Goal: Task Accomplishment & Management: Manage account settings

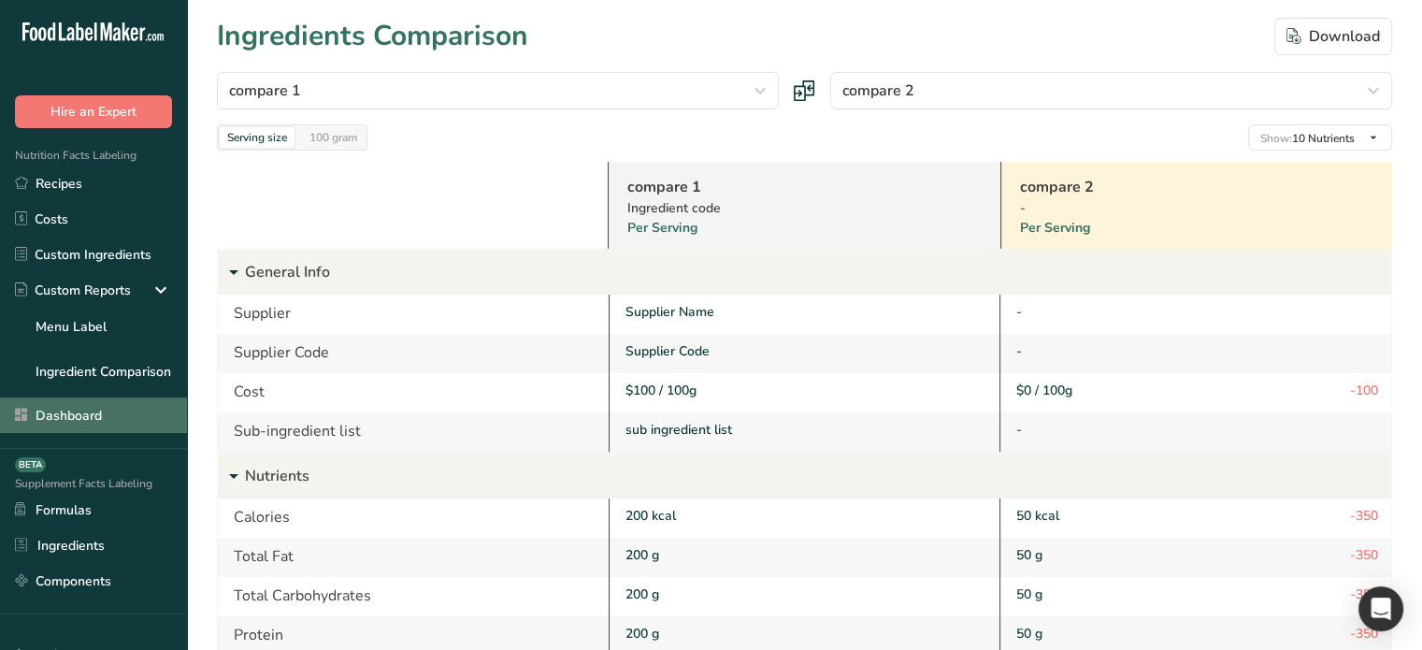
click at [76, 420] on link "Dashboard" at bounding box center [93, 415] width 187 height 36
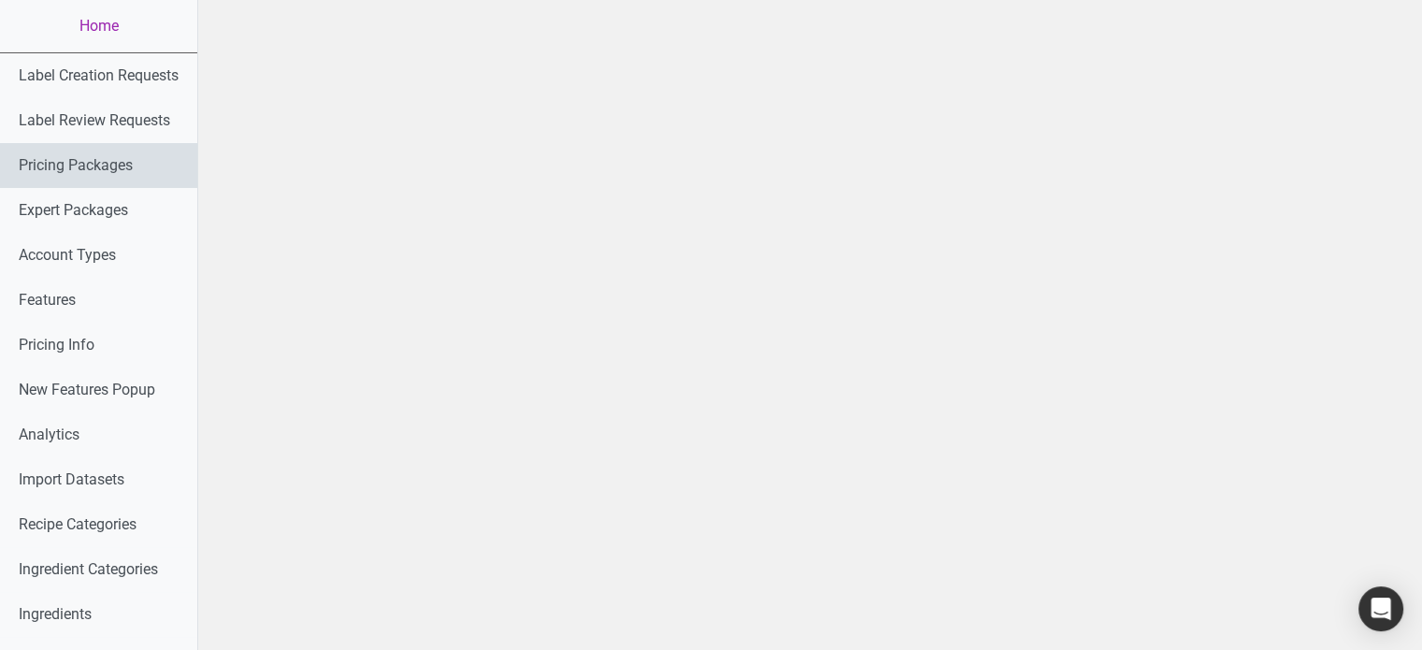
click at [82, 171] on link "Pricing Packages" at bounding box center [98, 165] width 197 height 45
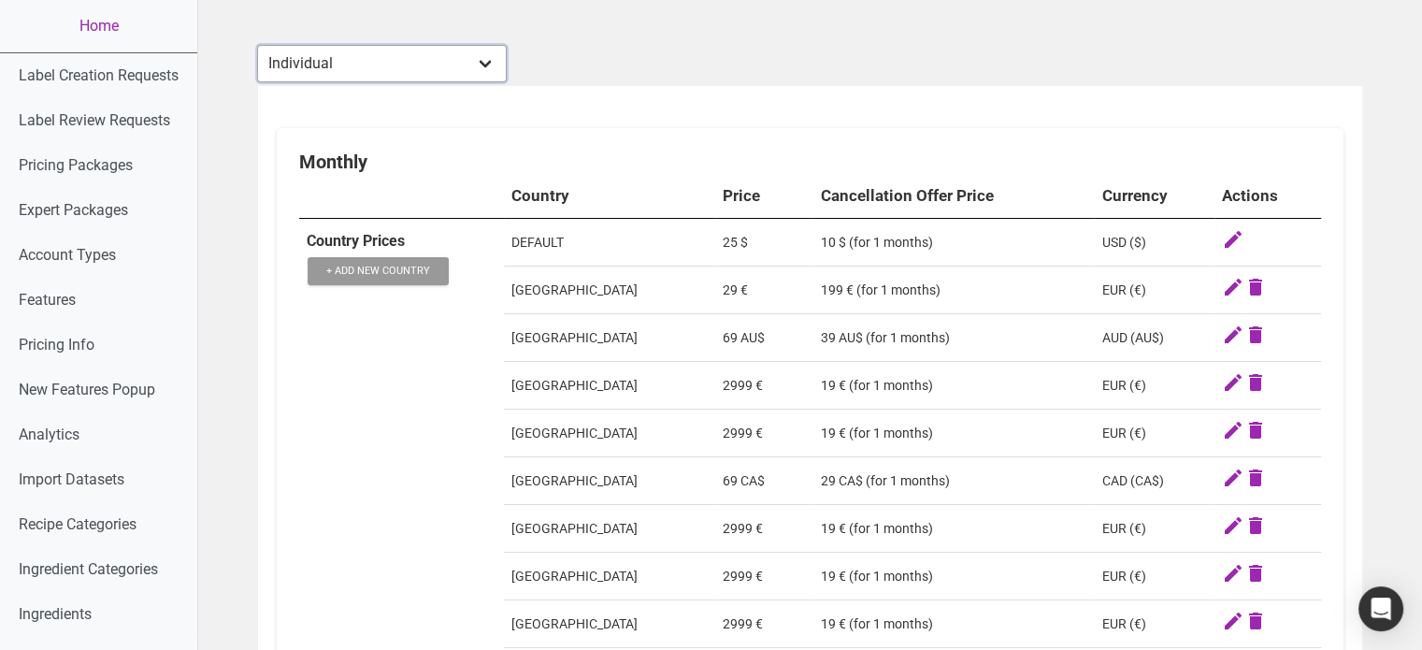
click at [494, 48] on select "Individual Essential Pro Business Old Enterprise 3 Users (799$) Old Enterprise …" at bounding box center [382, 63] width 250 height 37
click at [465, 75] on select "Individual Essential Pro Business Old Enterprise 3 Users (799$) Old Enterprise …" at bounding box center [382, 63] width 250 height 37
click at [715, 276] on td "29 €" at bounding box center [764, 290] width 98 height 48
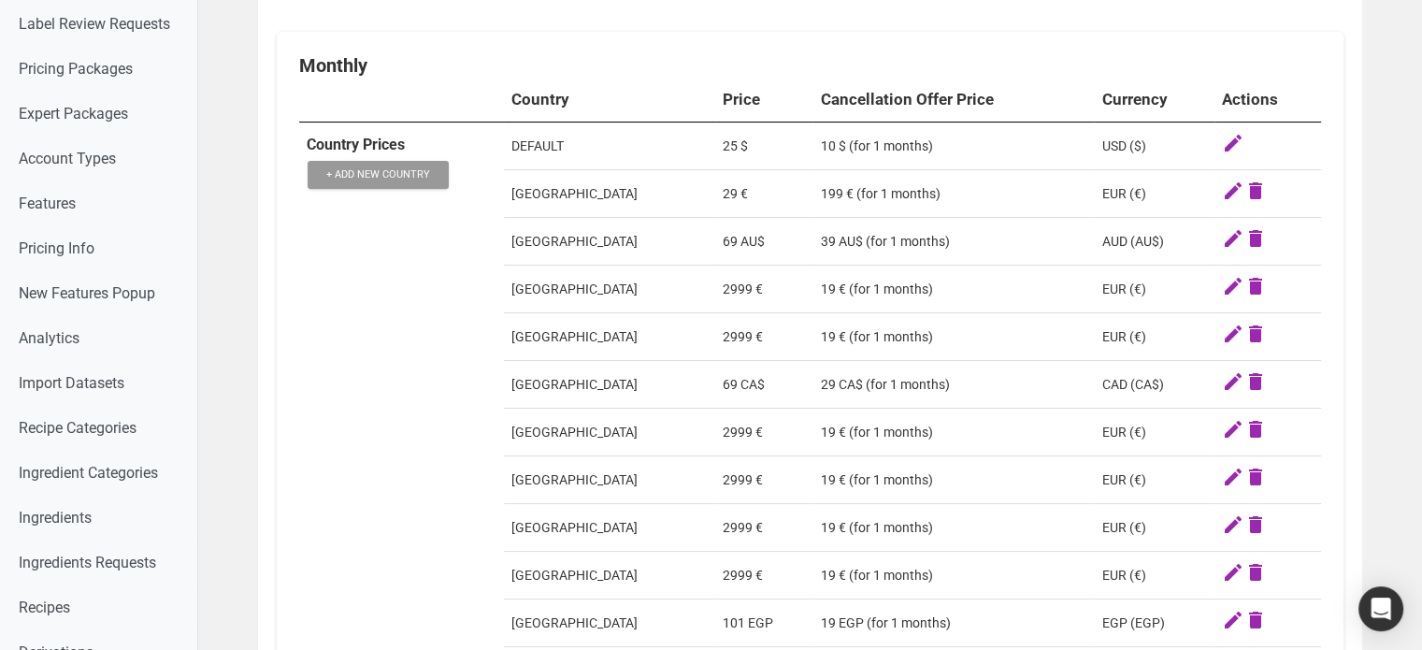
scroll to position [93, 0]
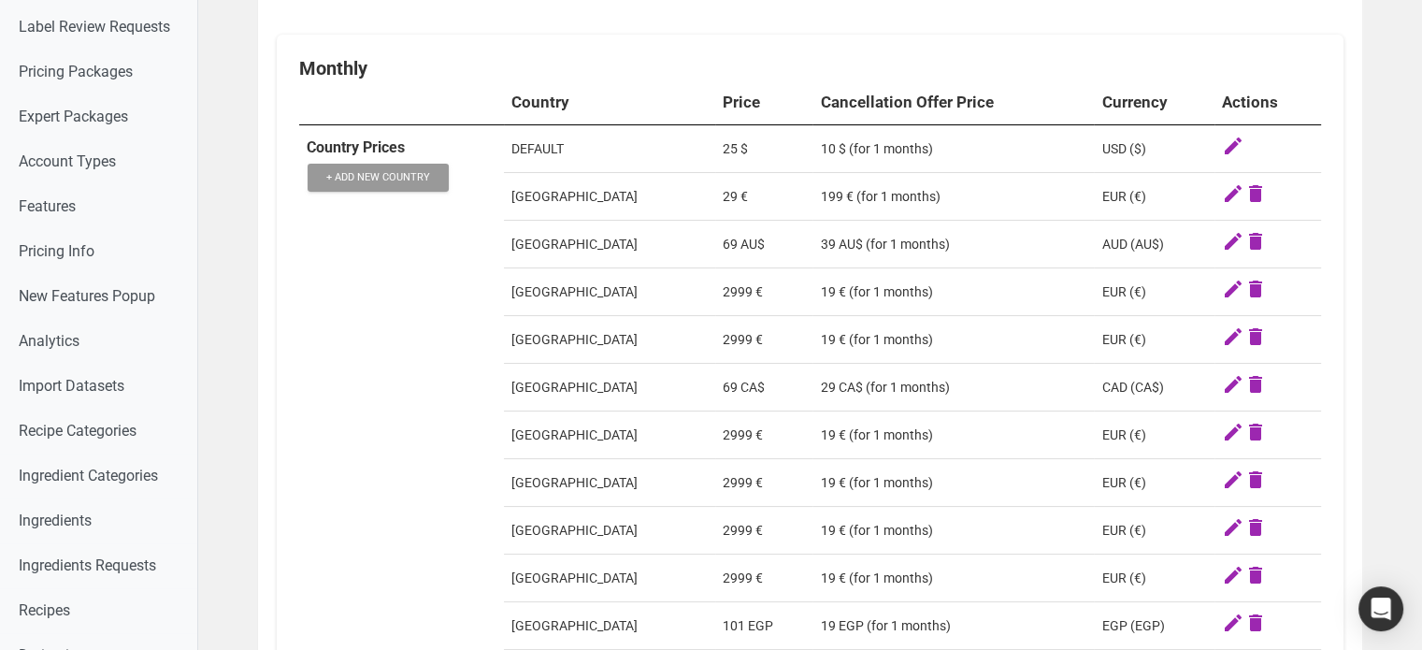
click at [1222, 149] on icon at bounding box center [1233, 148] width 22 height 26
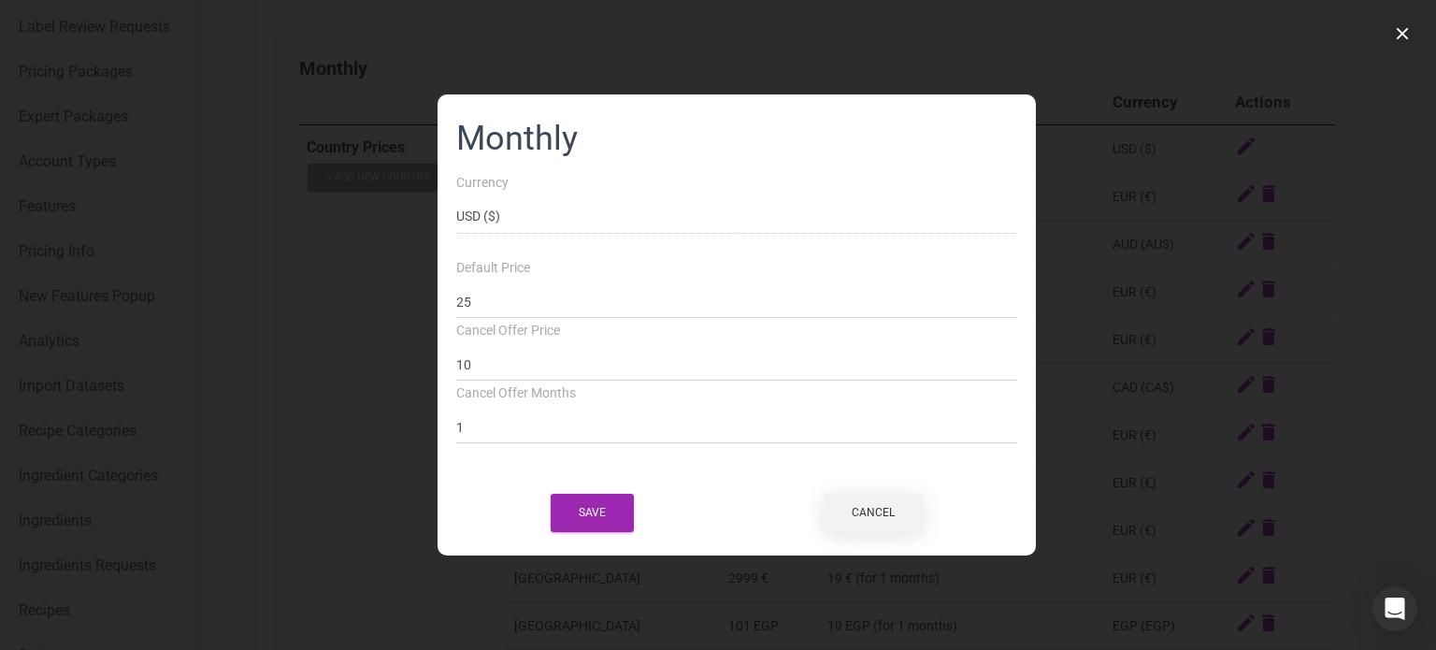
click at [878, 514] on button "Cancel" at bounding box center [872, 512] width 99 height 38
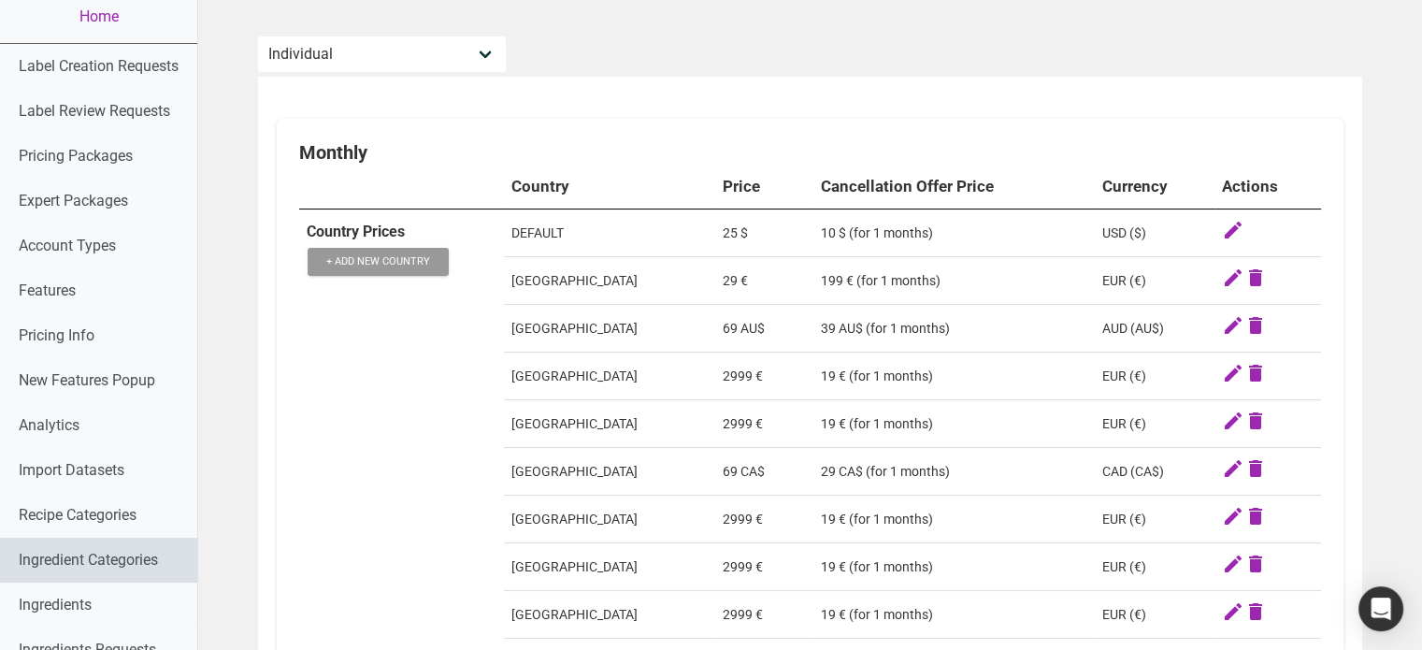
scroll to position [0, 0]
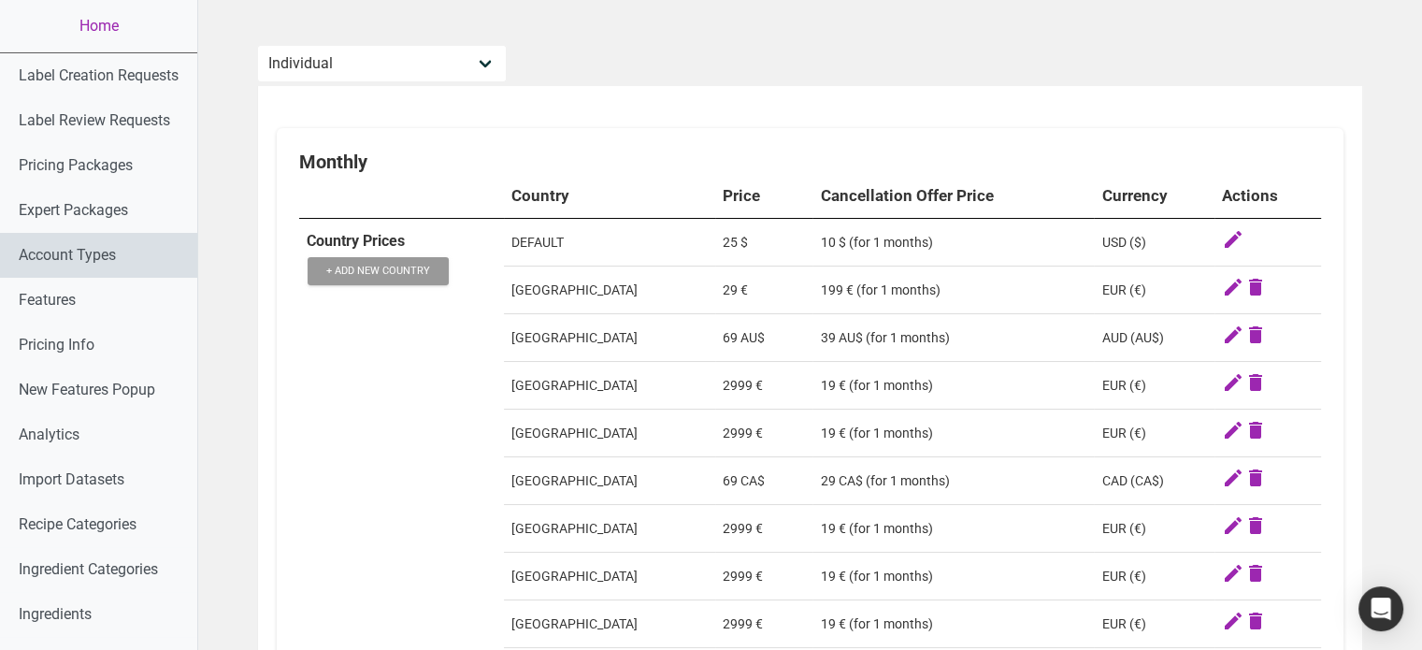
click at [74, 264] on link "Account Types" at bounding box center [98, 255] width 197 height 45
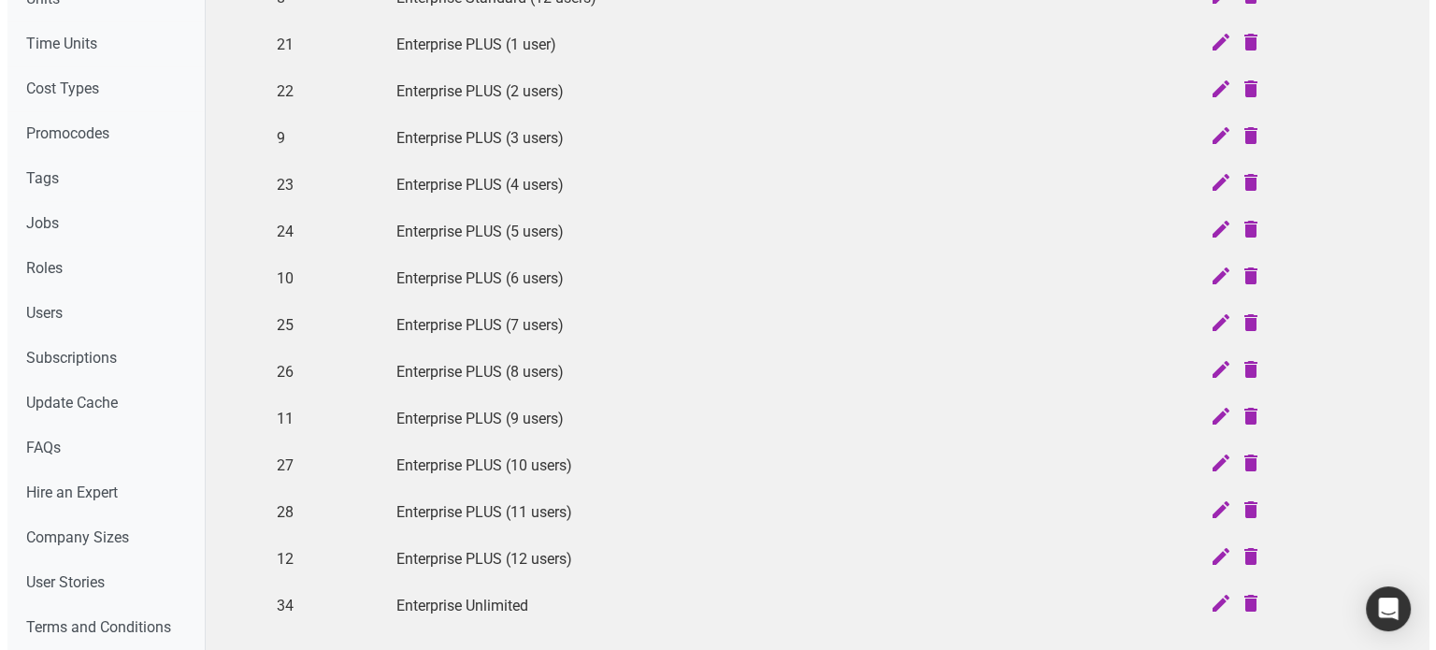
scroll to position [1063, 0]
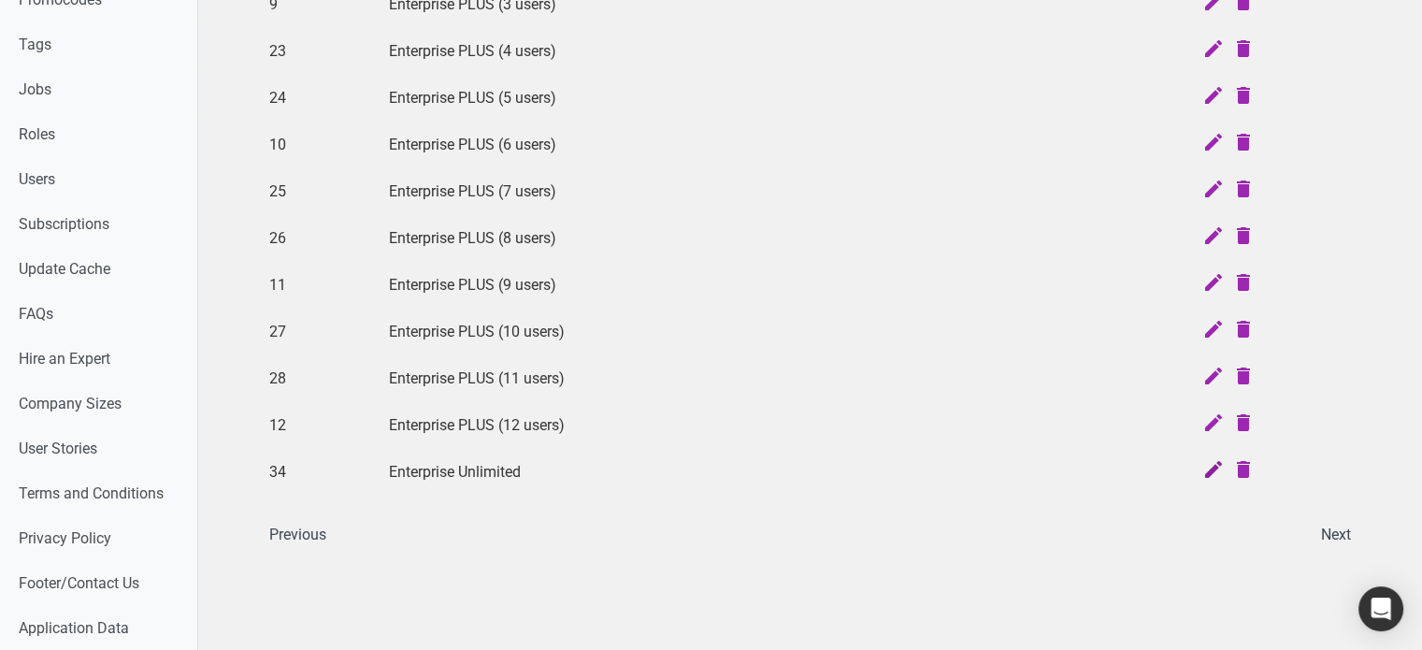
click at [1211, 459] on icon at bounding box center [1213, 471] width 22 height 26
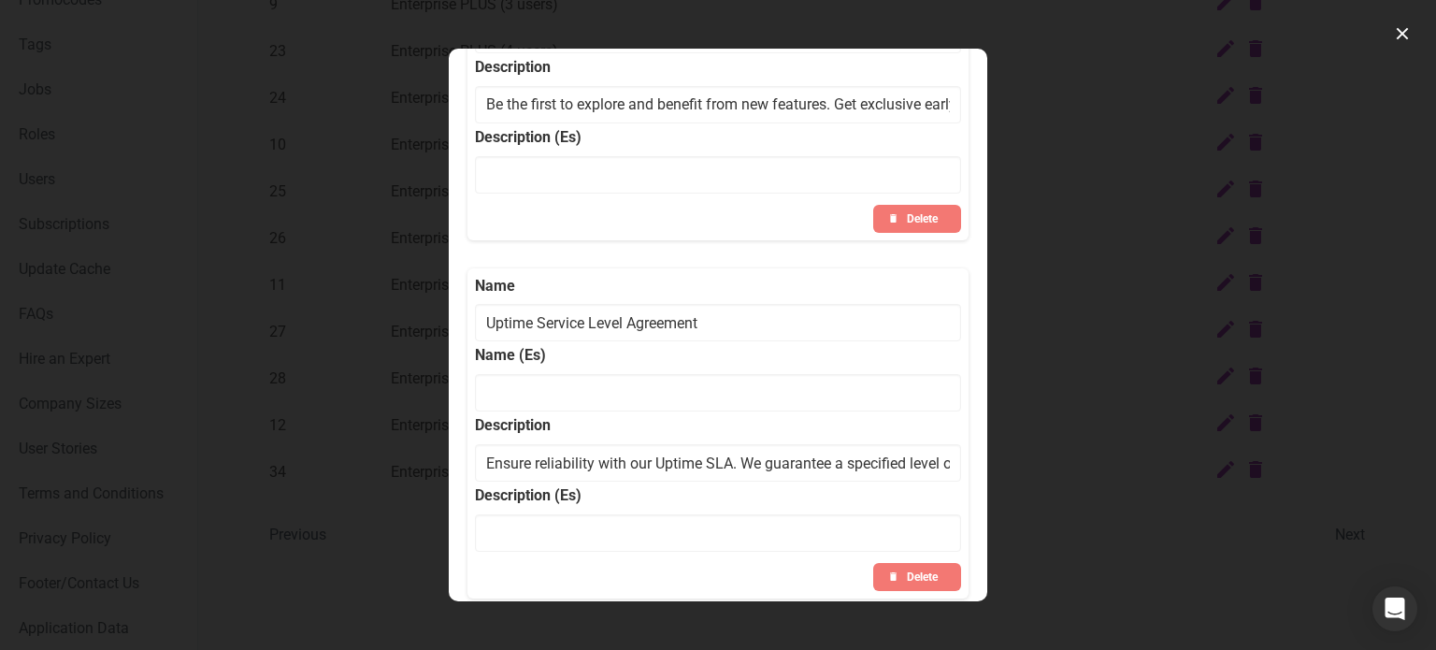
scroll to position [3954, 0]
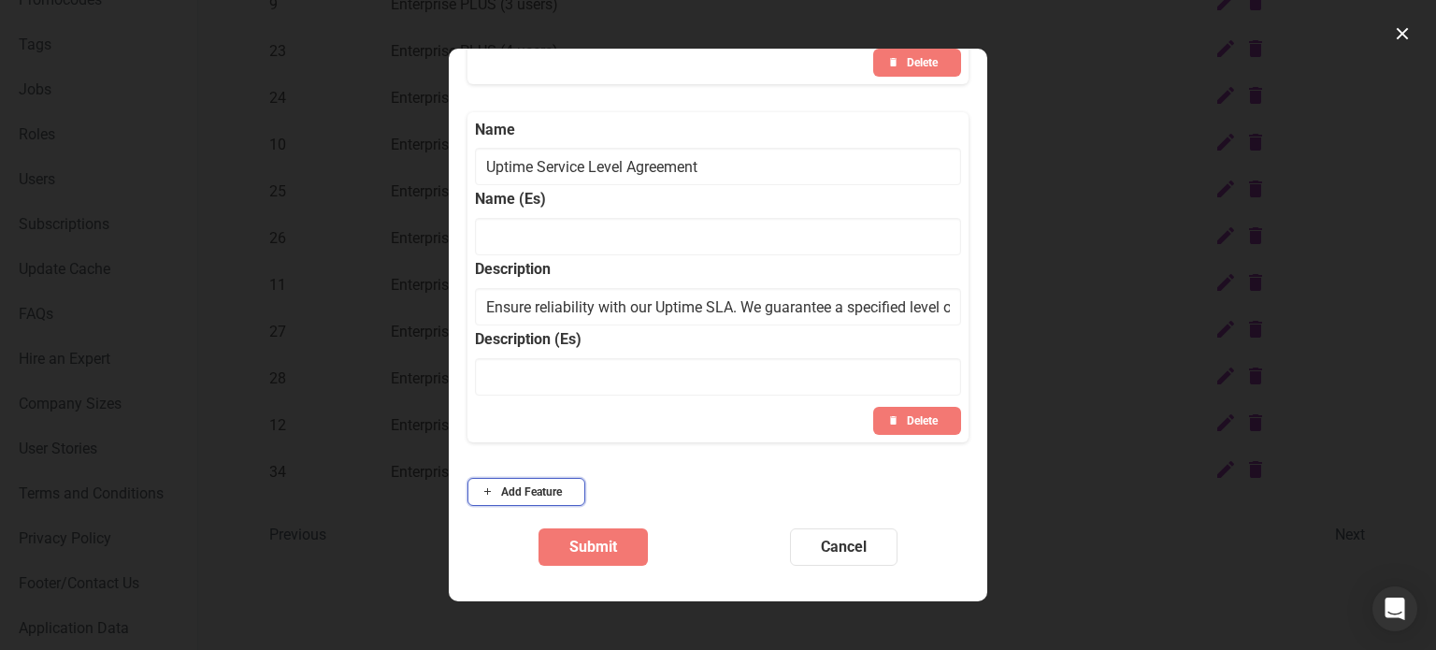
click at [505, 496] on span "Add Feature" at bounding box center [531, 491] width 61 height 17
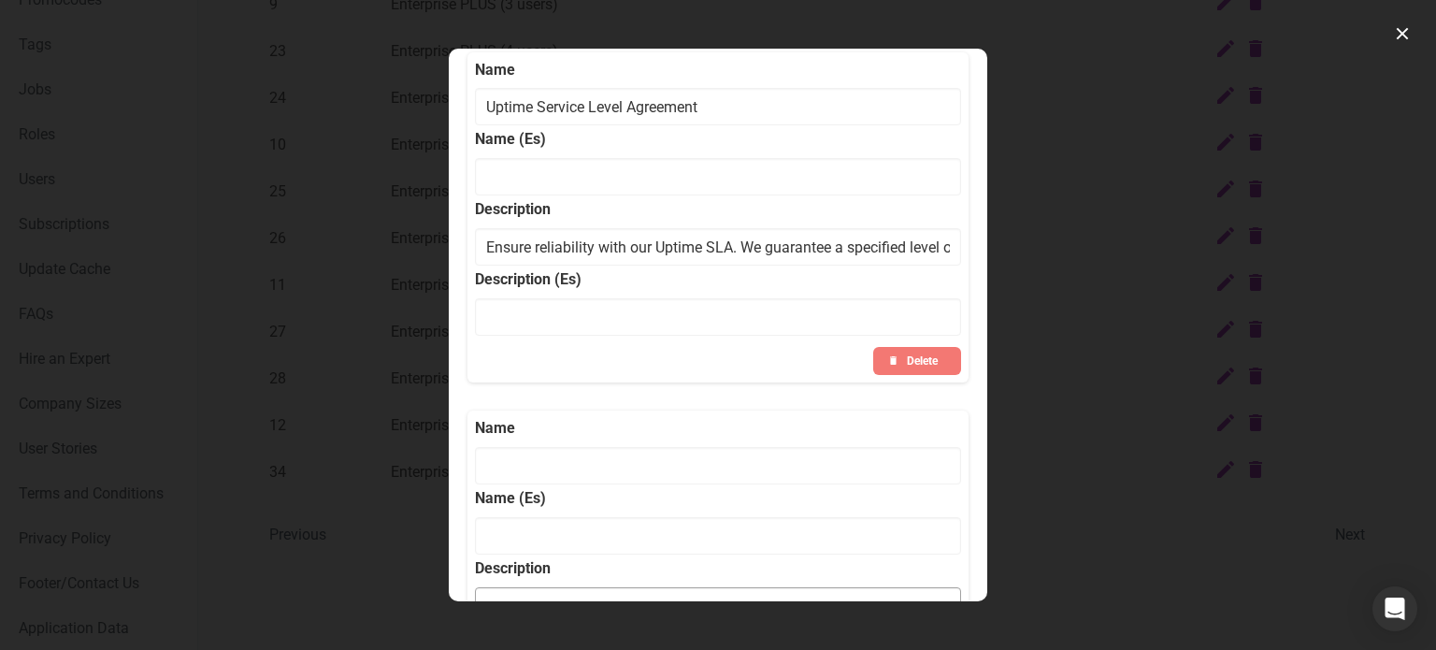
scroll to position [4235, 0]
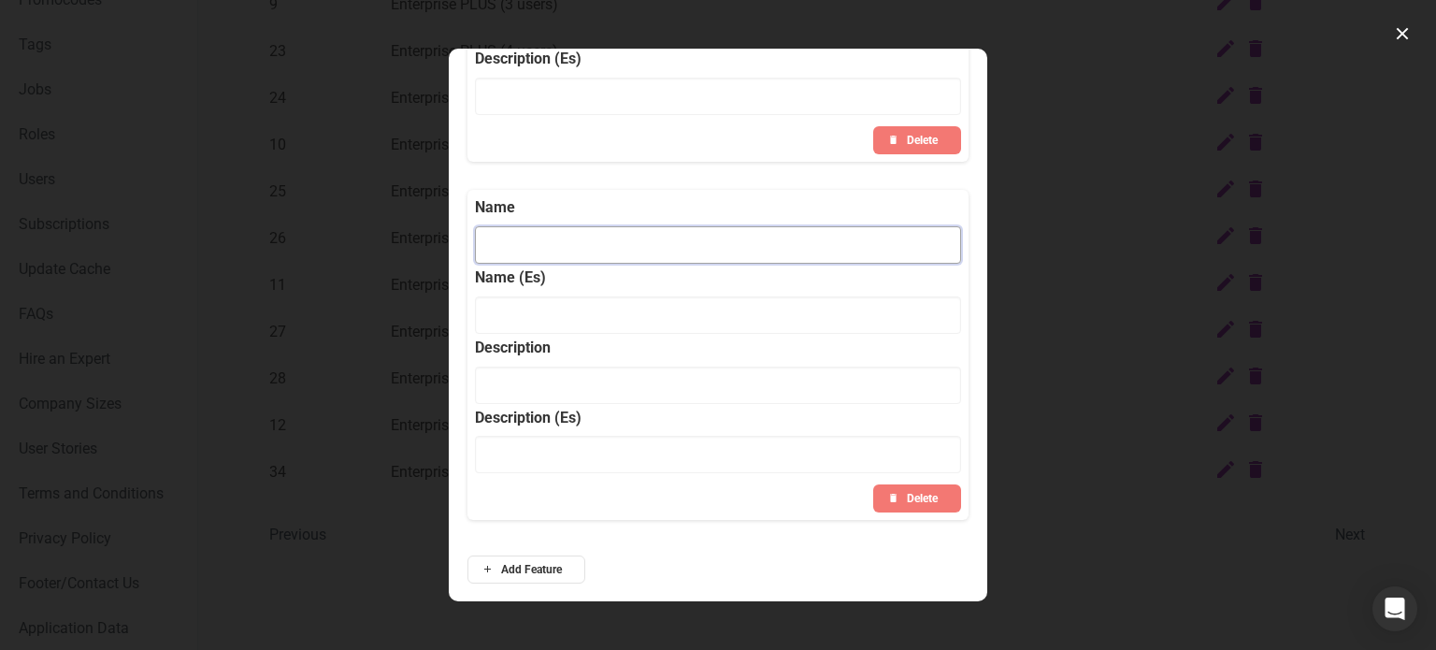
click at [595, 252] on input "Account type modal" at bounding box center [718, 244] width 486 height 37
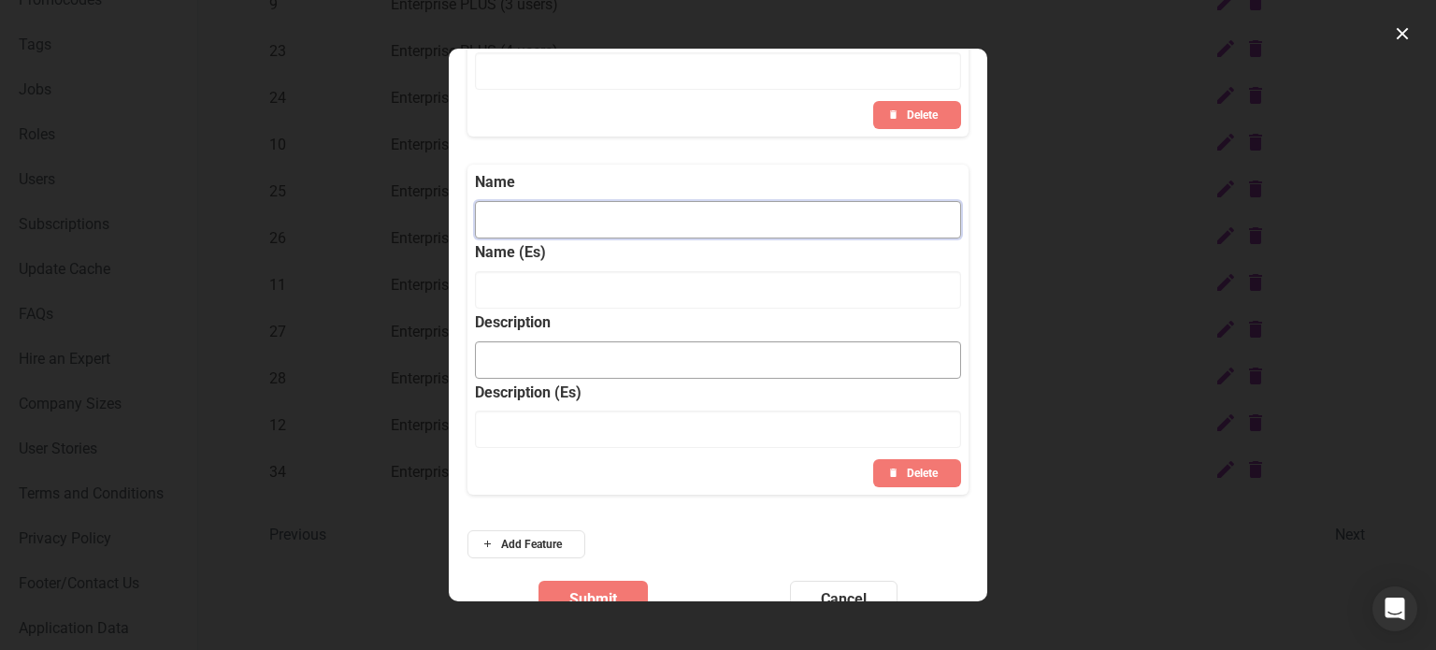
scroll to position [4312, 0]
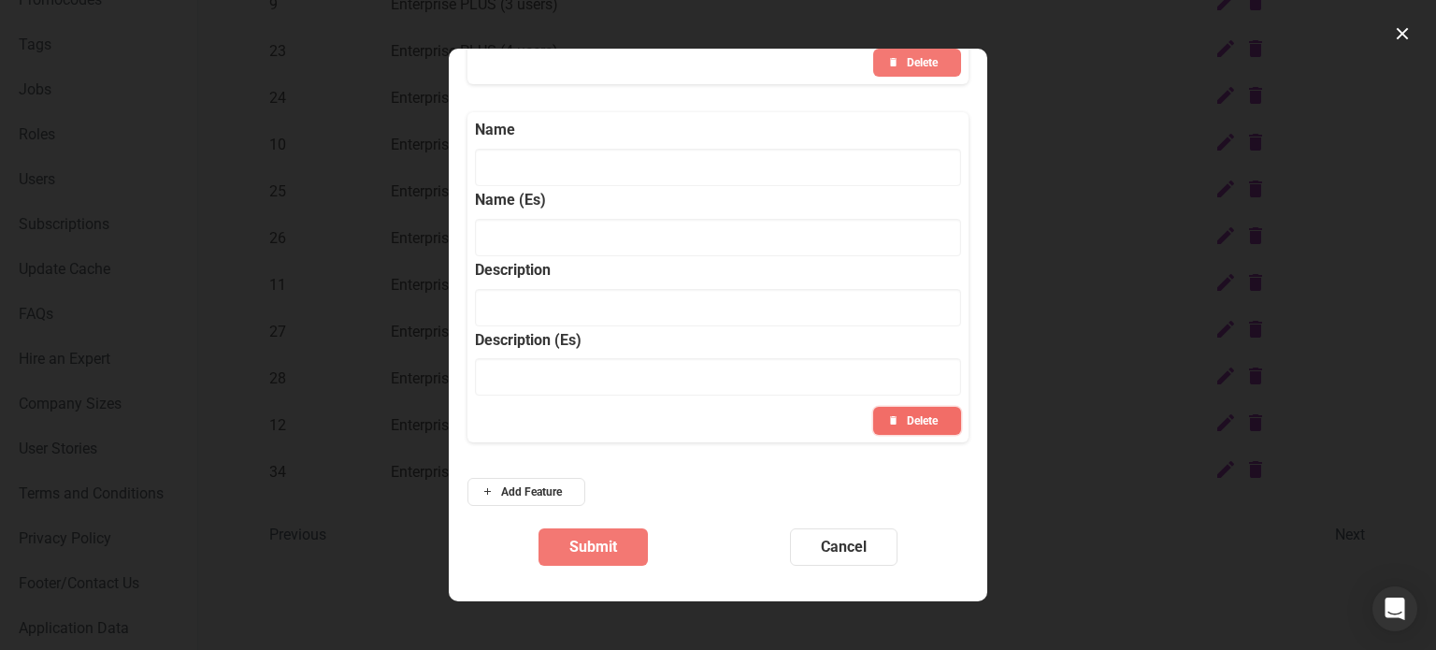
click at [907, 420] on span "Delete" at bounding box center [922, 420] width 31 height 17
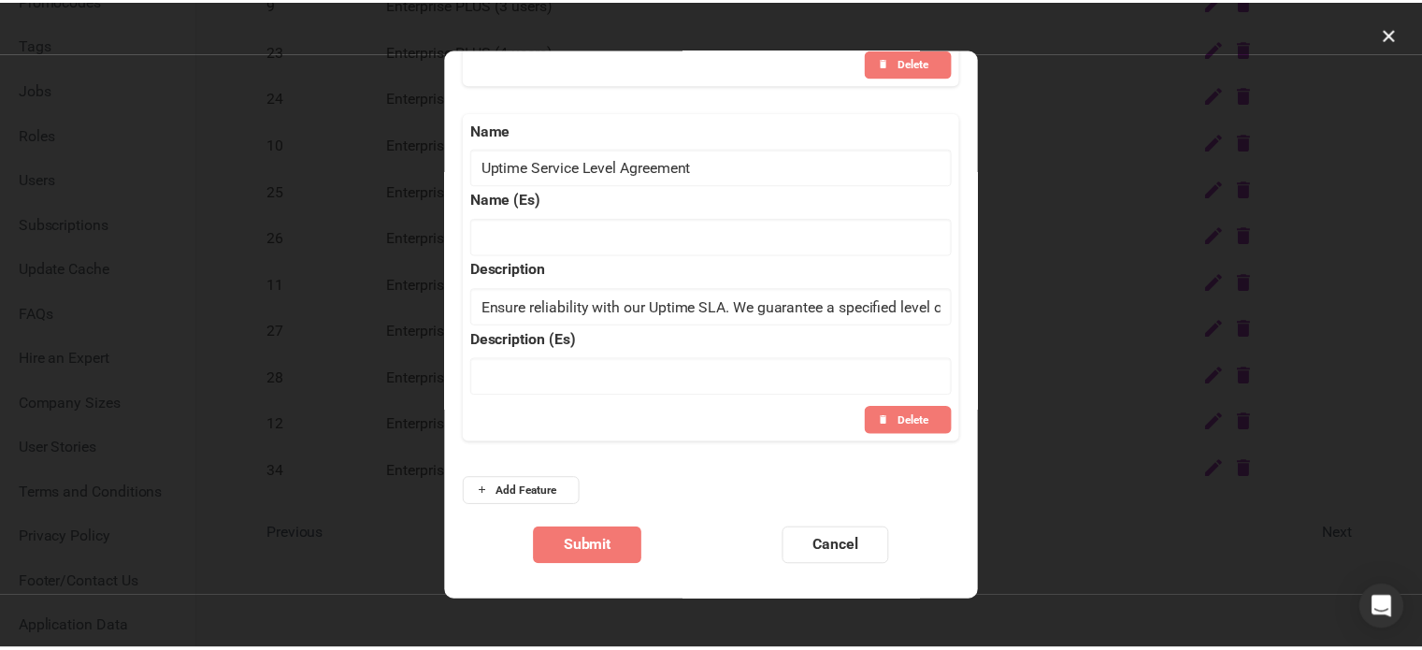
scroll to position [3954, 0]
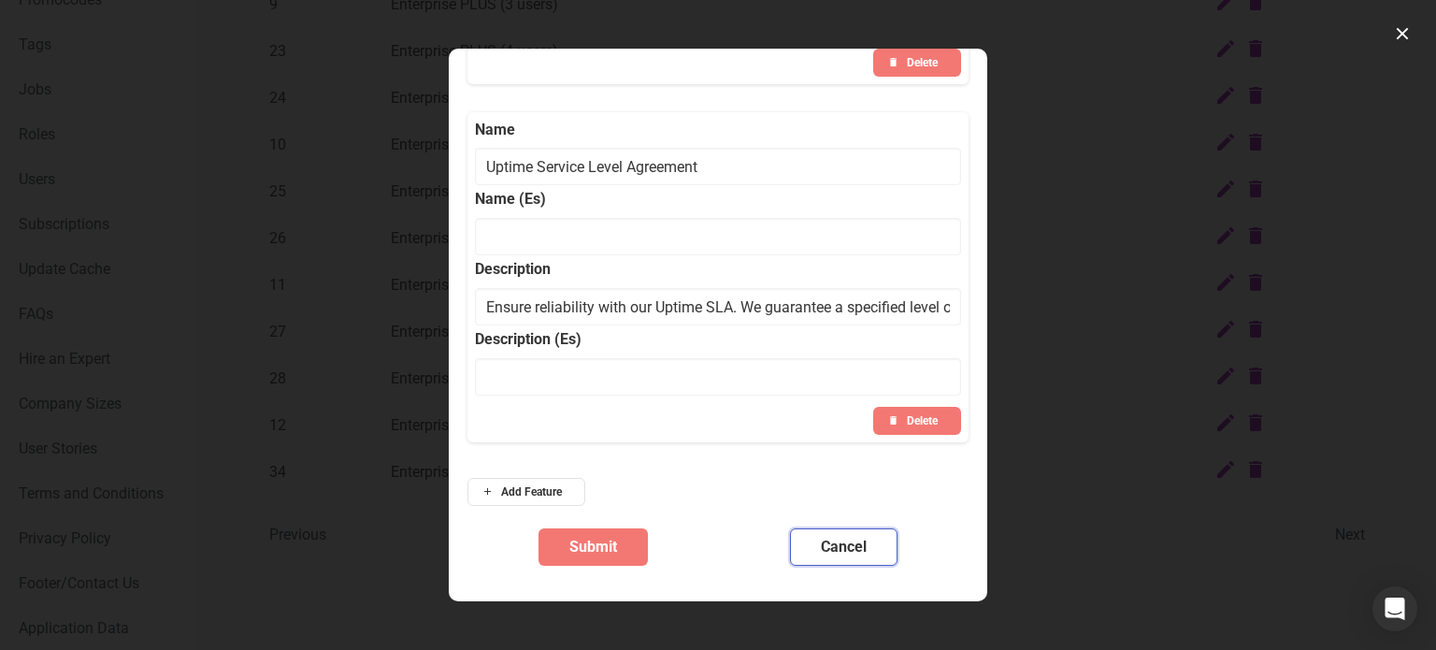
click at [841, 554] on span "Cancel" at bounding box center [844, 547] width 46 height 22
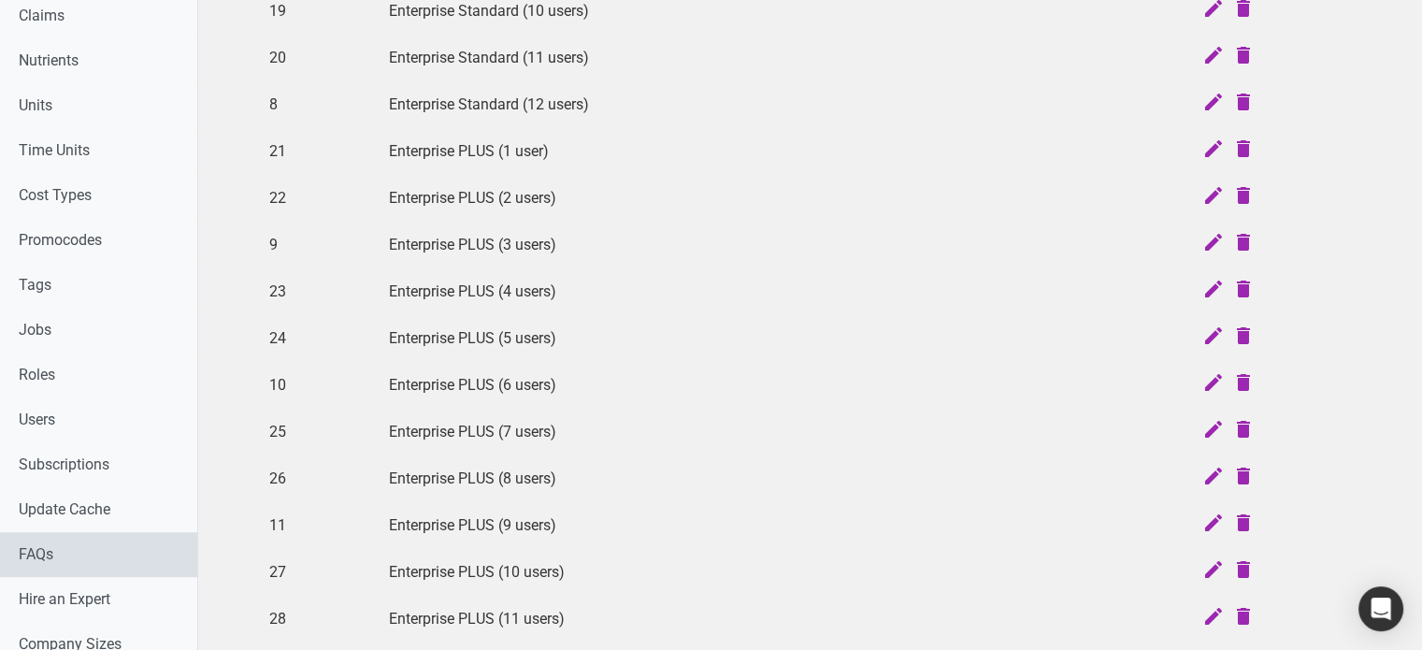
scroll to position [782, 0]
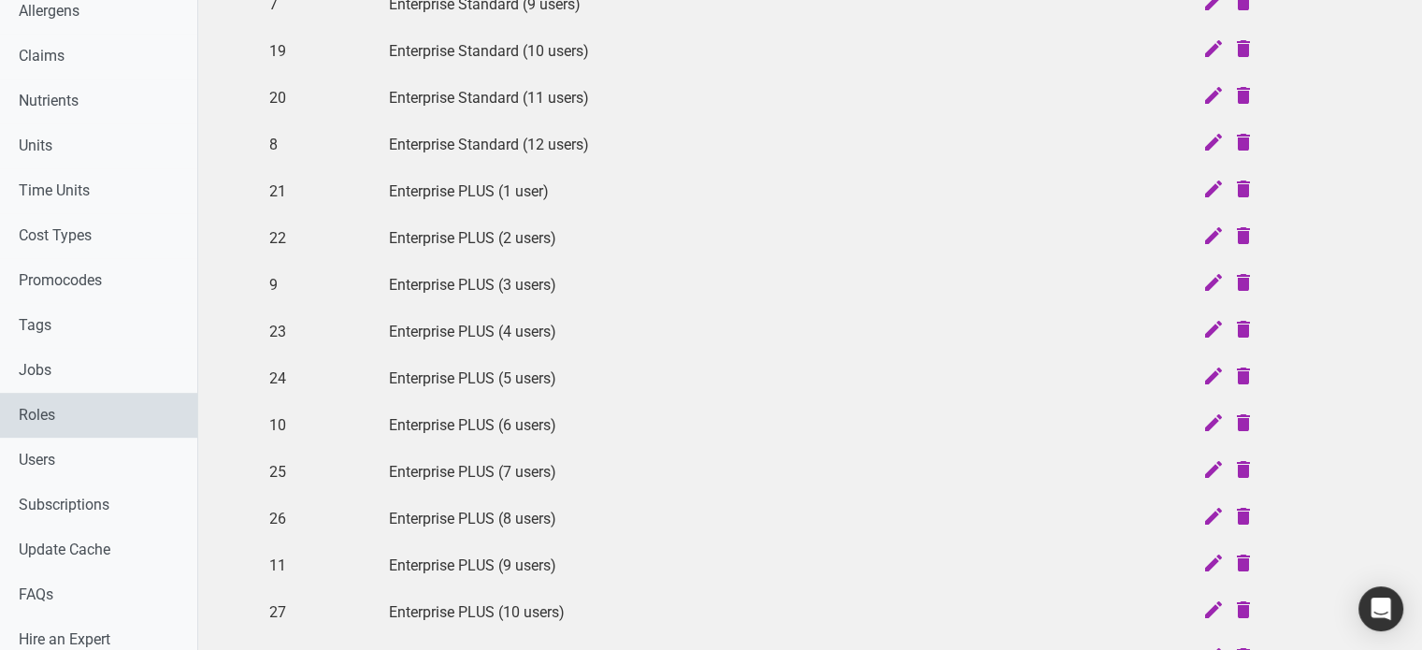
click at [67, 410] on link "Roles" at bounding box center [98, 415] width 197 height 45
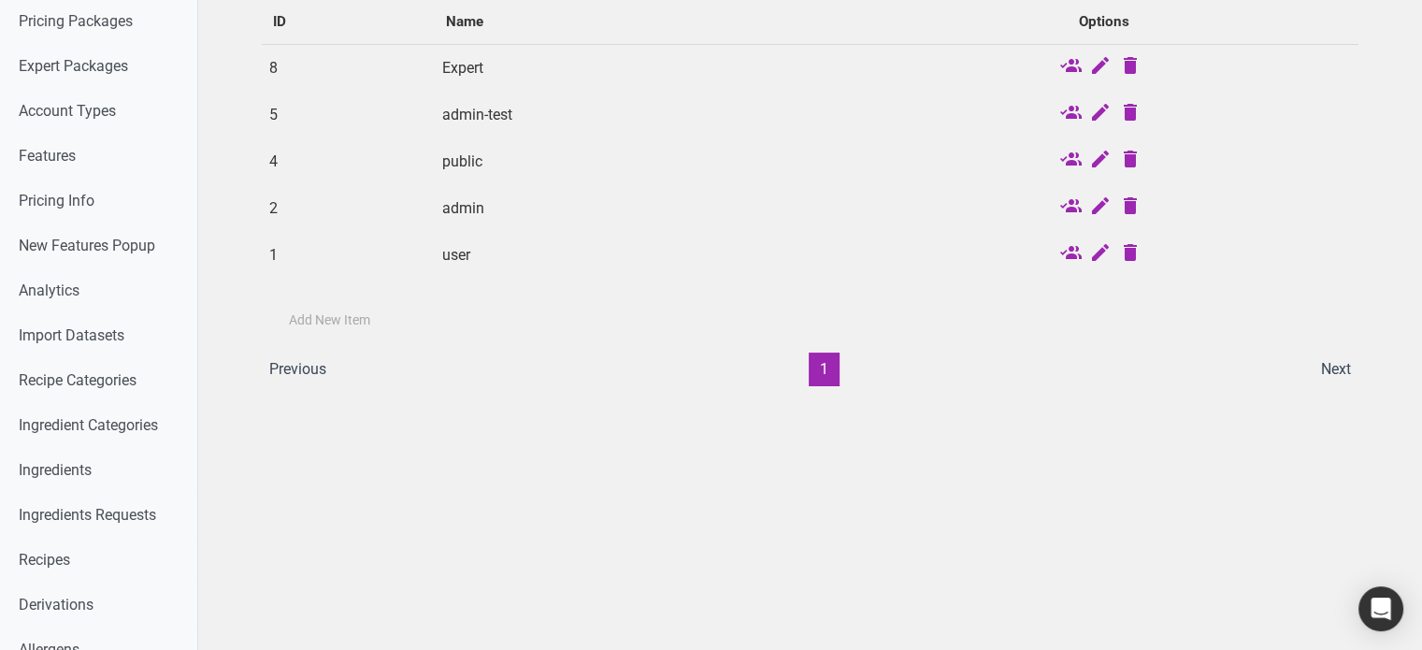
scroll to position [128, 0]
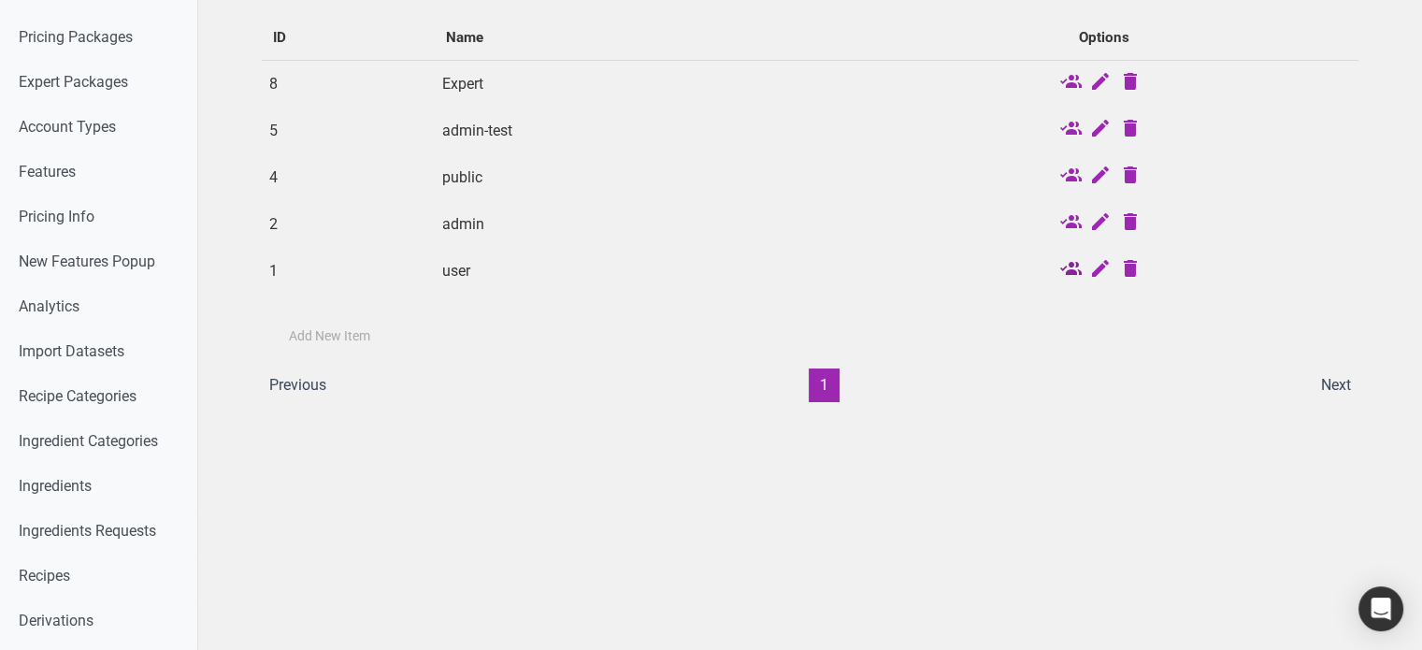
click at [1075, 271] on icon at bounding box center [1069, 270] width 22 height 26
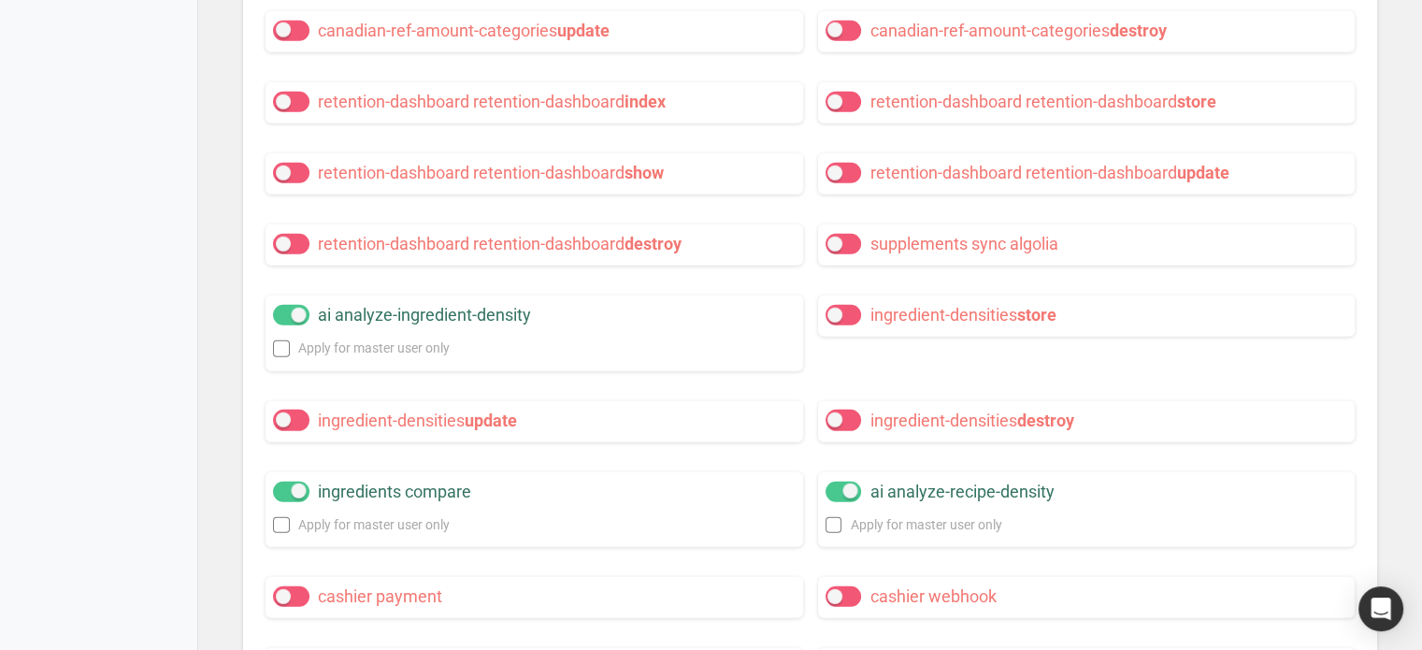
scroll to position [19354, 0]
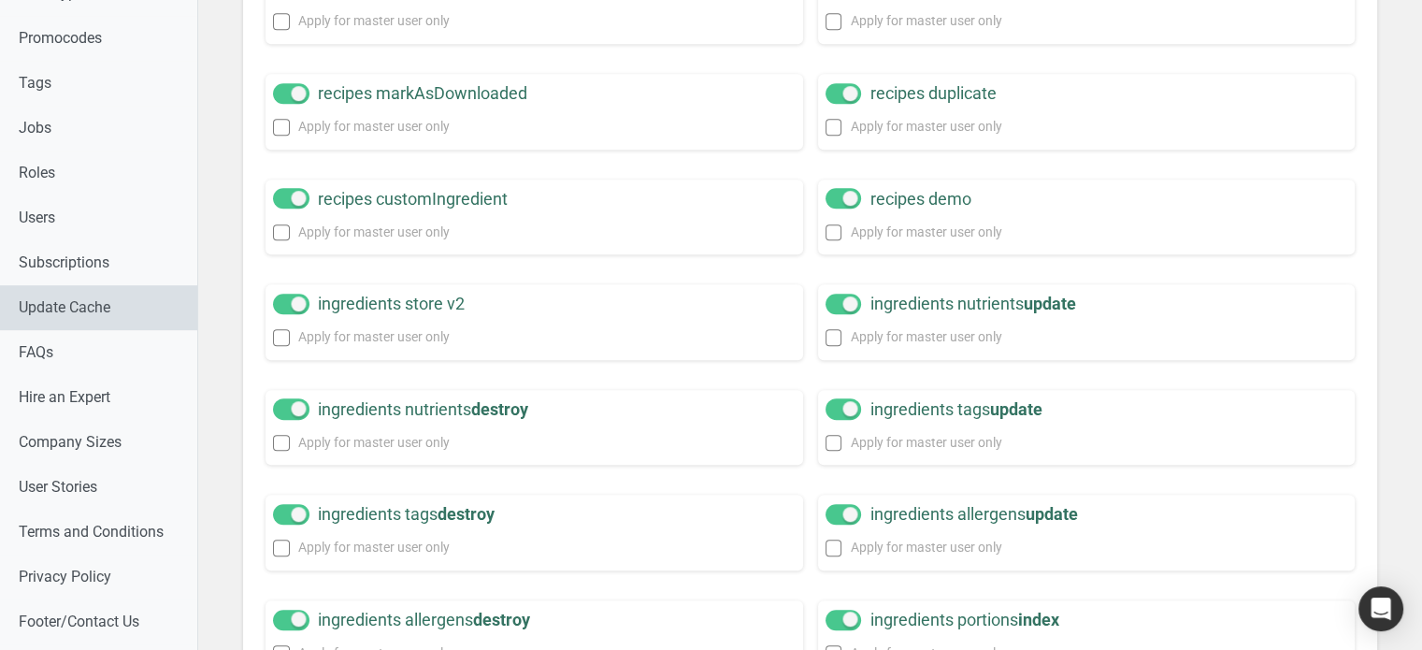
scroll to position [1028, 0]
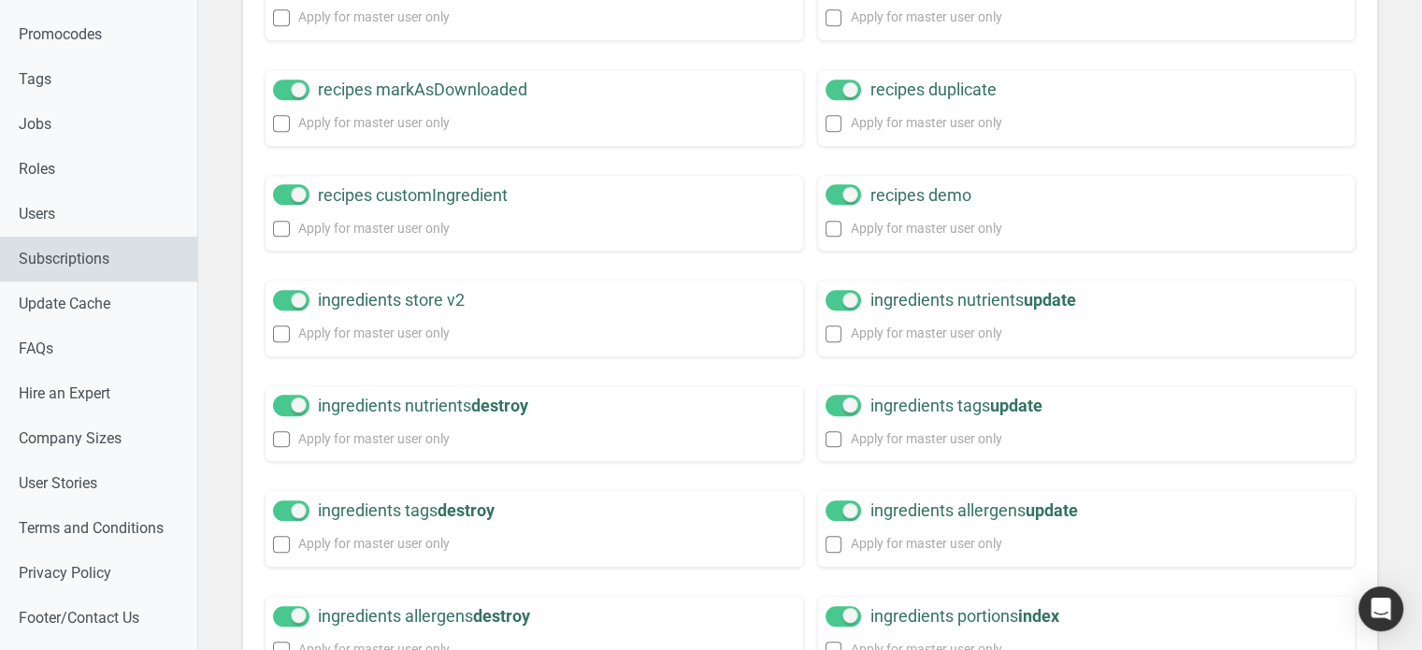
click at [97, 266] on link "Subscriptions" at bounding box center [98, 258] width 197 height 45
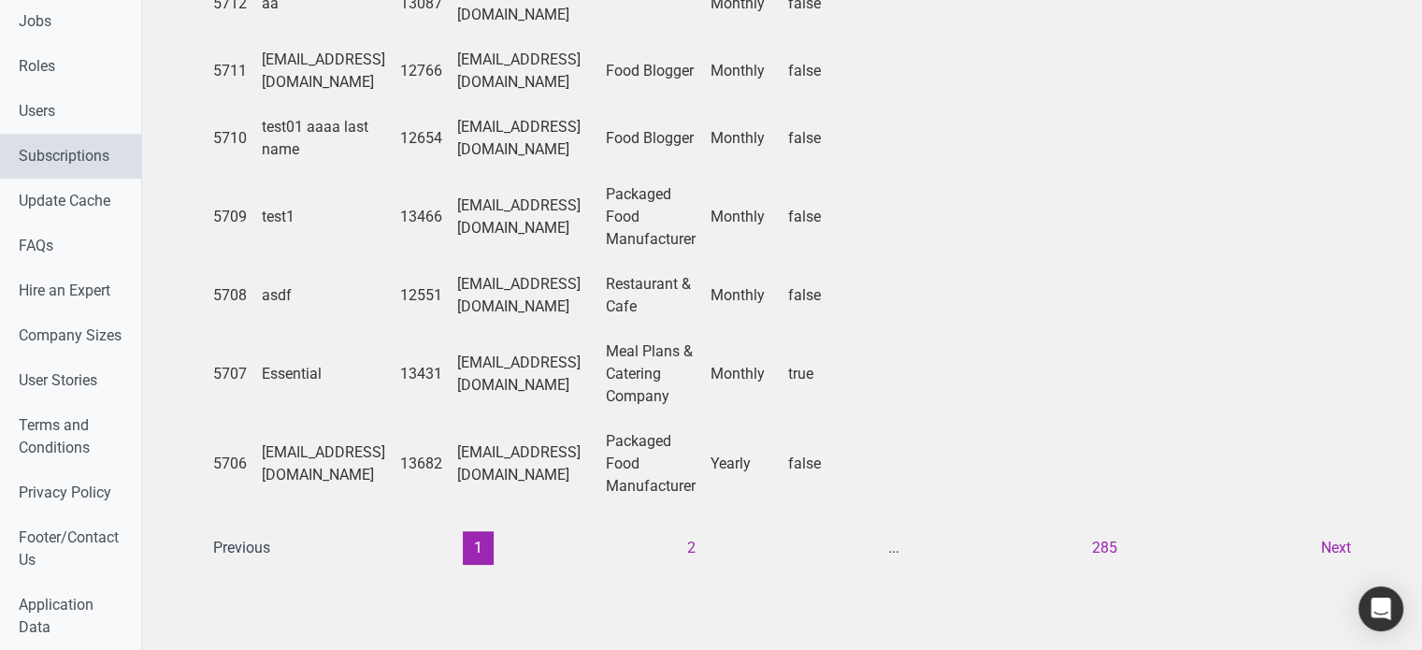
scroll to position [1354, 0]
click at [58, 179] on link "Update Cache" at bounding box center [70, 201] width 141 height 45
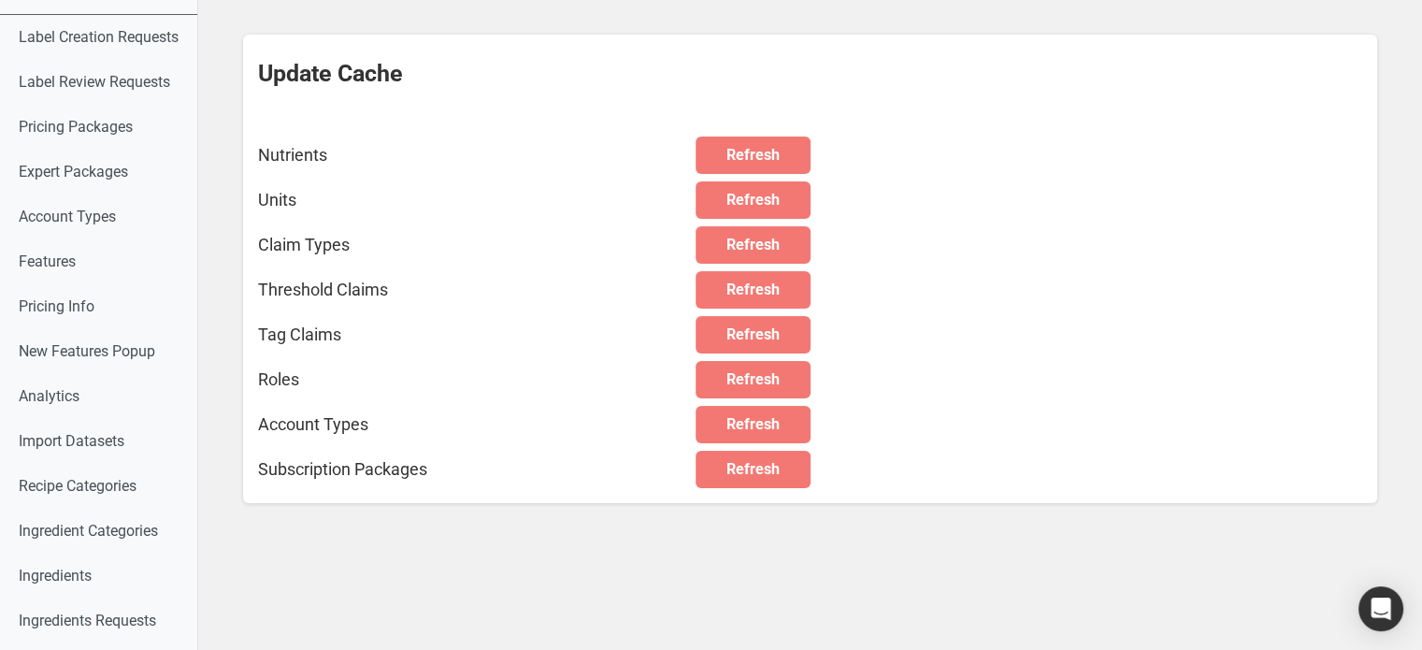
scroll to position [35, 0]
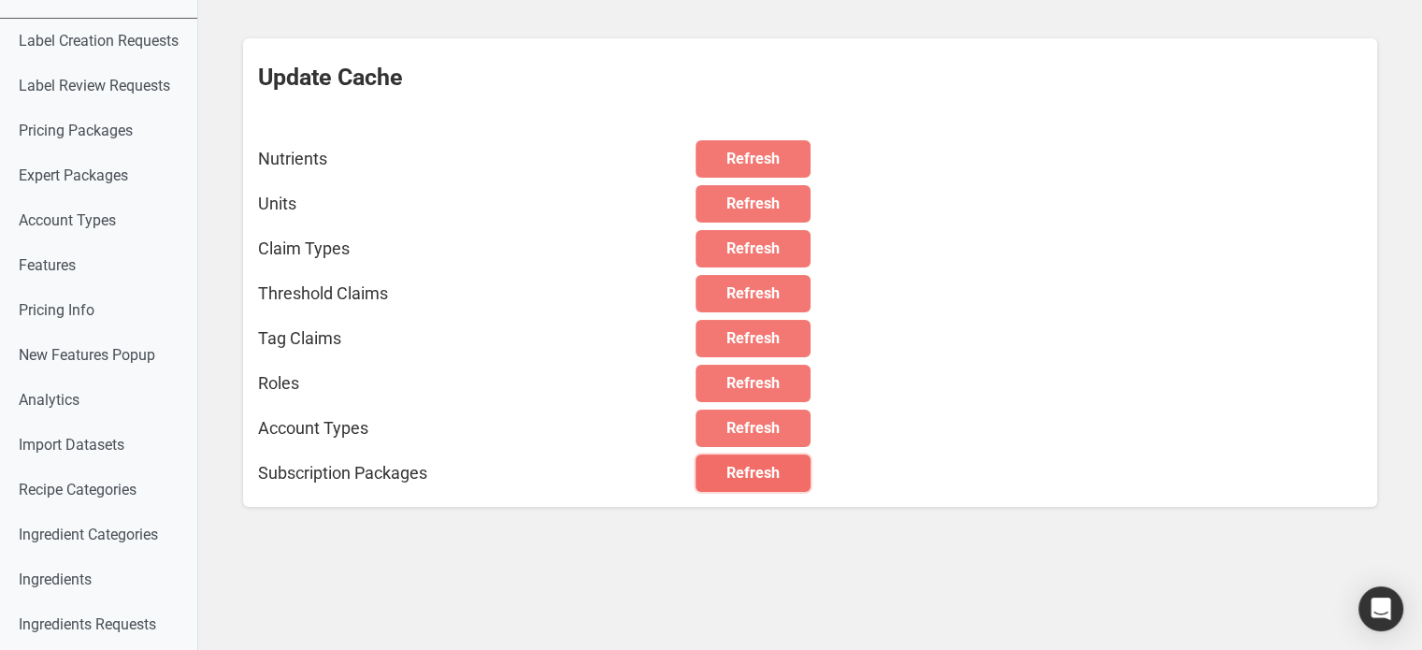
click at [735, 478] on span "Refresh" at bounding box center [752, 473] width 53 height 22
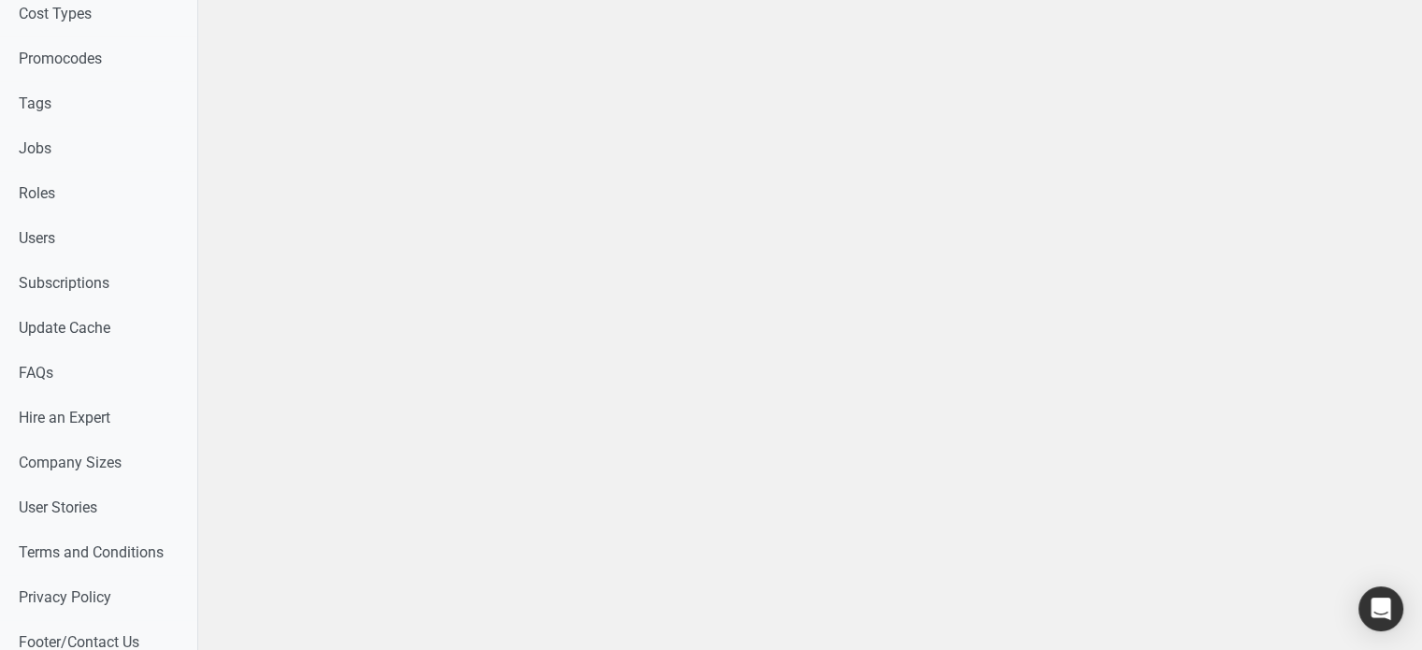
scroll to position [1028, 0]
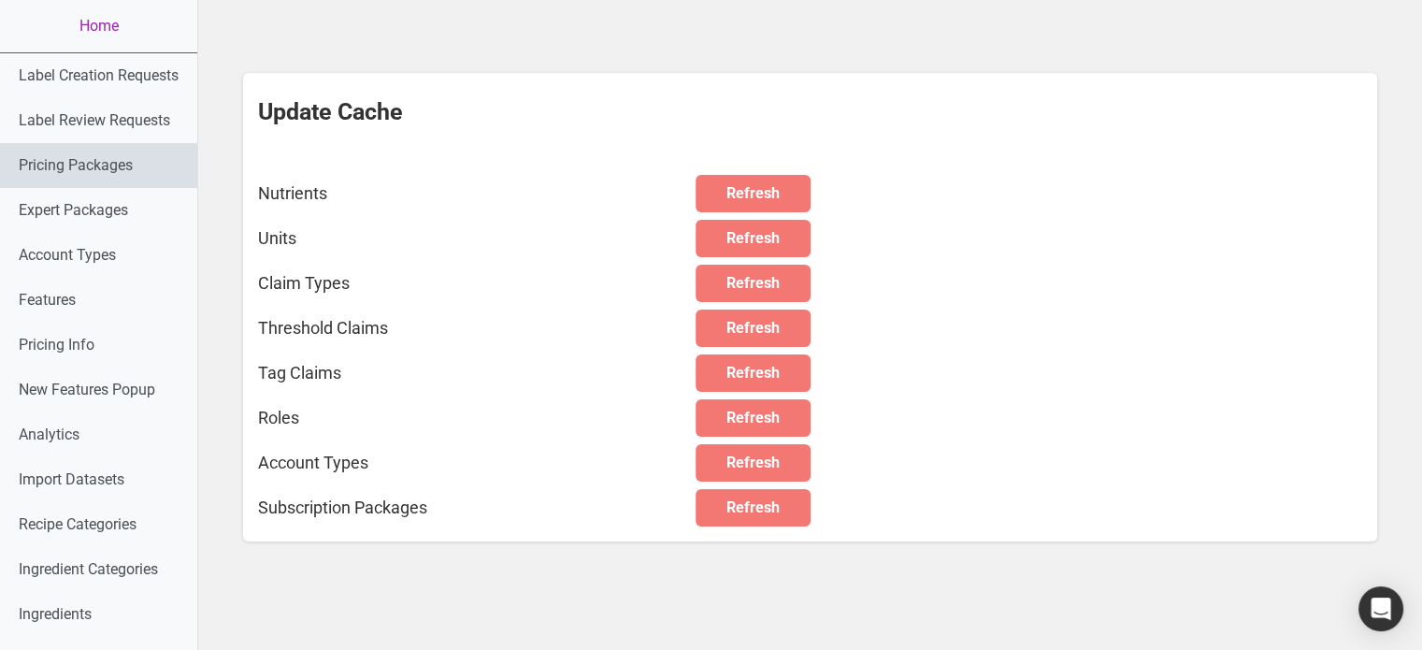
click at [86, 162] on link "Pricing Packages" at bounding box center [98, 165] width 197 height 45
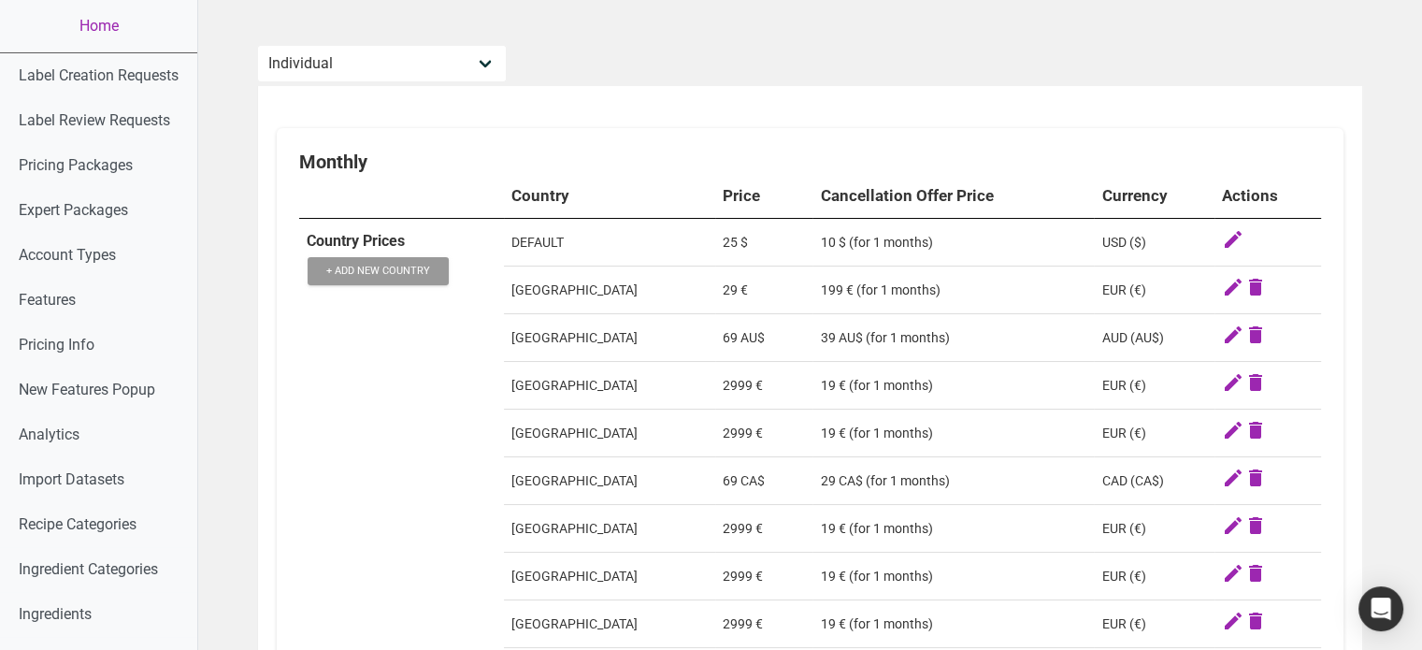
click at [1223, 339] on icon at bounding box center [1233, 336] width 22 height 26
select select "AU"
select select "AUD"
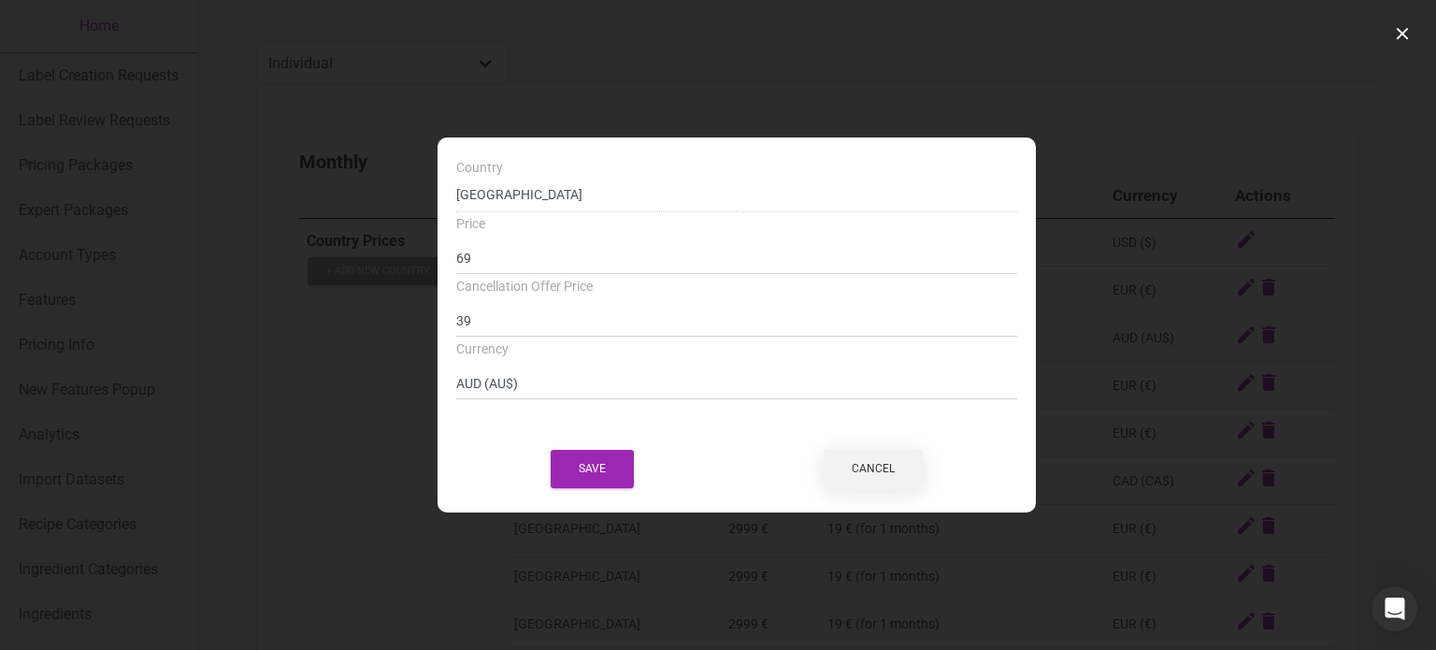
click at [889, 463] on button "Cancel" at bounding box center [872, 469] width 99 height 38
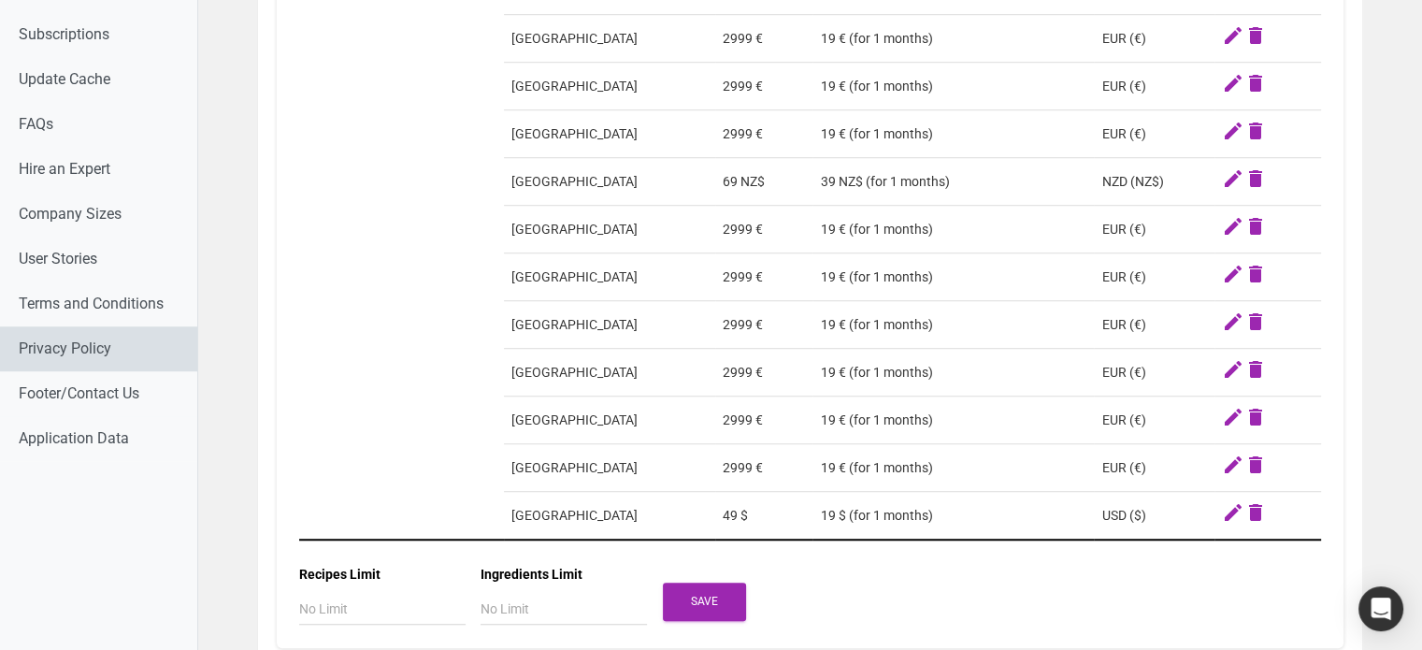
scroll to position [1215, 0]
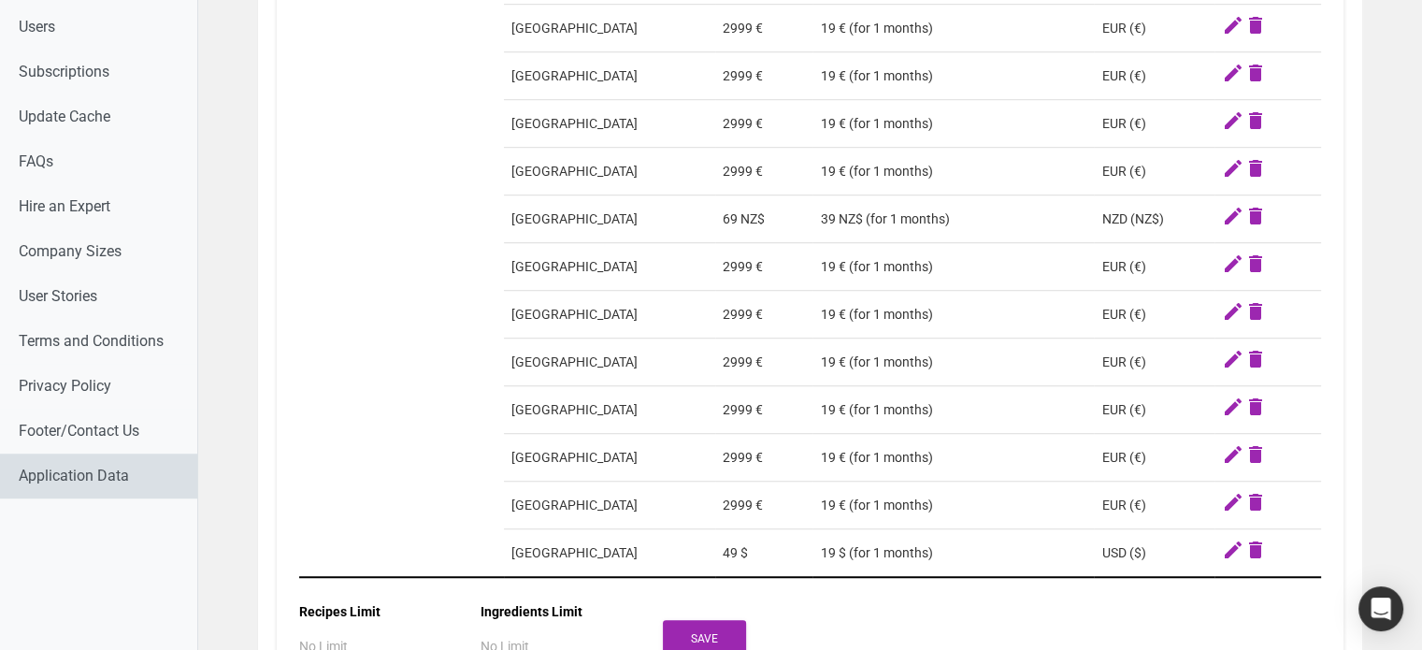
click at [73, 474] on link "Application Data" at bounding box center [98, 475] width 197 height 45
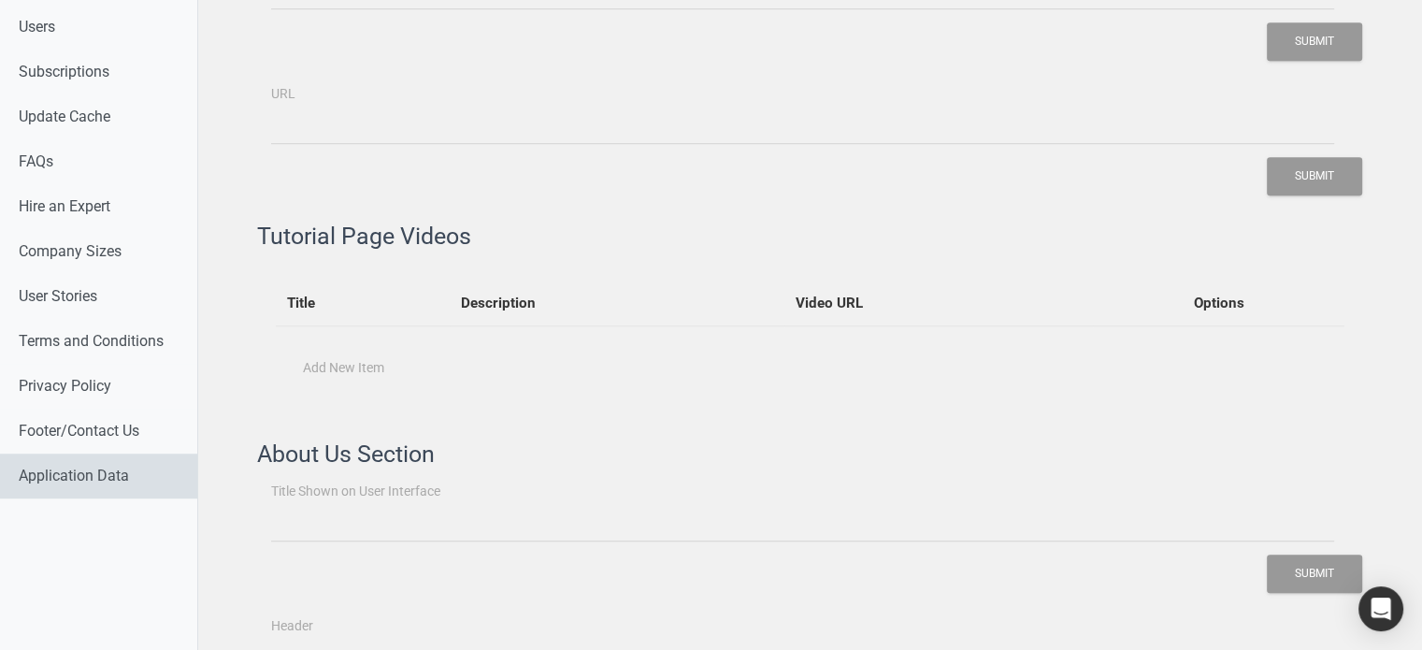
type input "How Does It Work?"
type input "Food label maker is a cloud-based software that offers nutrition analysis, food…"
type input "From Struggle to Solution"
type input "Our aim is to support you with an accurate, reliable, and easy-to-use software …"
type input "Meet The Founder"
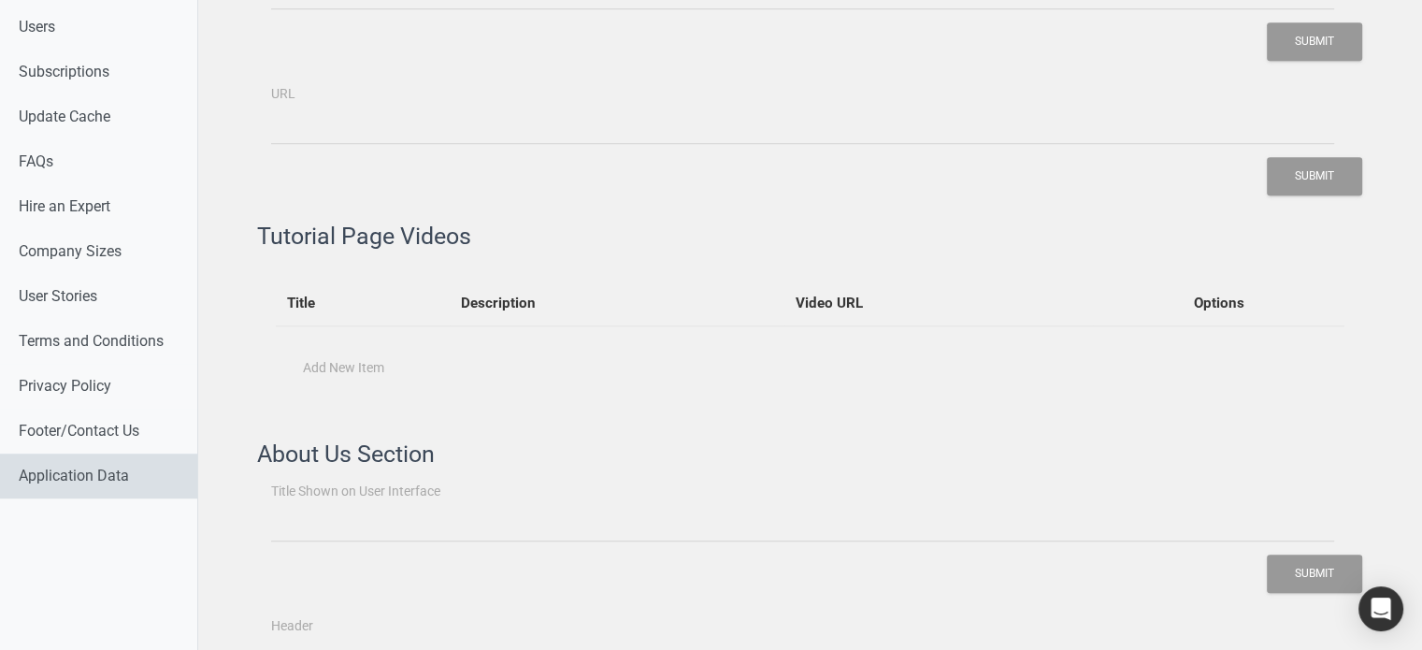
type input "Founded by Maria Abi Hanna, a licensed dietitian, FoodLabelMaker.com started wh…"
type input "Our Clients"
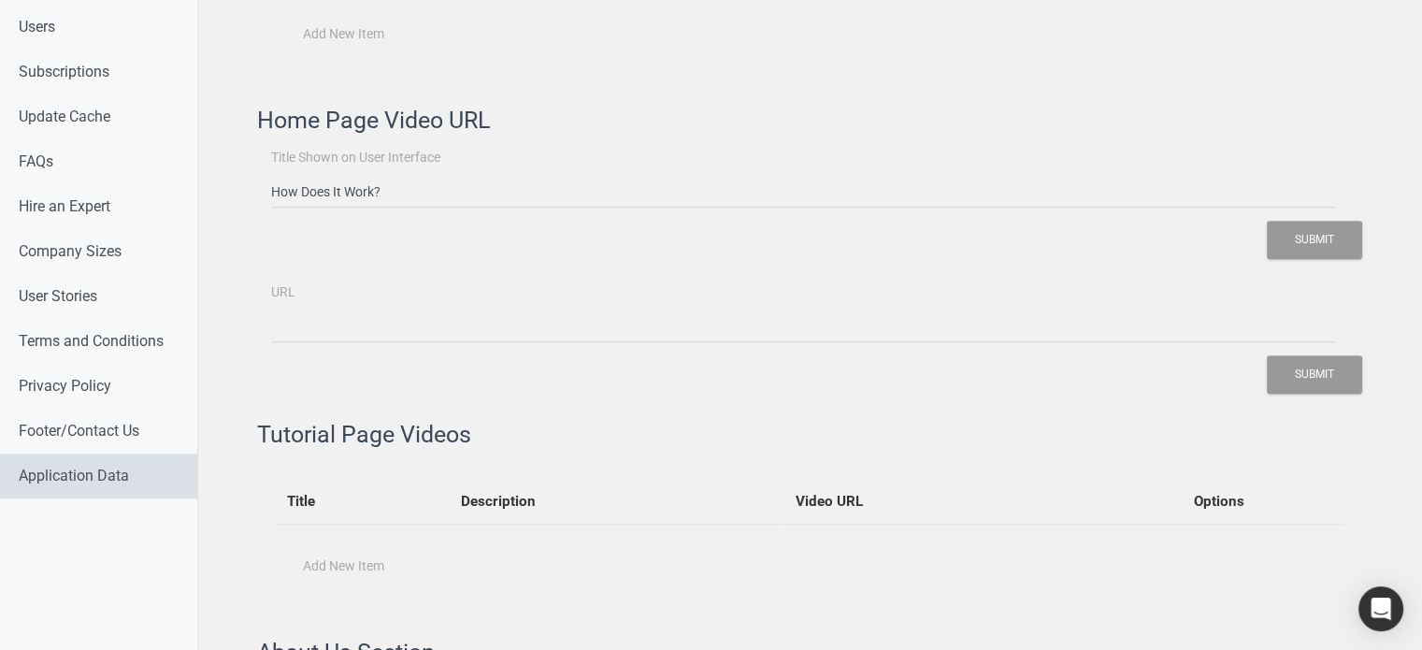
type input "What You Get ?"
type input "About Us"
type input "https://share.synthesia.io/embeds/videos/b286630e-9f42-4a9d-869e-351f64824b2d"
type input "Who Is It For ?"
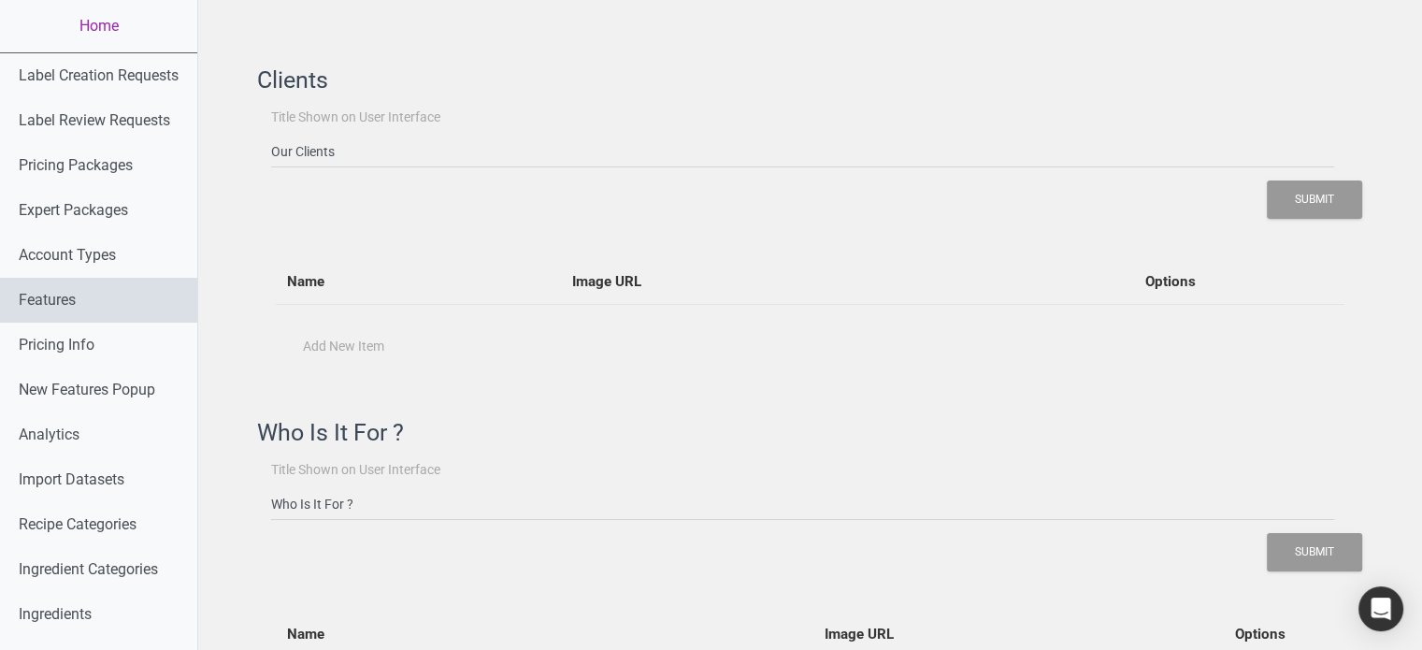
click at [77, 294] on link "Features" at bounding box center [98, 300] width 197 height 45
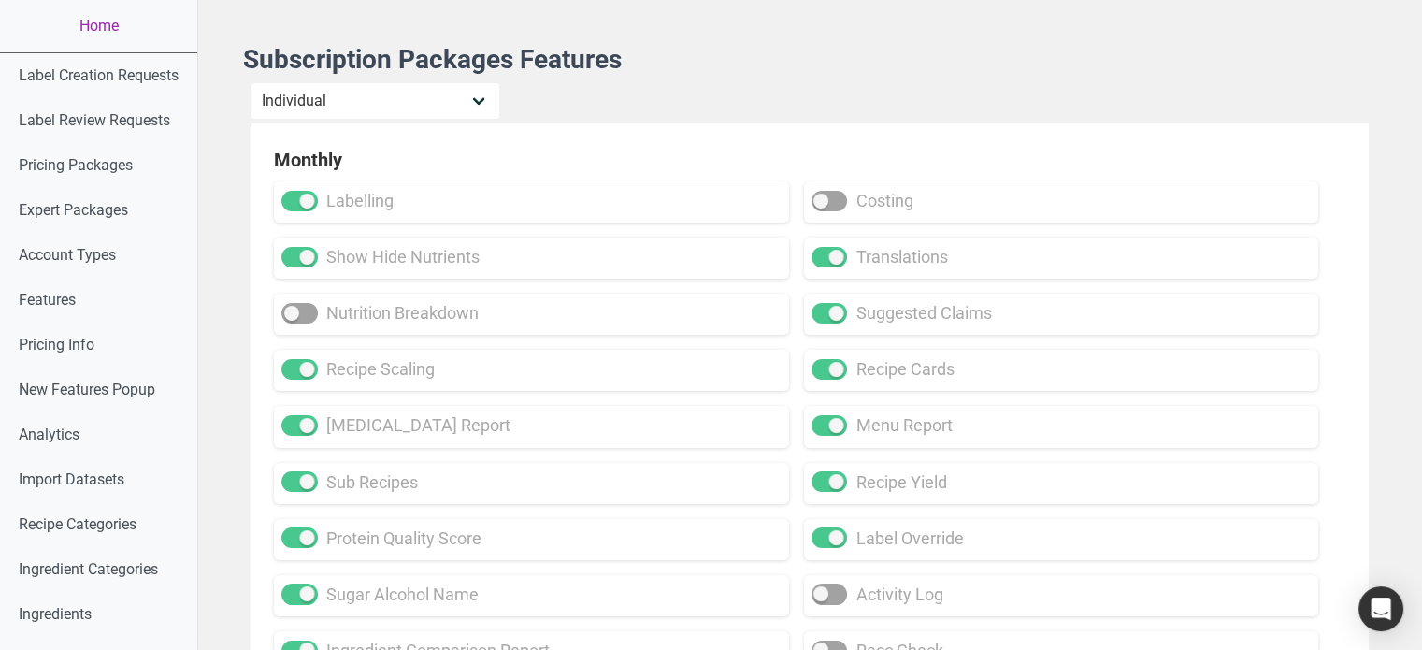
click at [508, 97] on div "Individual Essential Pro Business Old Enterprise 3 Users (799$) Old Enterprise …" at bounding box center [809, 102] width 1119 height 41
click at [487, 97] on select "Individual Essential Pro Business Old Enterprise 3 Users (799$) Old Enterprise …" at bounding box center [375, 100] width 250 height 37
select select "34"
click at [251, 82] on select "Individual Essential Pro Business Old Enterprise 3 Users (799$) Old Enterprise …" at bounding box center [375, 100] width 250 height 37
checkbox input "true"
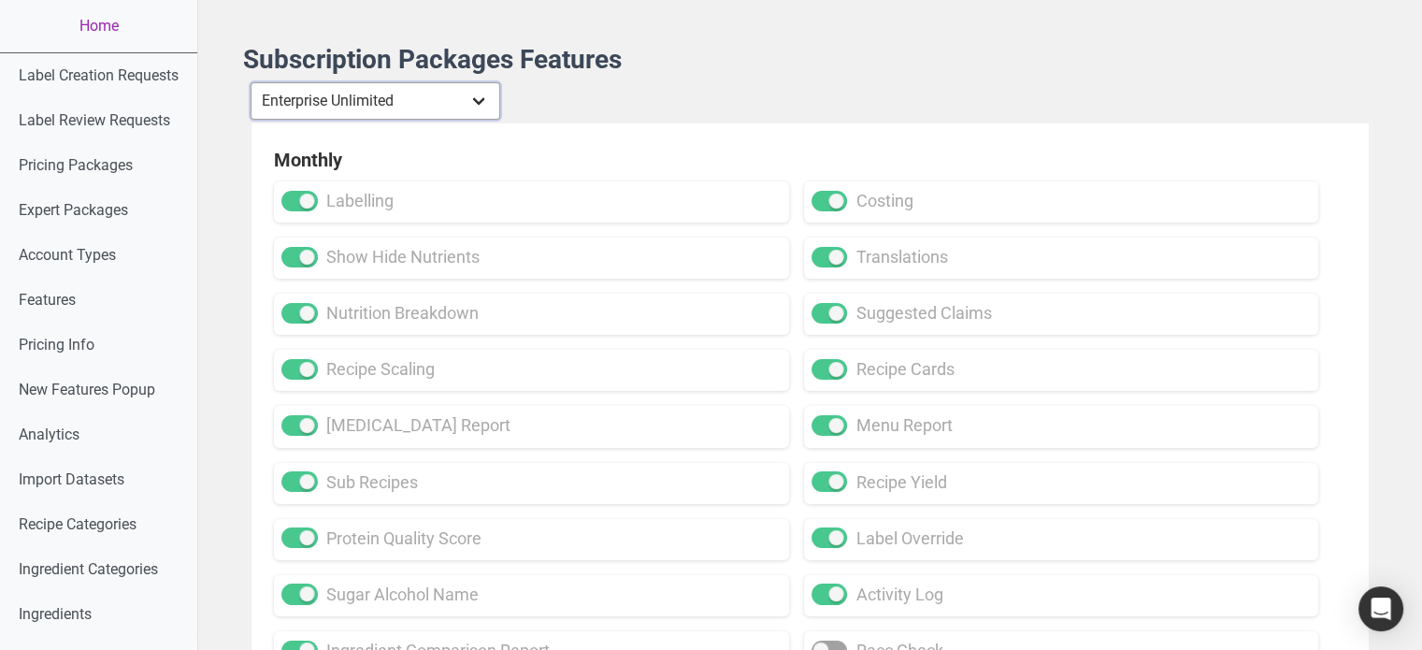
checkbox input "true"
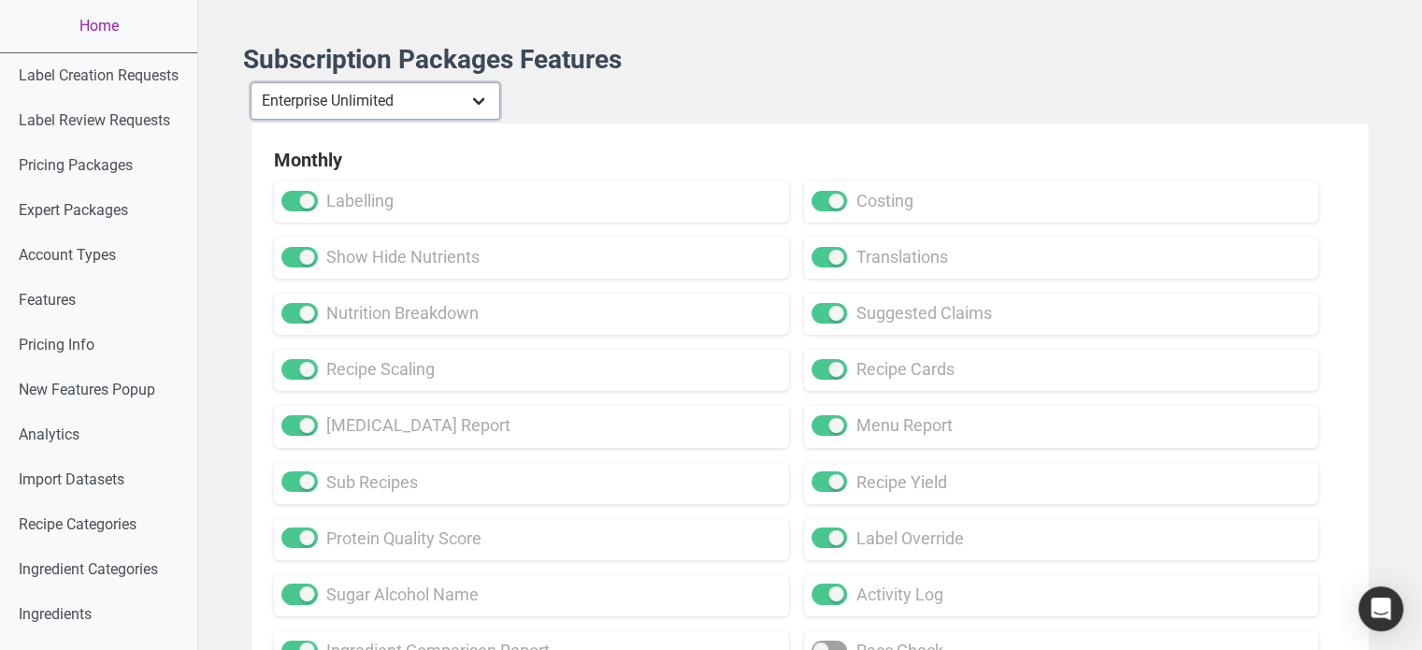
checkbox input "true"
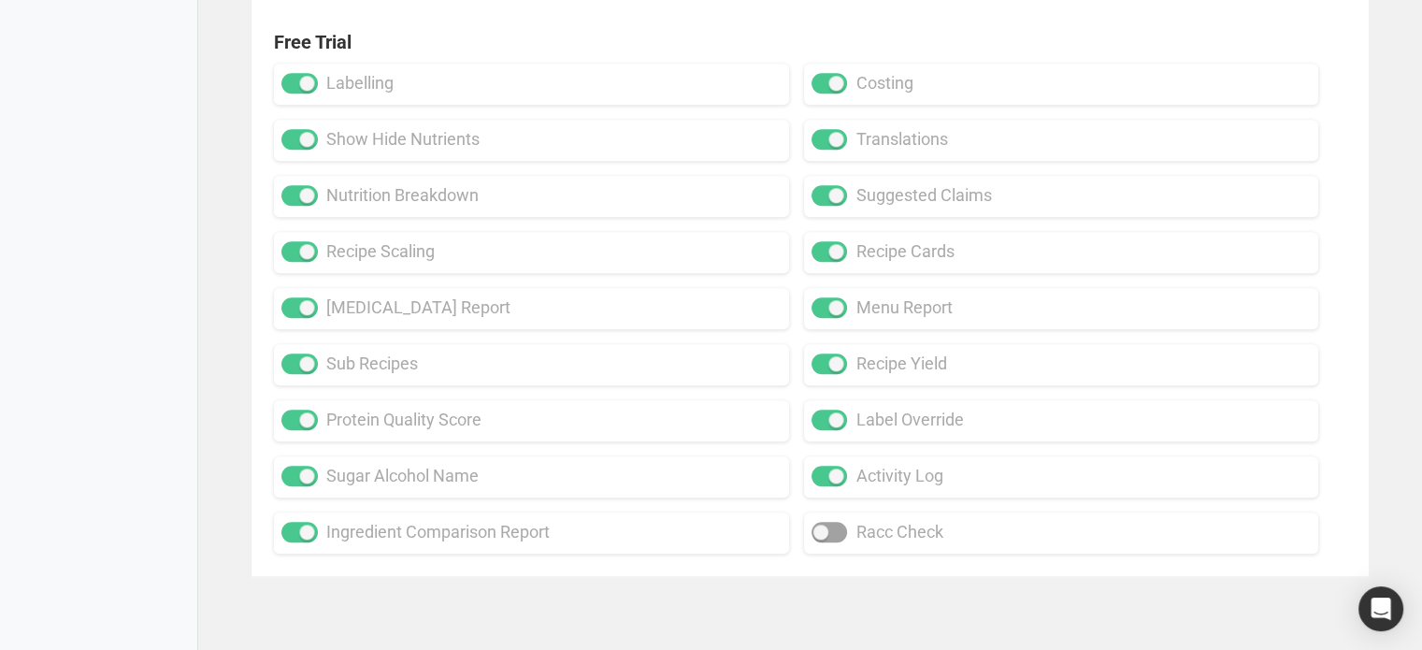
scroll to position [1837, 0]
click at [830, 536] on span at bounding box center [829, 532] width 36 height 21
click at [823, 536] on input "racc check" at bounding box center [817, 532] width 12 height 12
checkbox input "true"
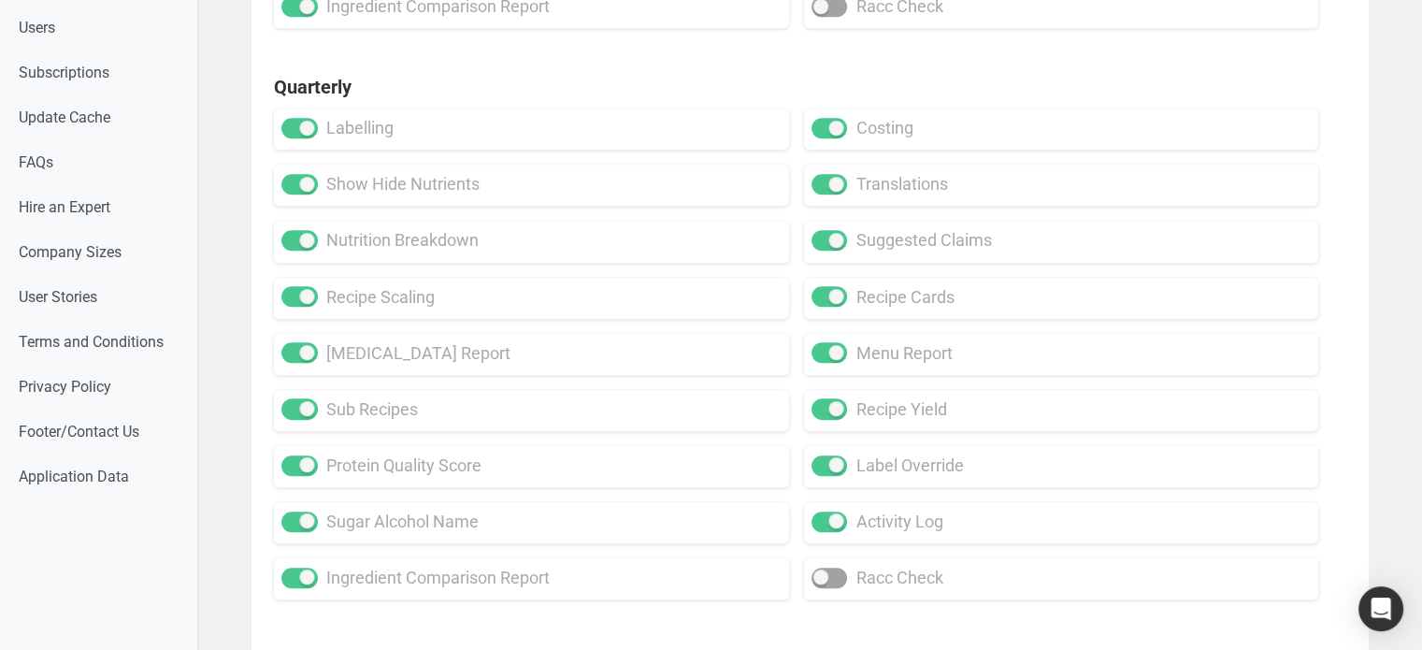
scroll to position [1089, 0]
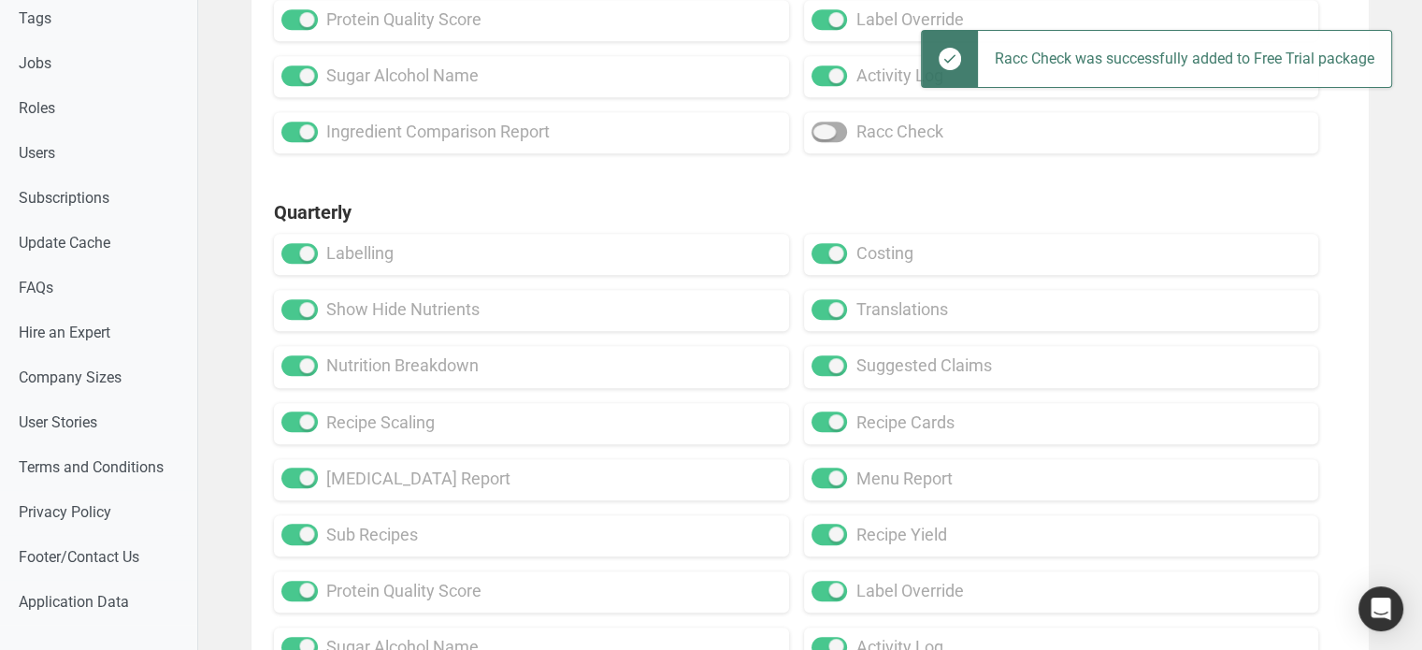
click at [829, 127] on span at bounding box center [829, 132] width 36 height 21
click at [823, 127] on input "racc check" at bounding box center [817, 132] width 12 height 12
checkbox input "true"
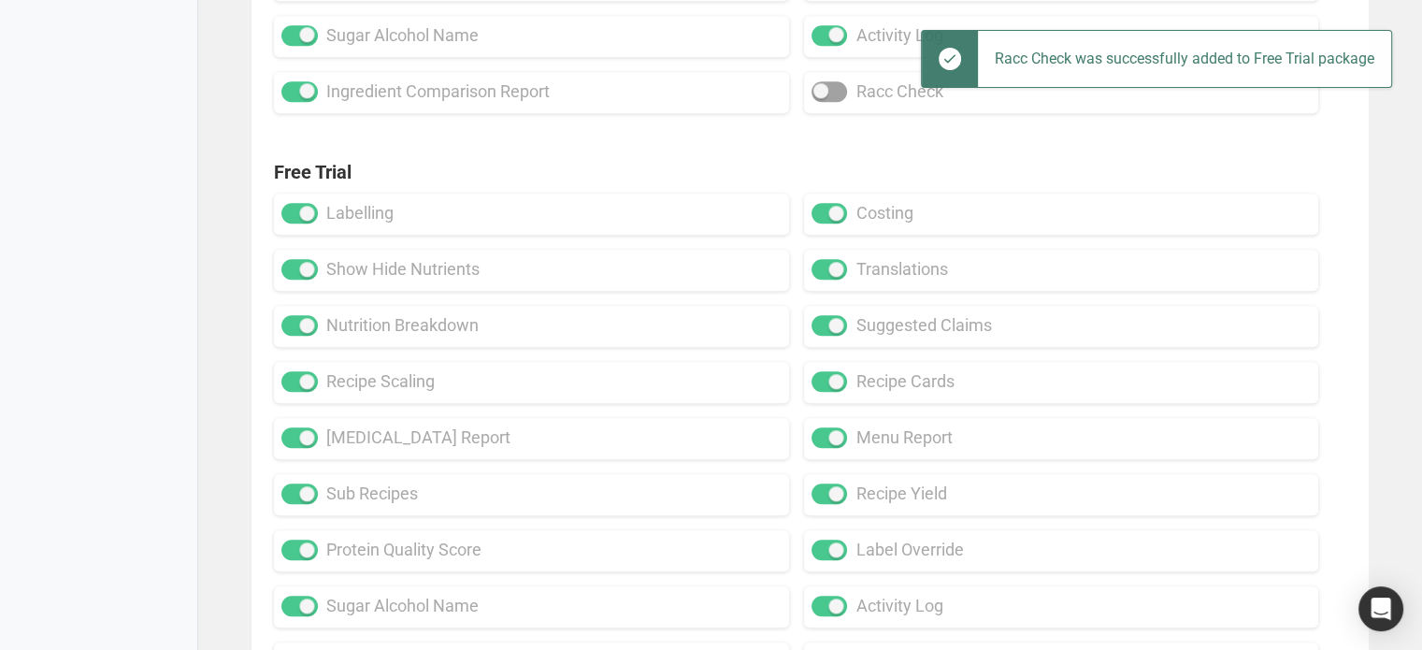
scroll to position [1743, 0]
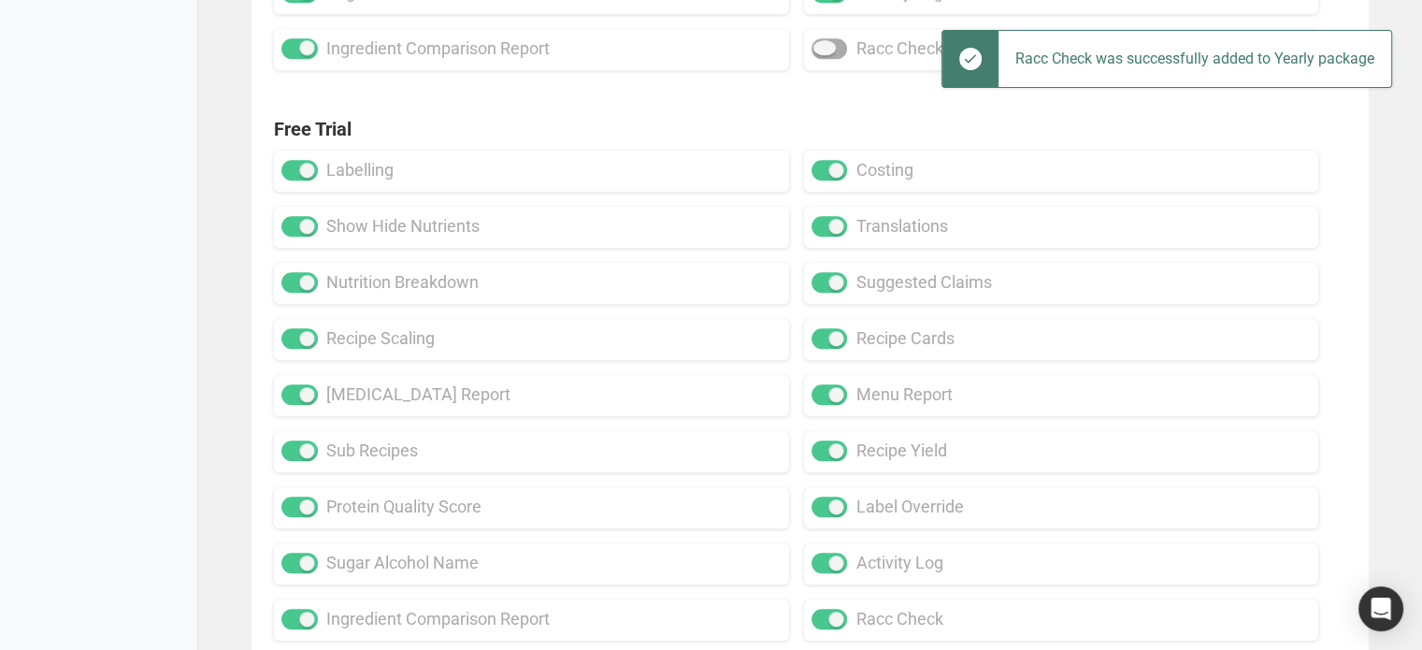
click at [819, 52] on span at bounding box center [829, 48] width 36 height 21
click at [819, 52] on input "racc check" at bounding box center [817, 48] width 12 height 12
checkbox input "true"
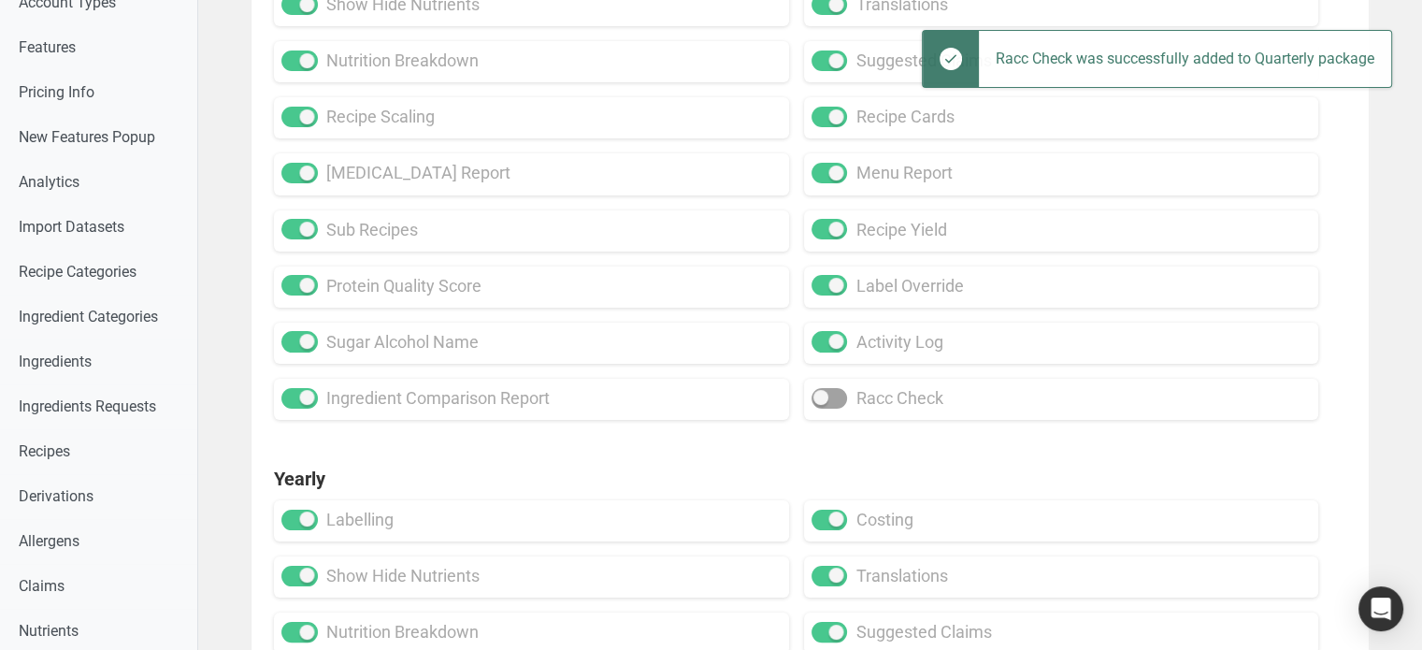
scroll to position [248, 0]
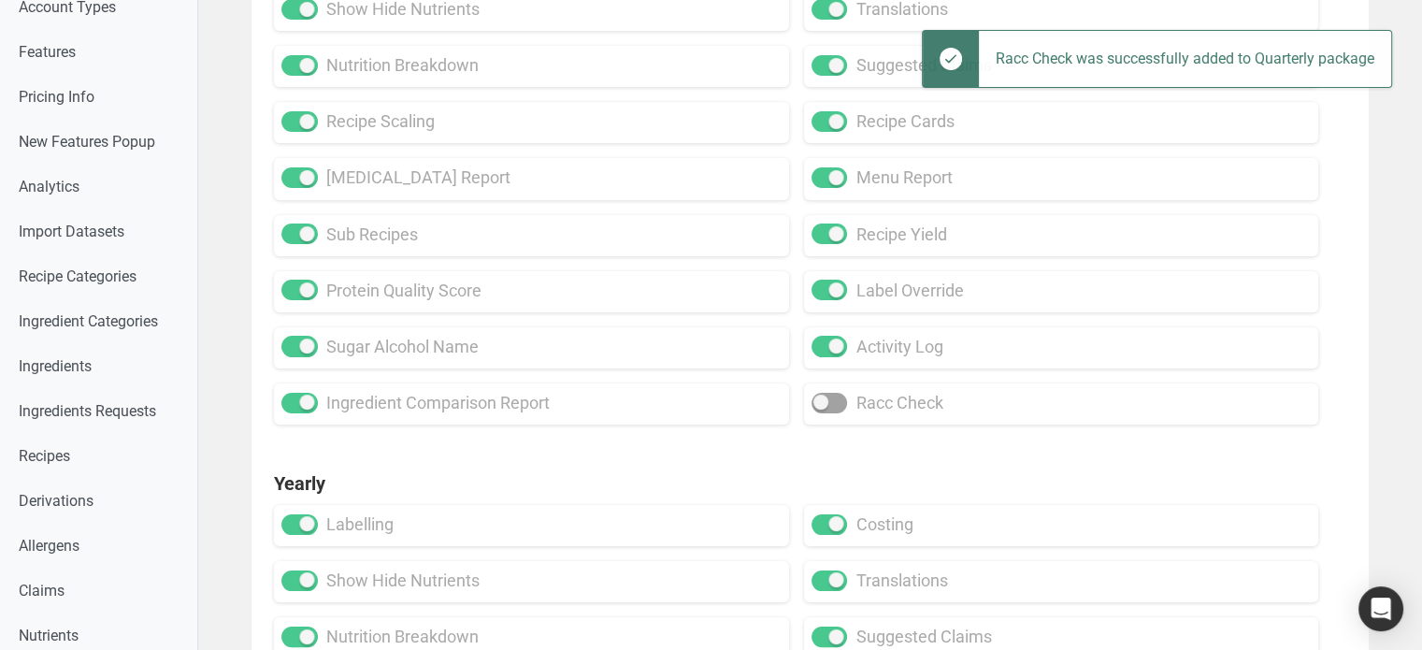
click at [847, 386] on div "racc check" at bounding box center [1061, 403] width 515 height 41
click at [827, 404] on span at bounding box center [829, 403] width 36 height 21
click at [823, 404] on input "racc check" at bounding box center [817, 402] width 12 height 12
checkbox input "true"
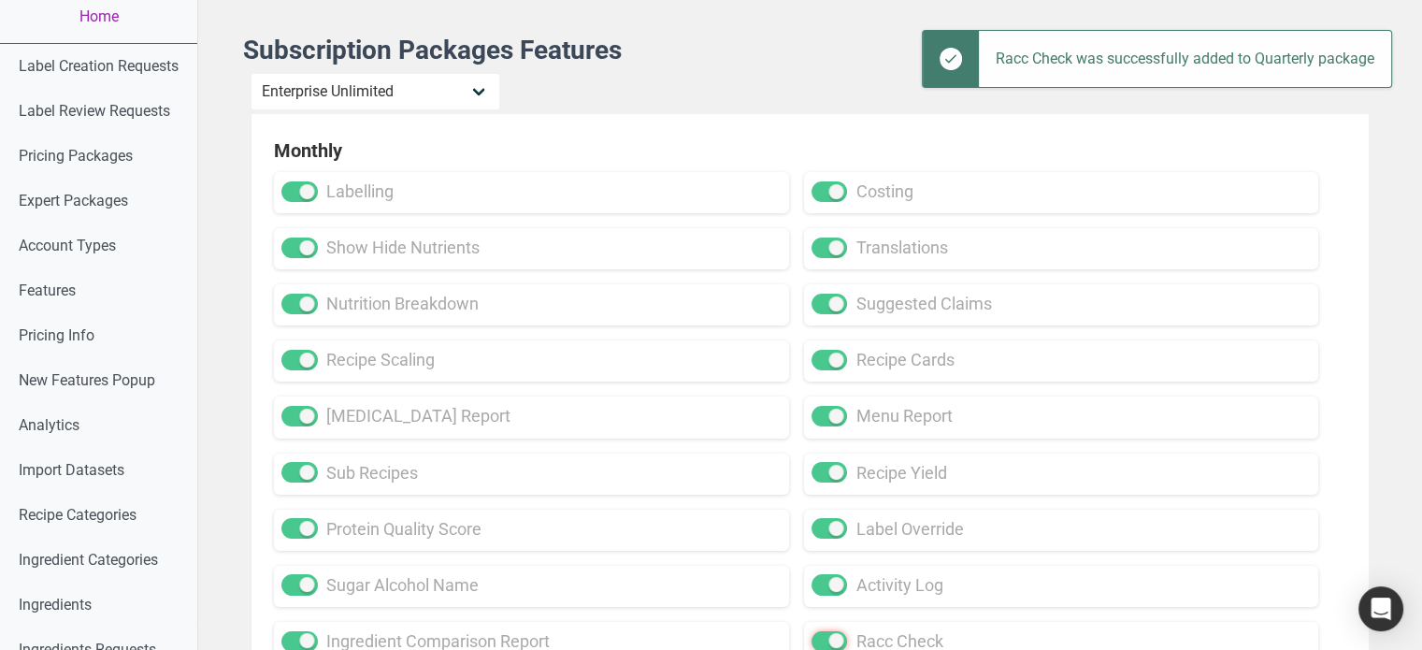
scroll to position [0, 0]
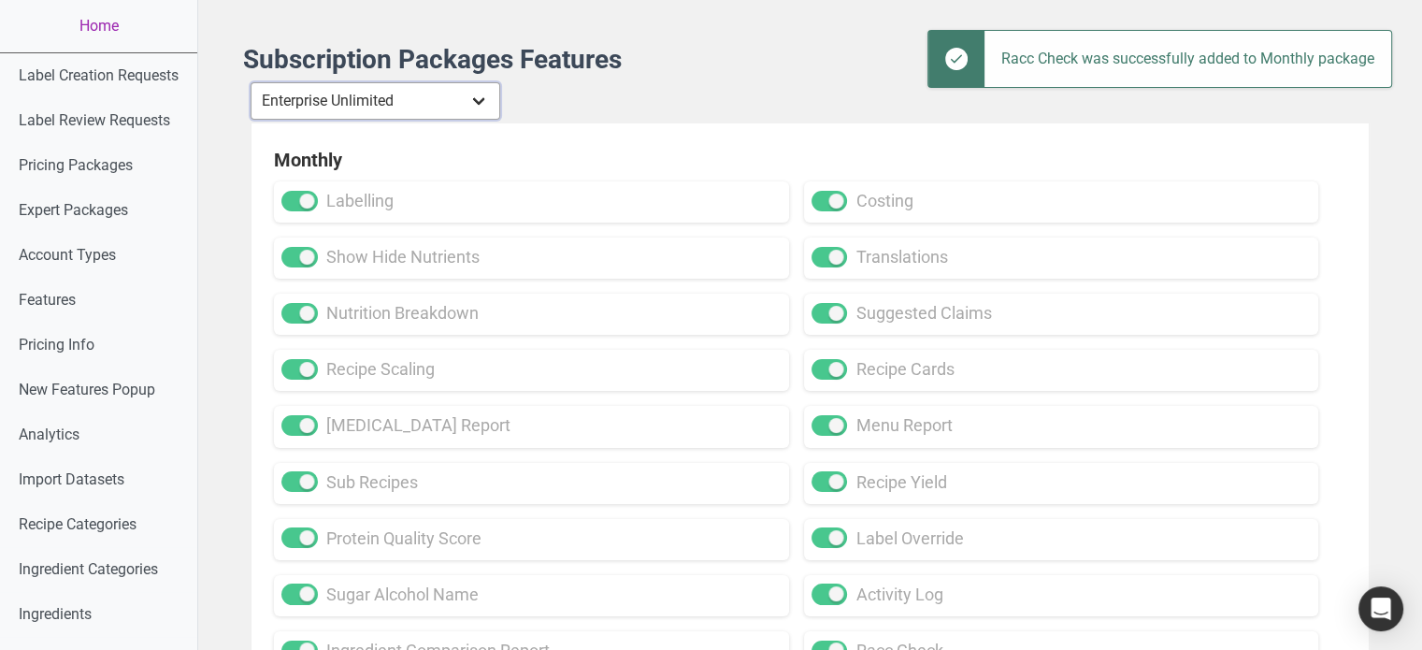
click at [460, 99] on select "Individual Essential Pro Business Old Enterprise 3 Users (799$) Old Enterprise …" at bounding box center [375, 100] width 250 height 37
select select "12"
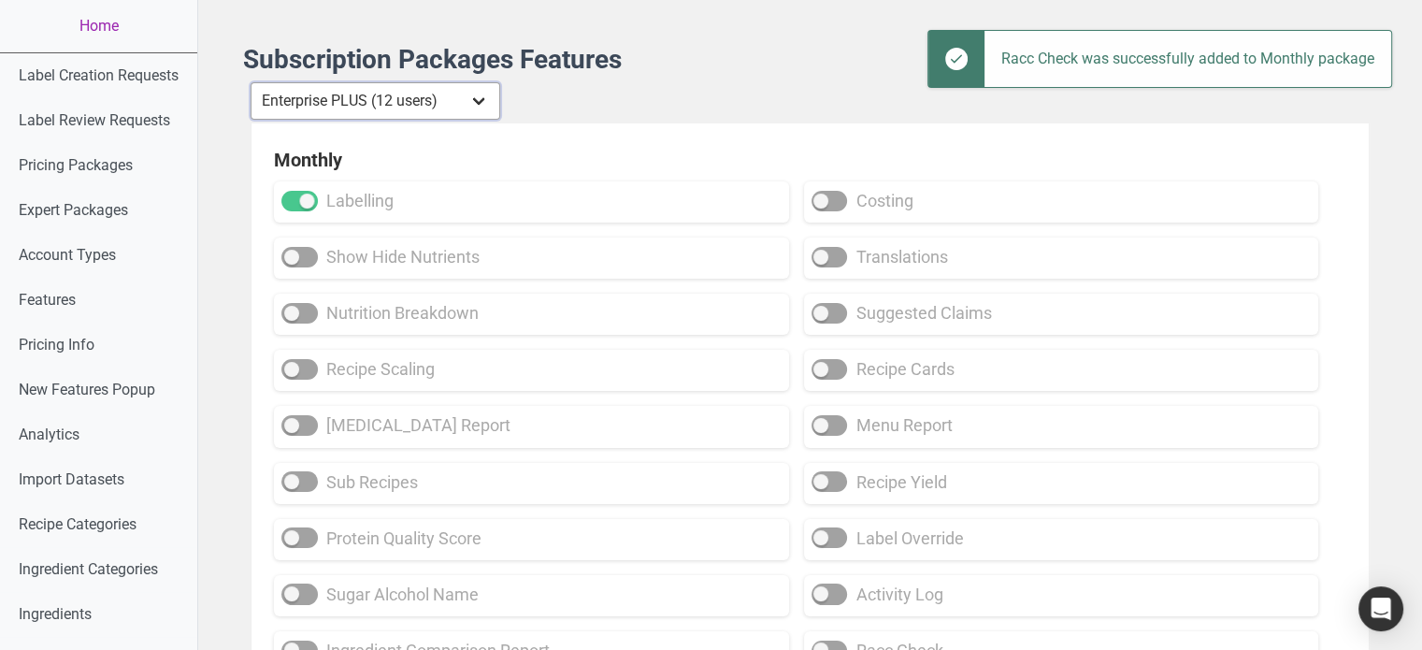
click at [251, 82] on select "Individual Essential Pro Business Old Enterprise 3 Users (799$) Old Enterprise …" at bounding box center [375, 100] width 250 height 37
checkbox input "false"
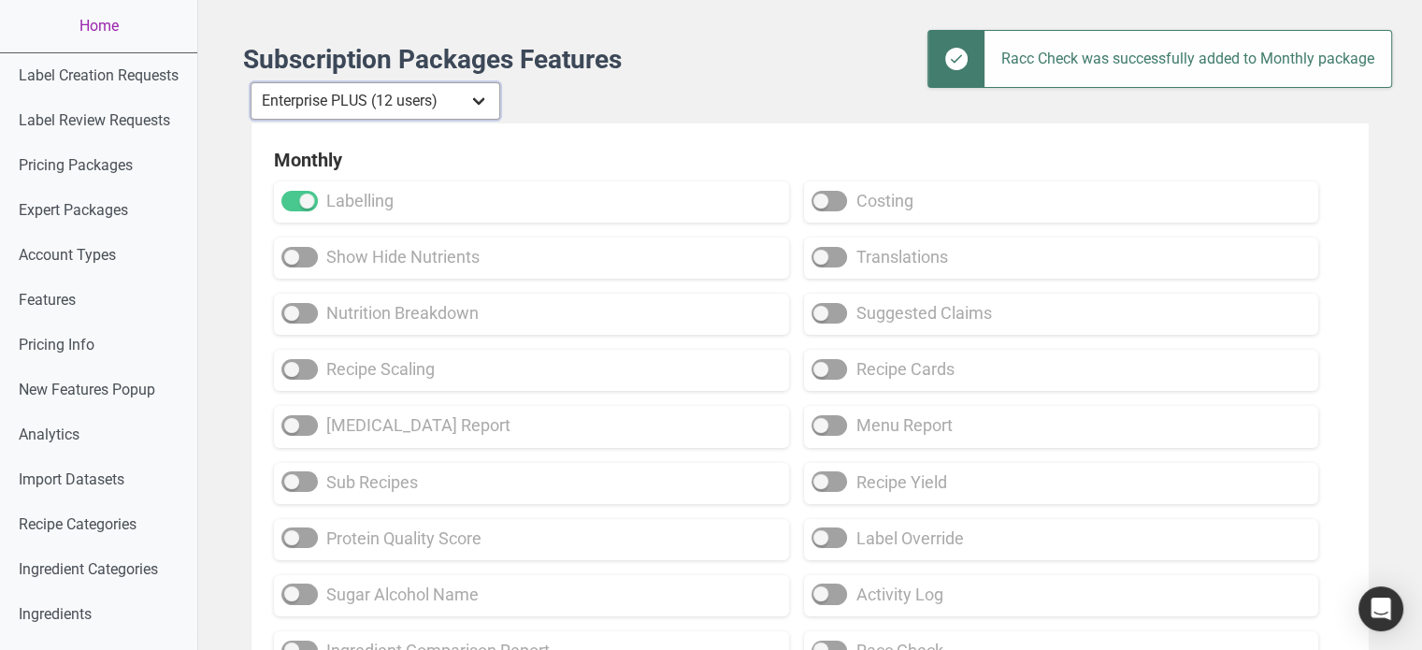
checkbox input "false"
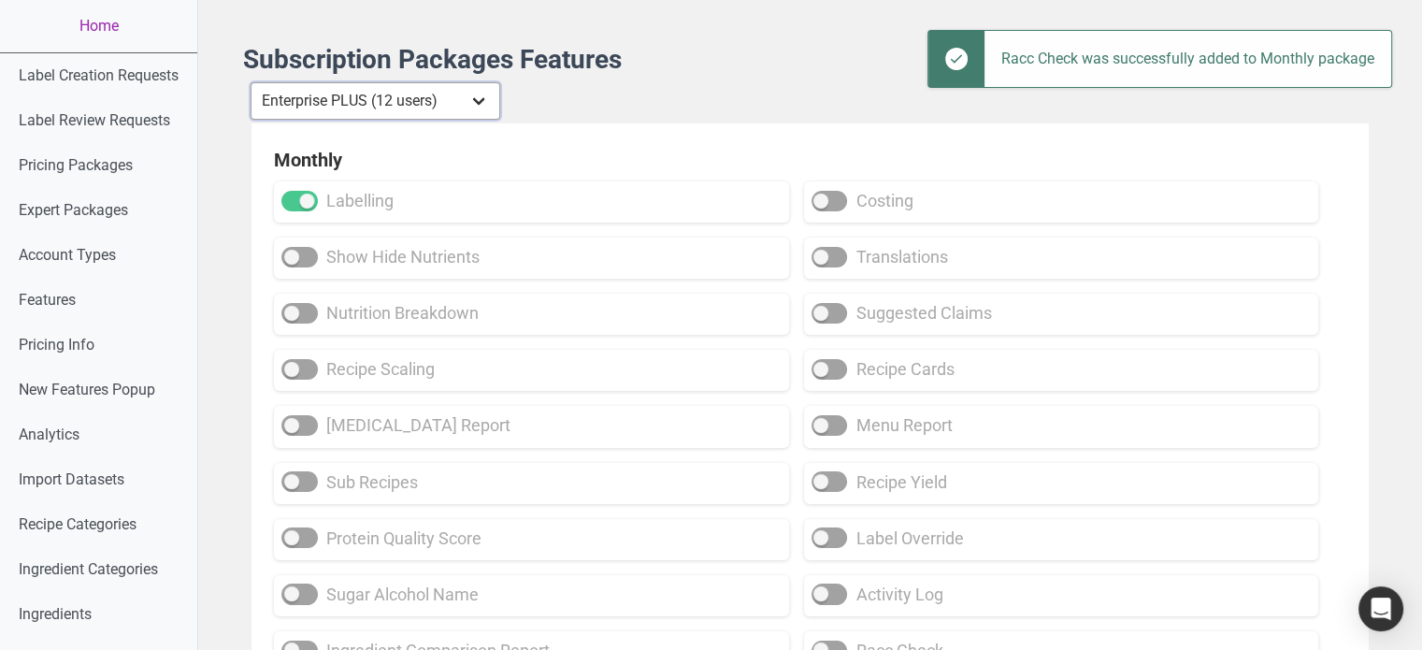
checkbox input "false"
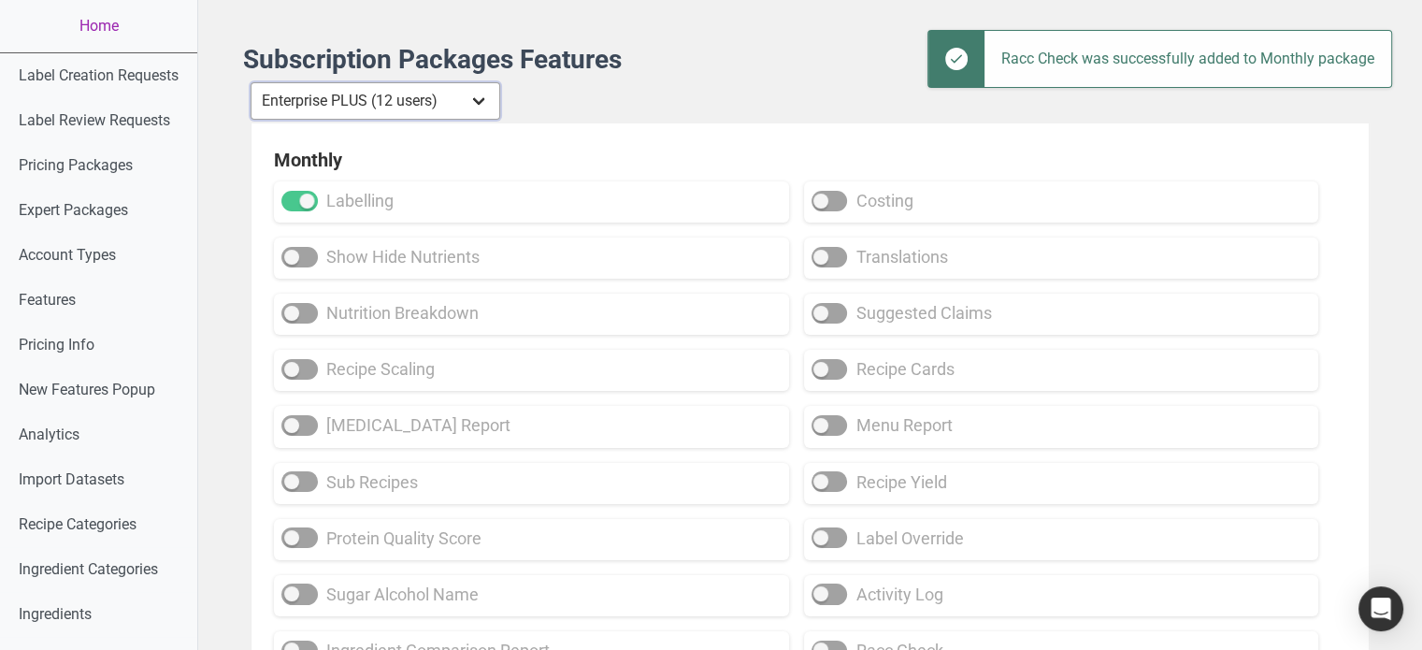
checkbox input "false"
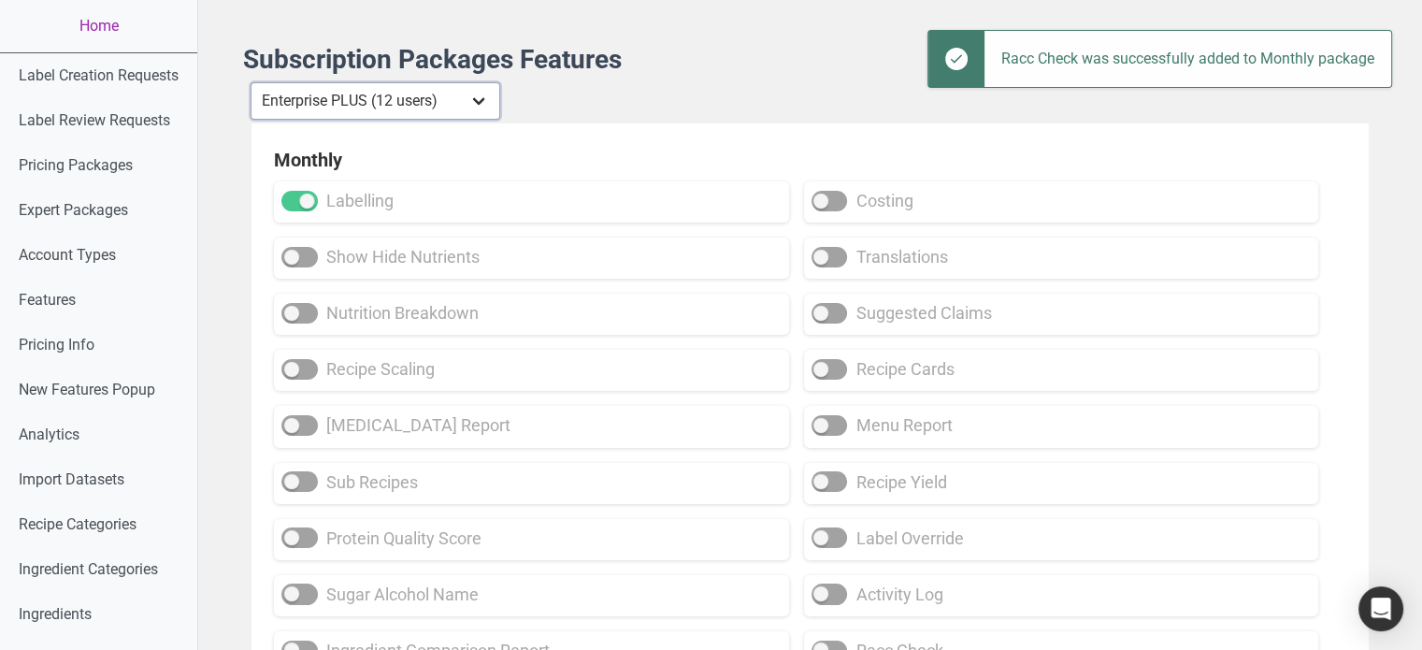
checkbox input "false"
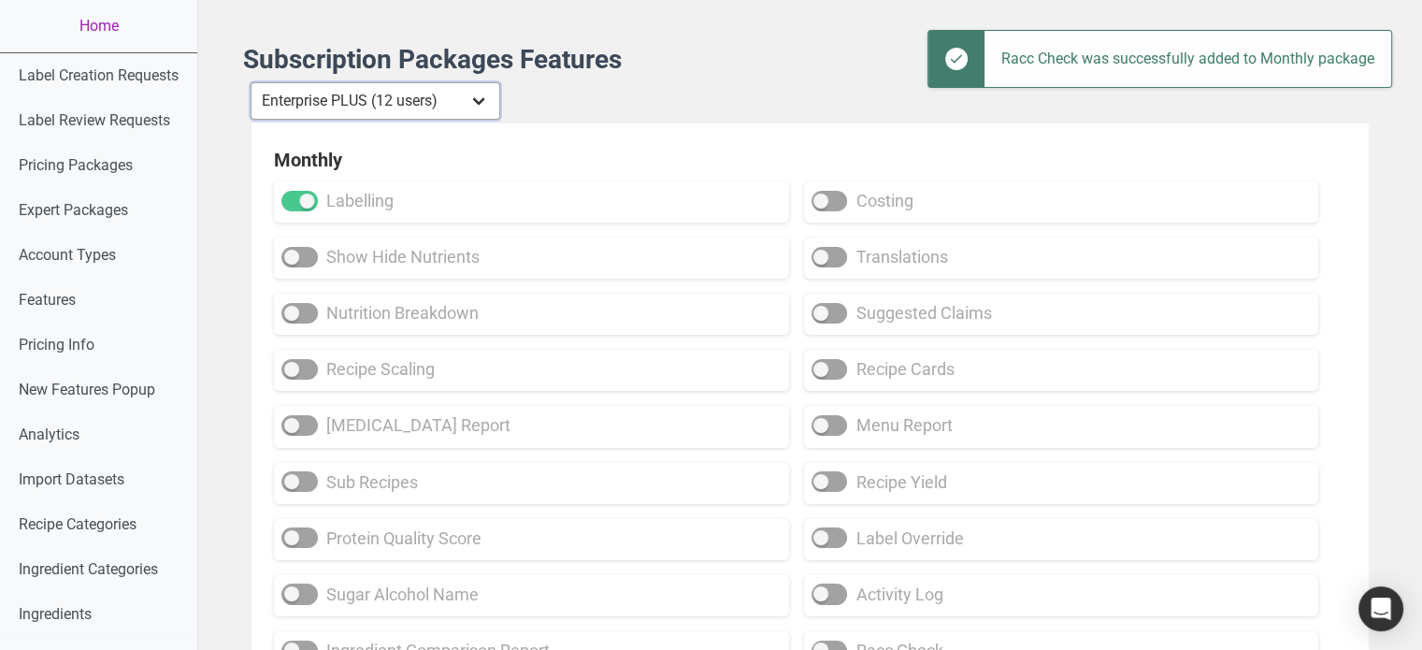
checkbox input "false"
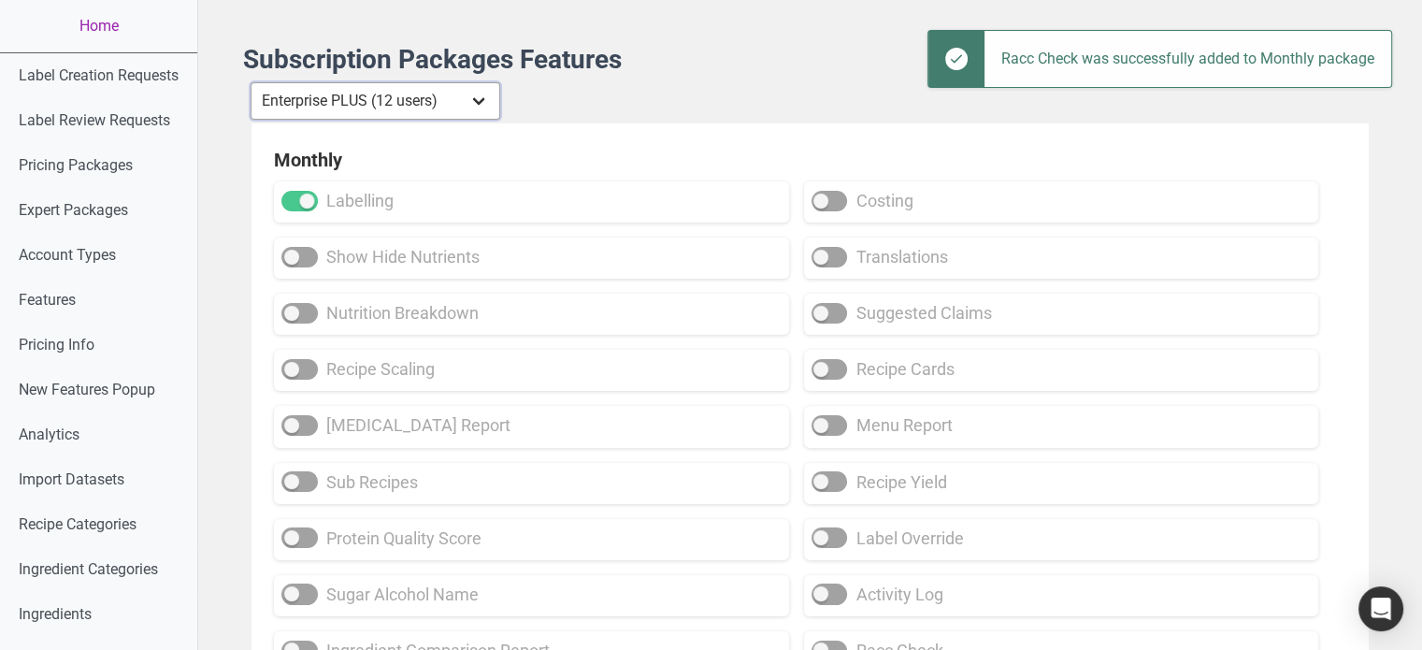
checkbox input "false"
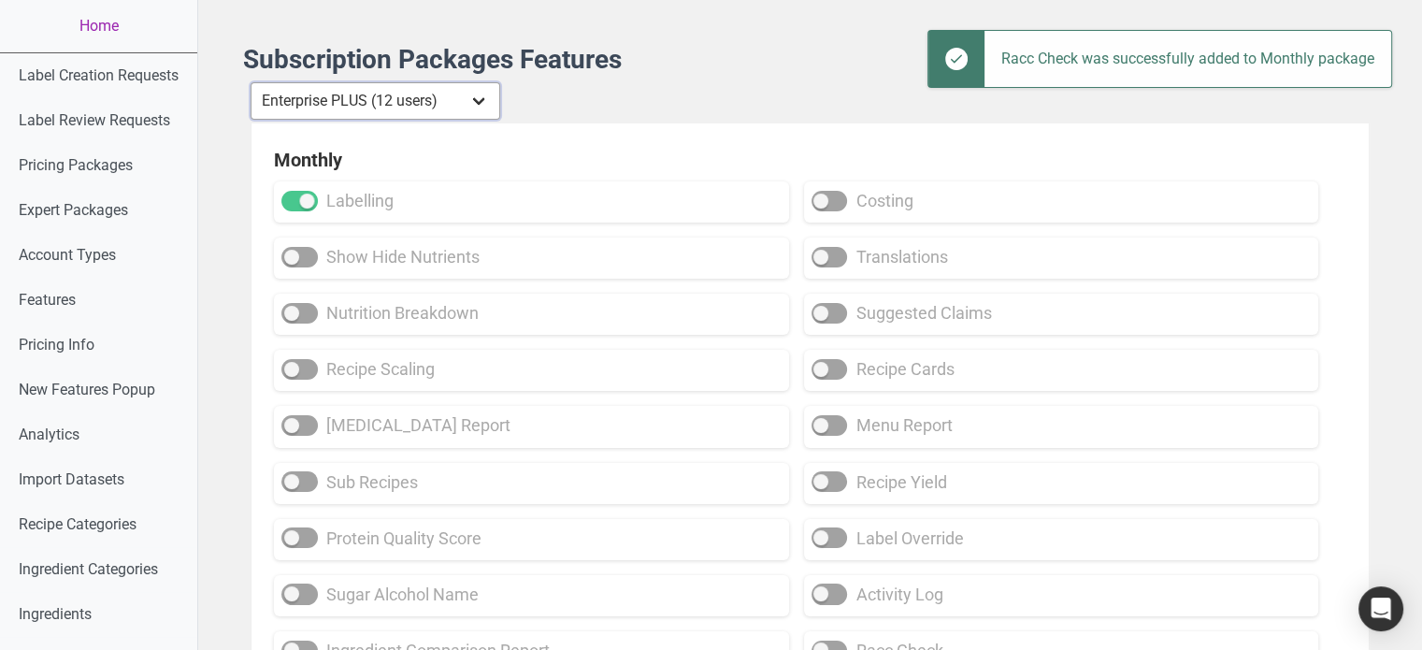
checkbox input "false"
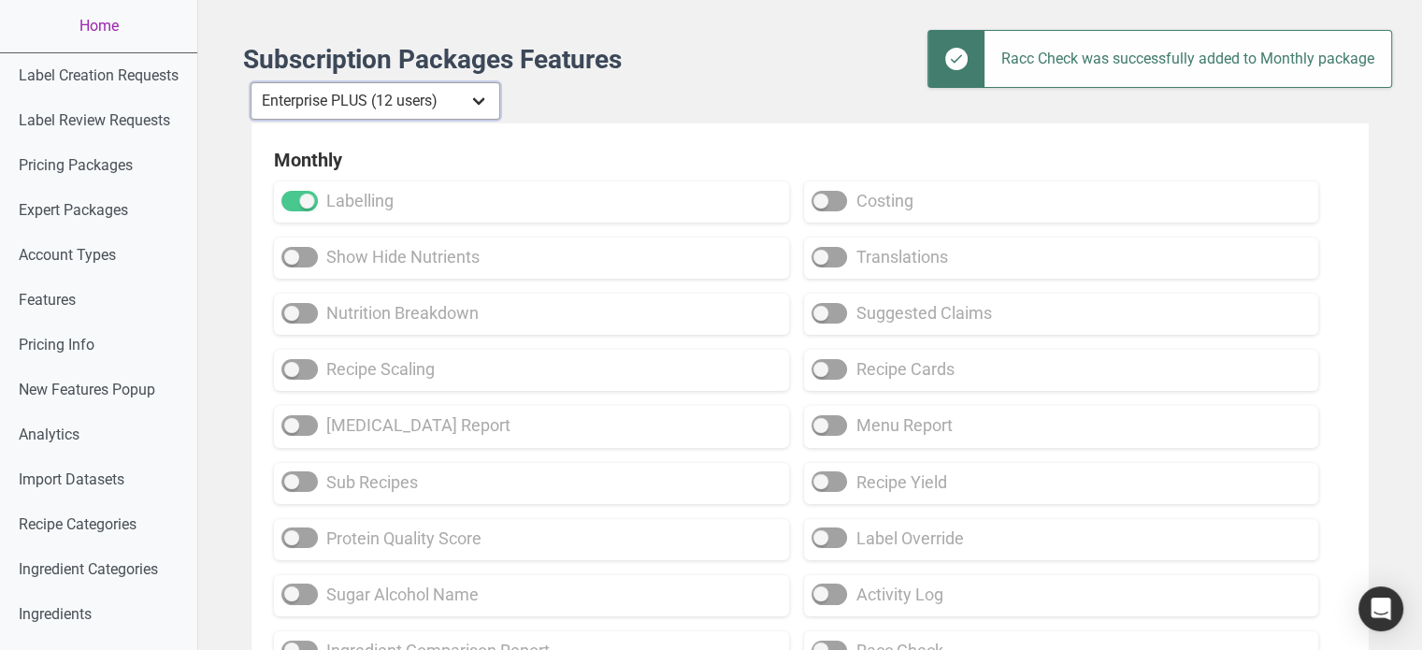
checkbox input "false"
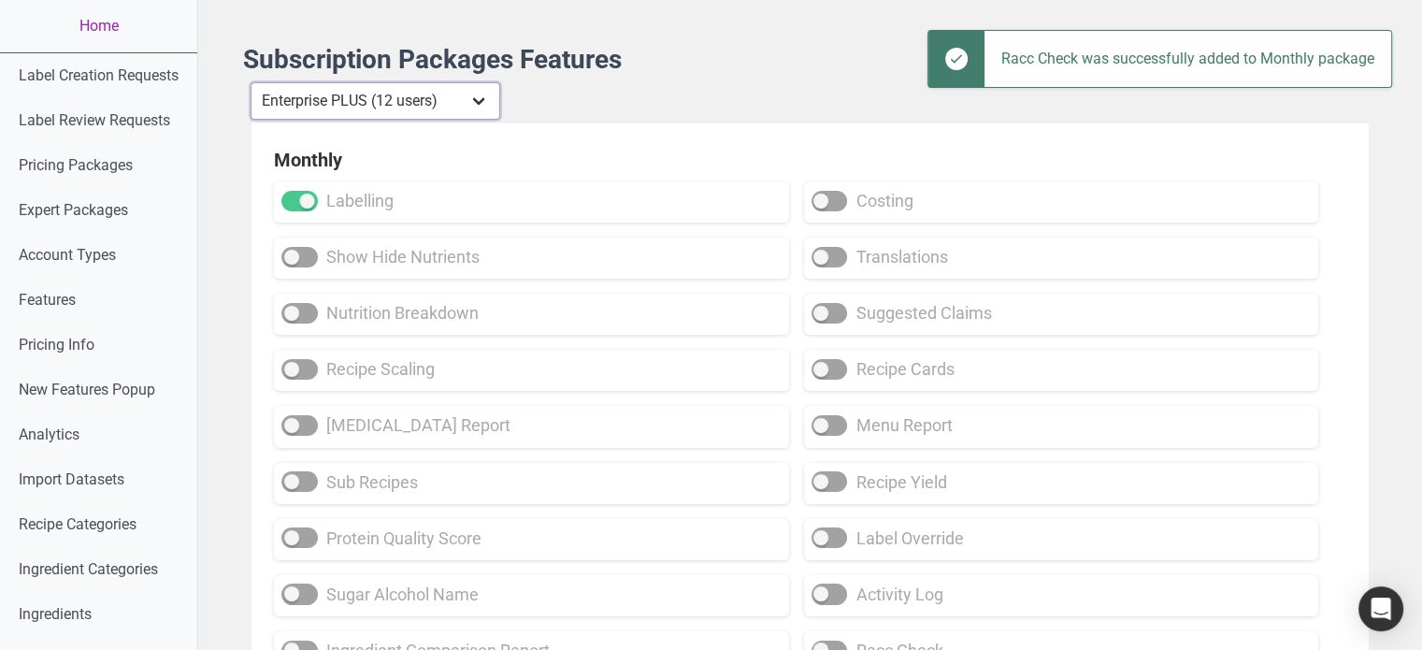
checkbox input "false"
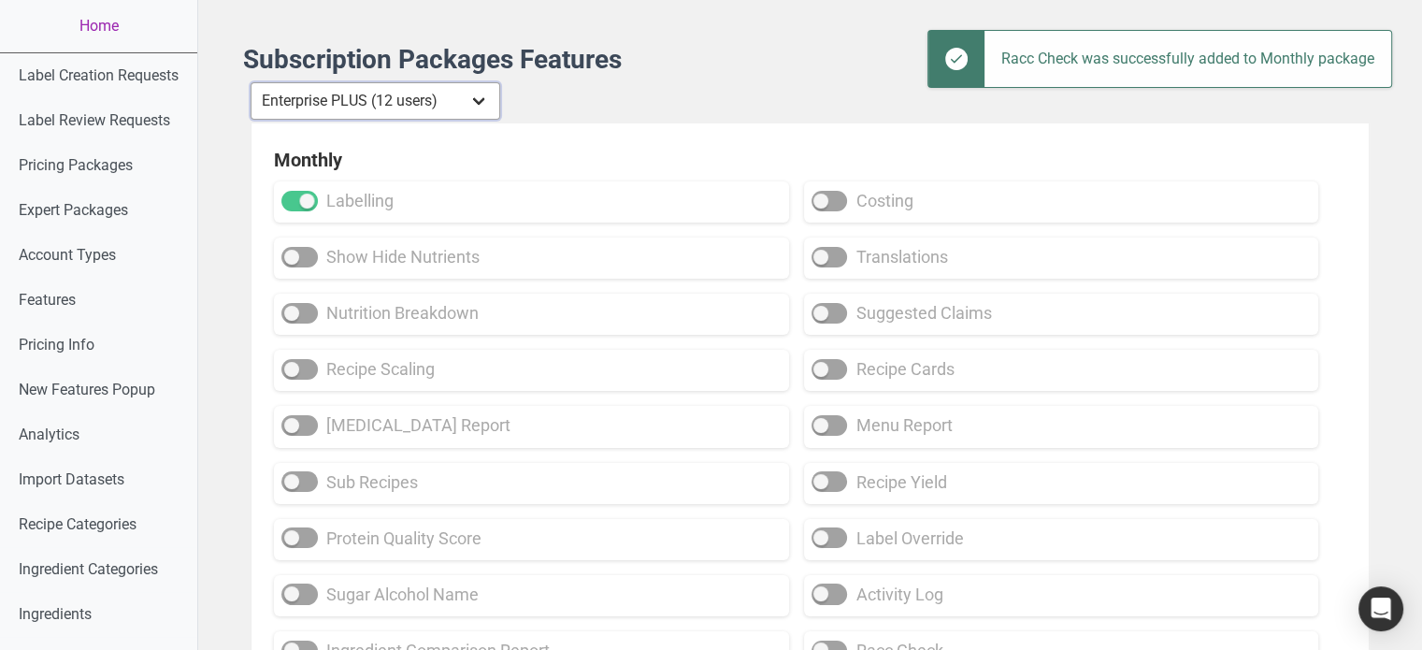
checkbox input "false"
click at [485, 105] on select "Individual Essential Pro Business Old Enterprise 3 Users (799$) Old Enterprise …" at bounding box center [375, 100] width 250 height 37
click at [251, 82] on select "Individual Essential Pro Business Old Enterprise 3 Users (799$) Old Enterprise …" at bounding box center [375, 100] width 250 height 37
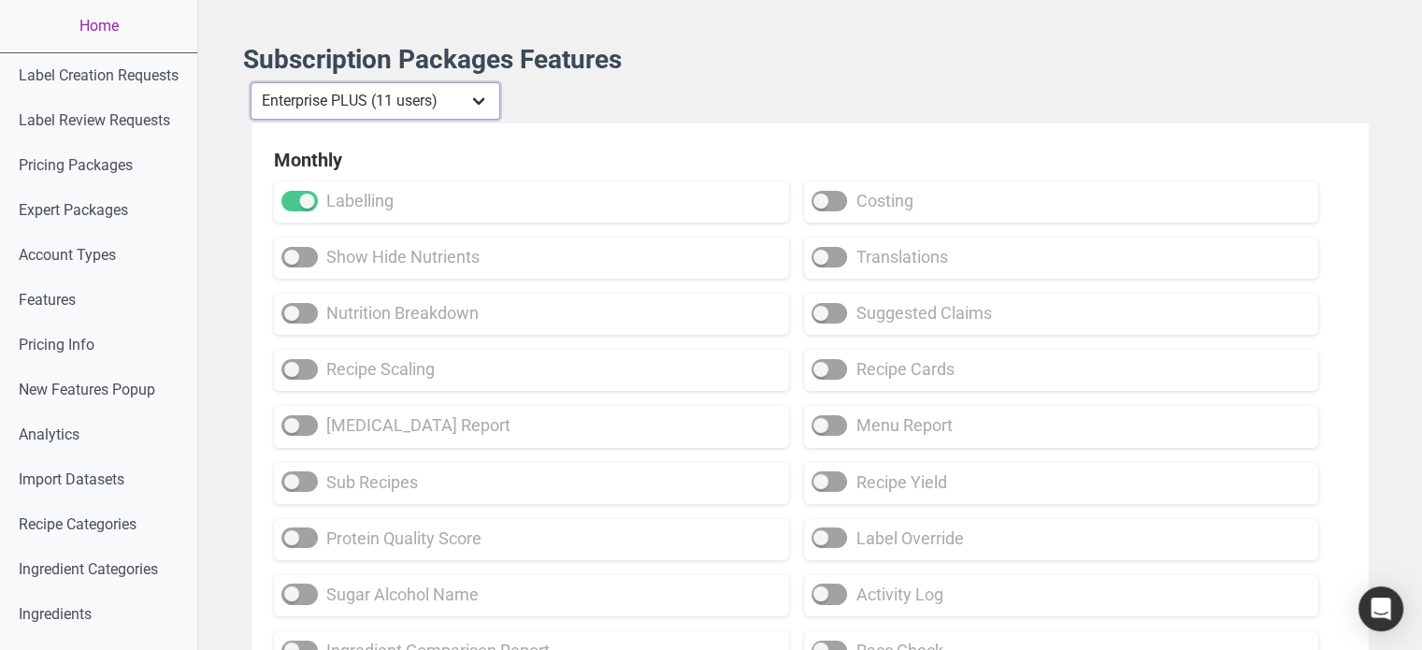
click at [453, 104] on select "Individual Essential Pro Business Old Enterprise 3 Users (799$) Old Enterprise …" at bounding box center [375, 100] width 250 height 37
click at [251, 82] on select "Individual Essential Pro Business Old Enterprise 3 Users (799$) Old Enterprise …" at bounding box center [375, 100] width 250 height 37
click at [434, 107] on select "Individual Essential Pro Business Old Enterprise 3 Users (799$) Old Enterprise …" at bounding box center [375, 100] width 250 height 37
select select "21"
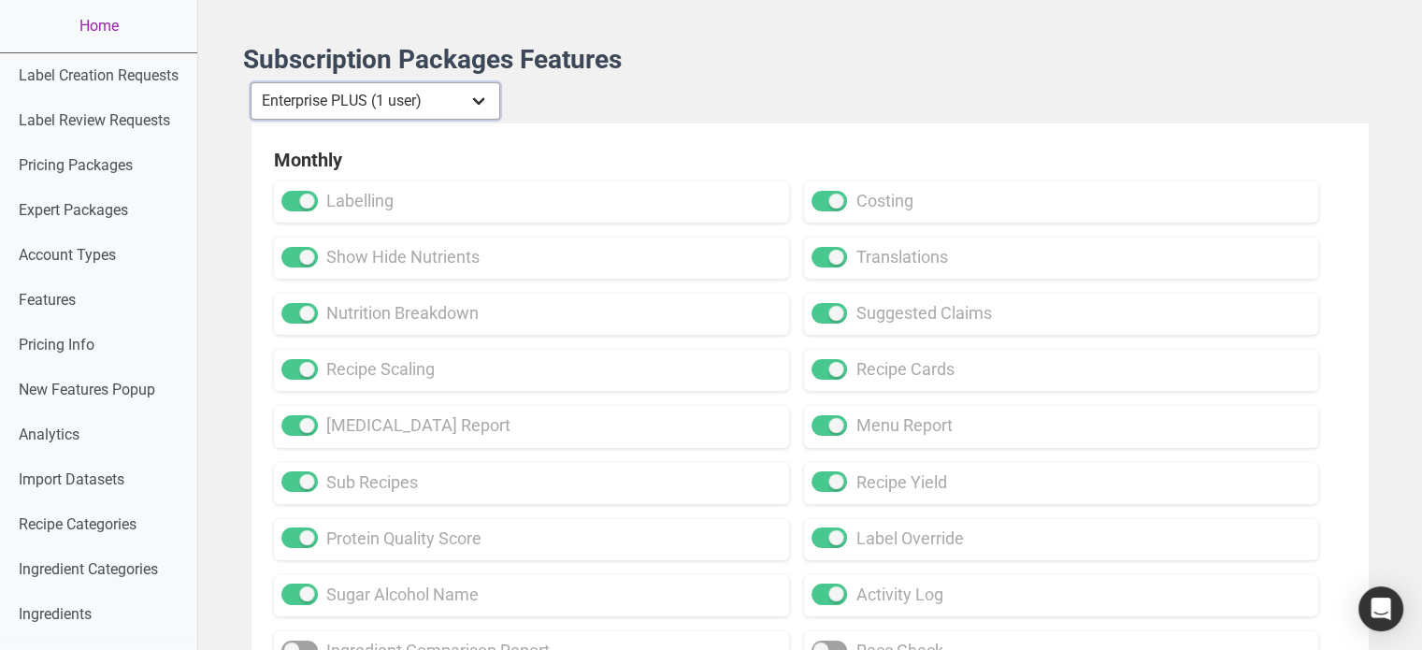
click at [251, 82] on select "Individual Essential Pro Business Old Enterprise 3 Users (799$) Old Enterprise …" at bounding box center [375, 100] width 250 height 37
checkbox input "true"
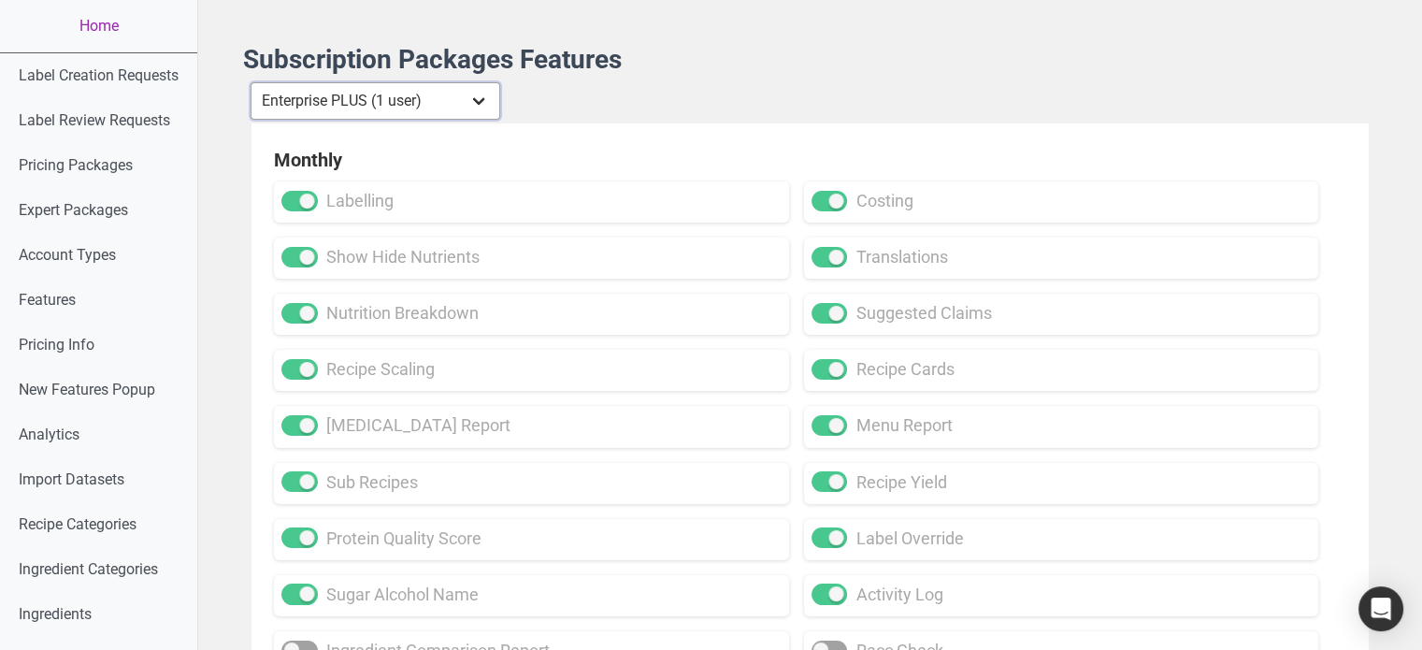
checkbox input "true"
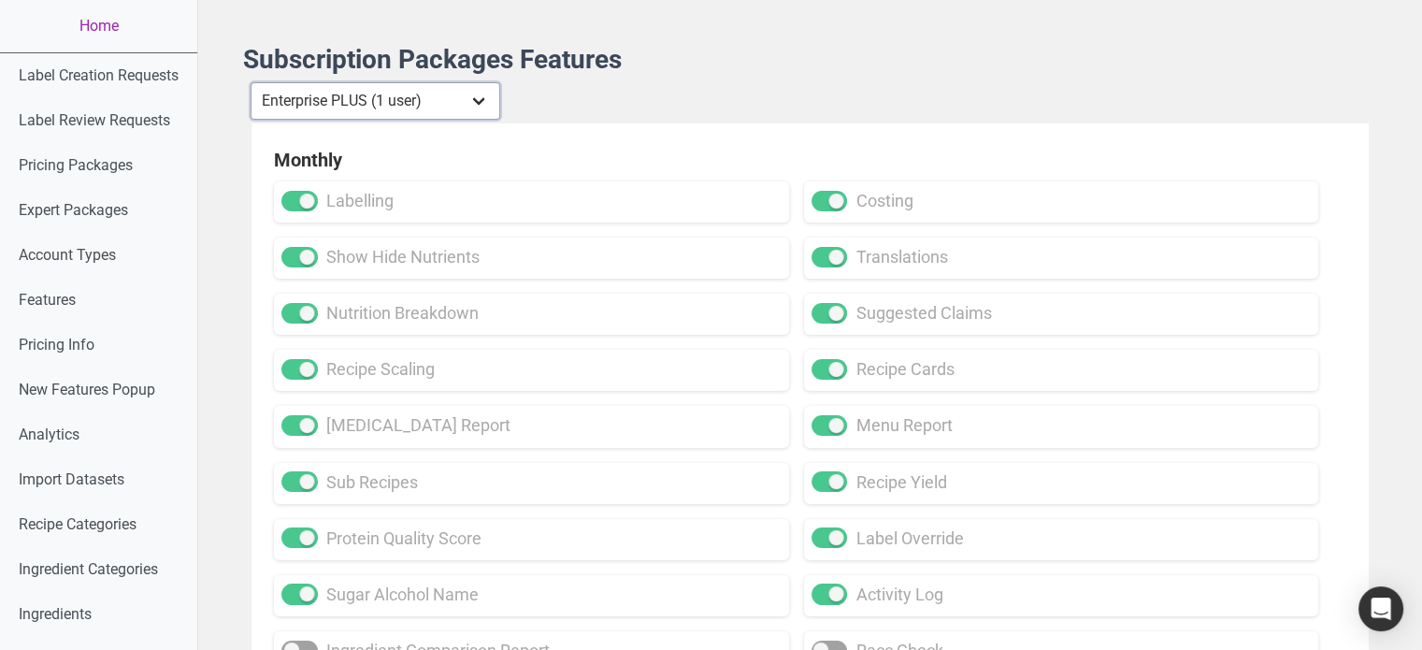
checkbox input "true"
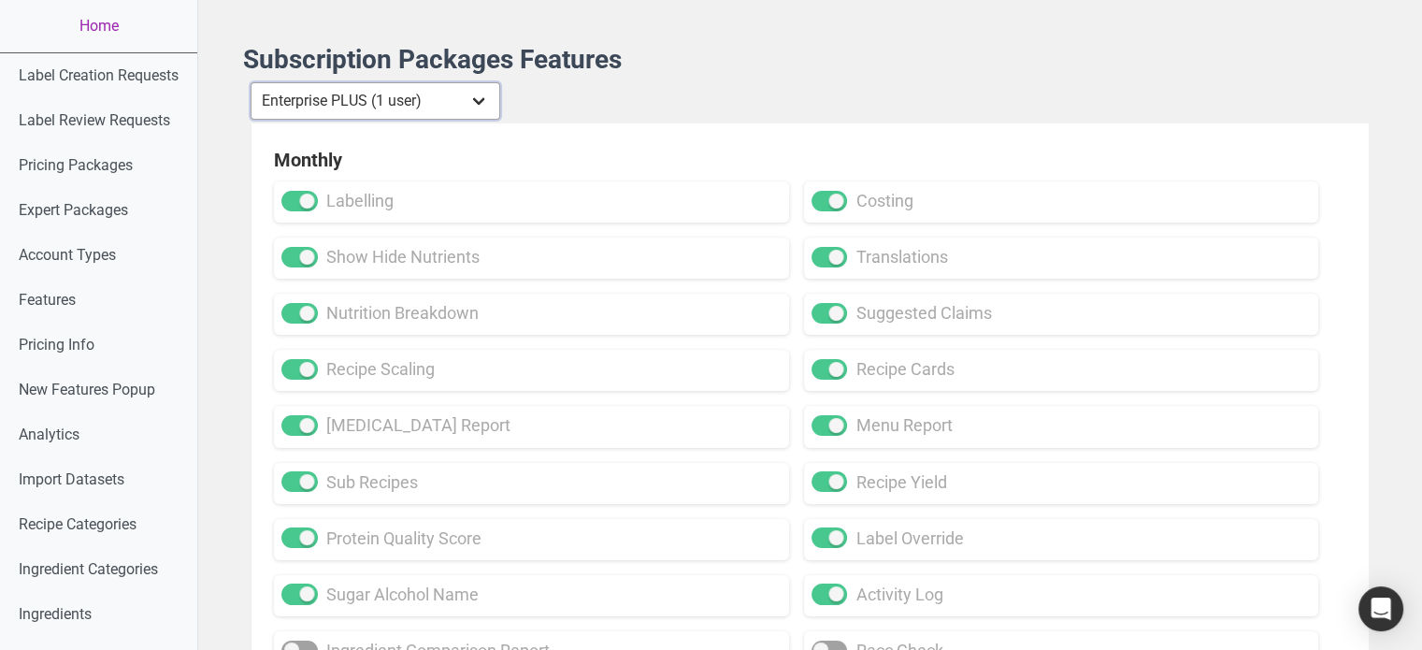
checkbox input "true"
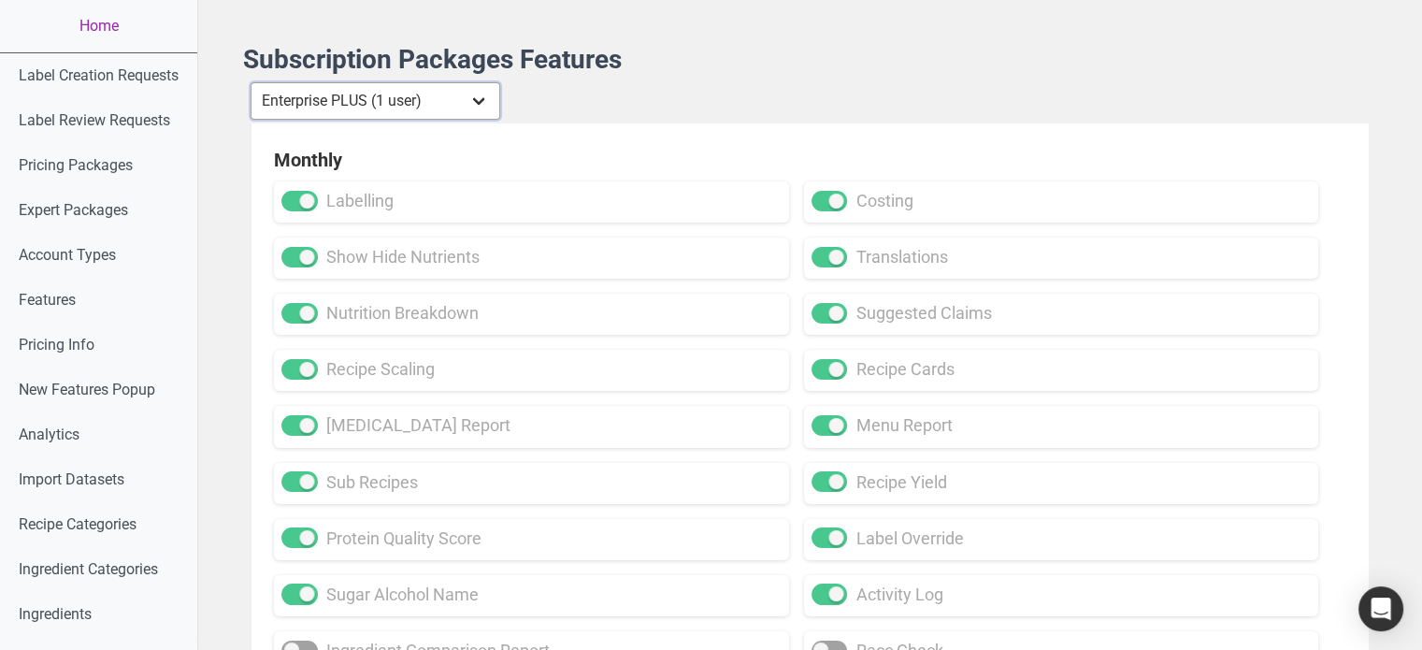
checkbox input "true"
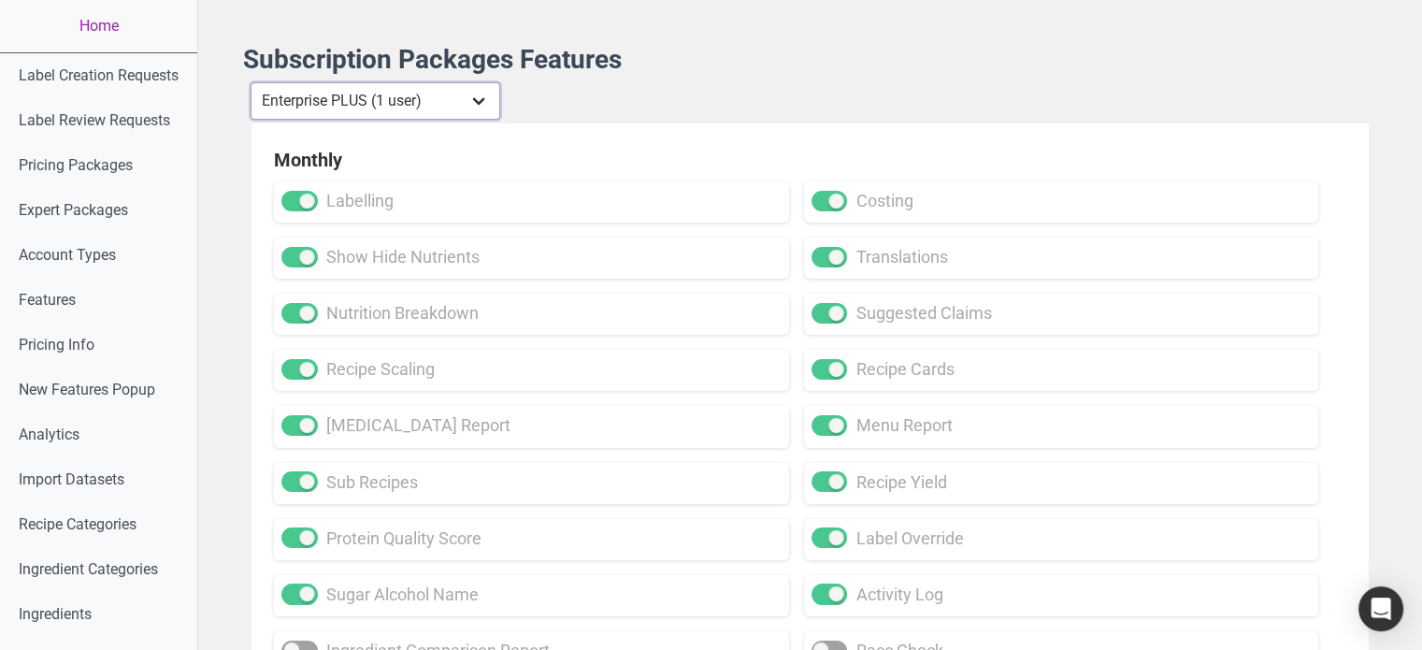
checkbox input "true"
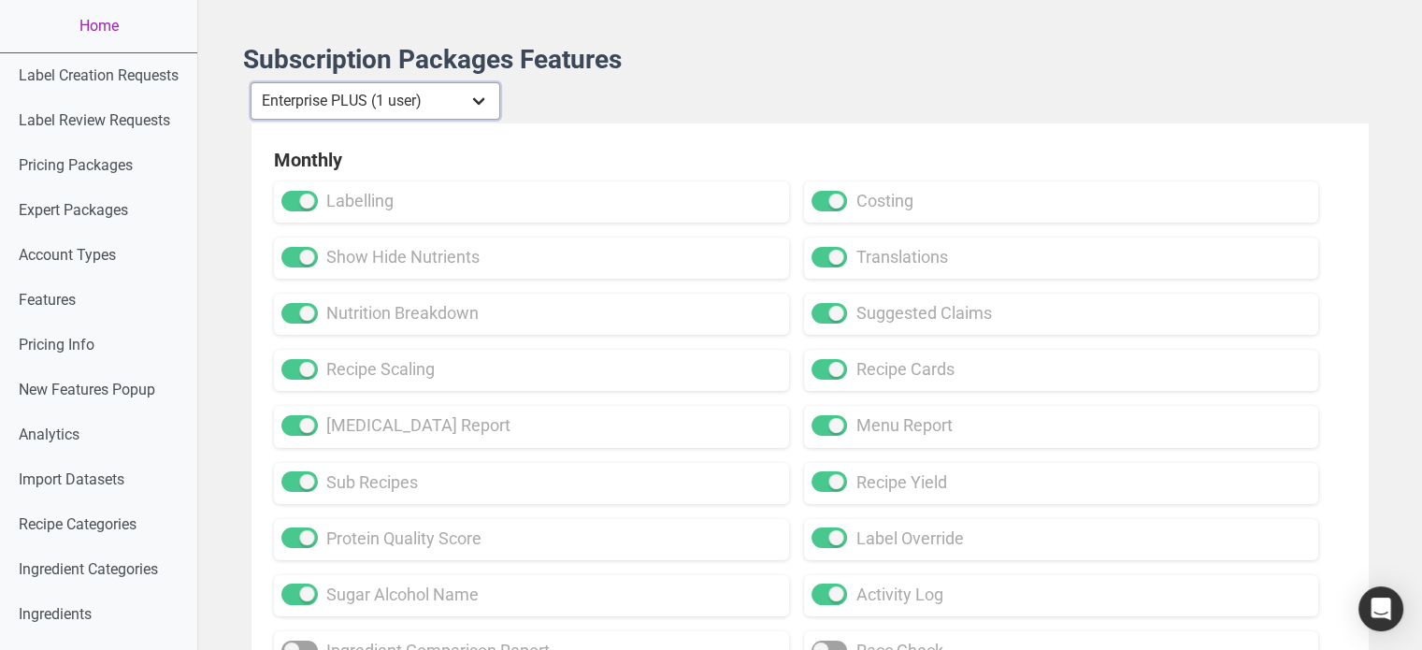
checkbox input "true"
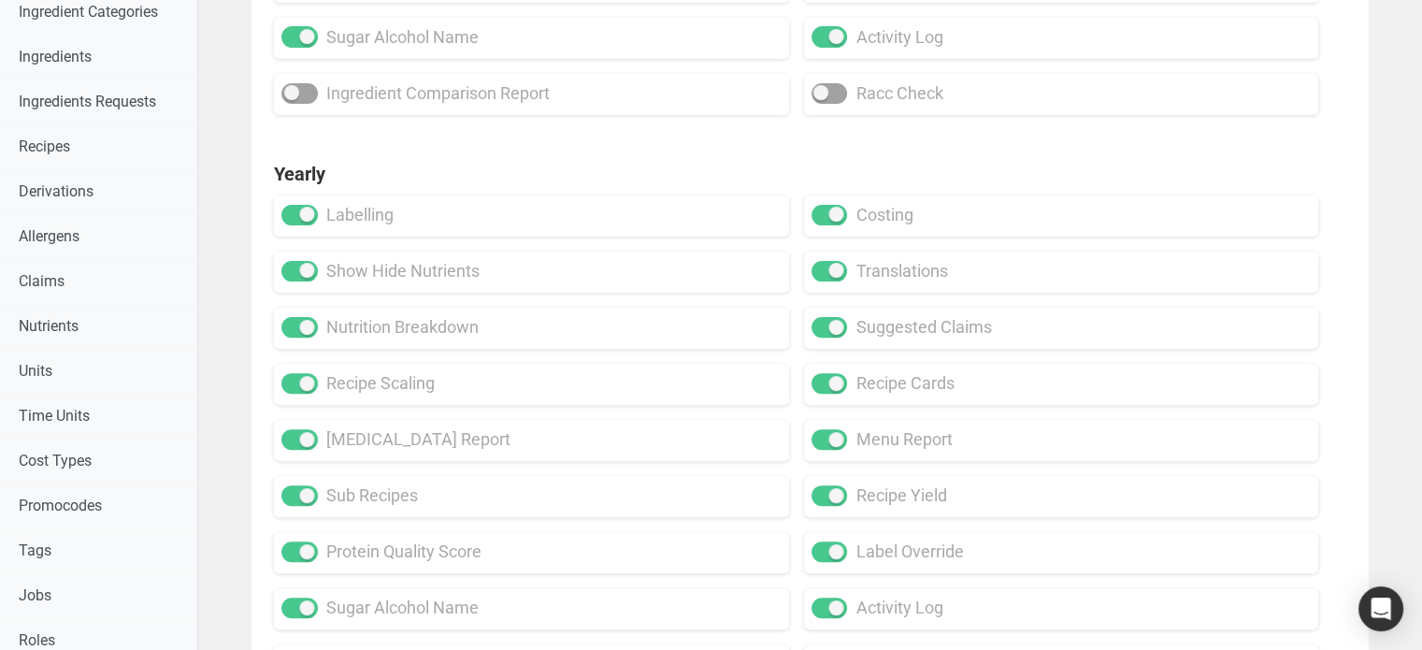
scroll to position [561, 0]
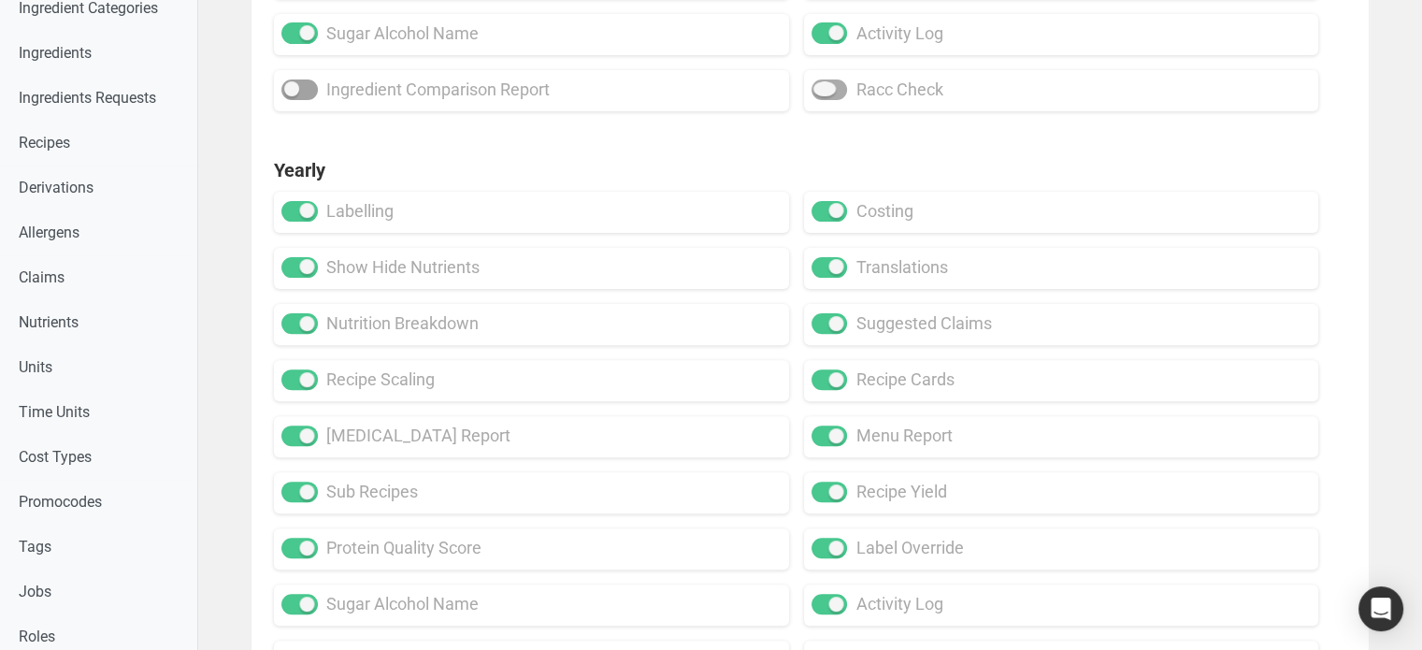
click at [818, 90] on span at bounding box center [829, 89] width 36 height 21
click at [818, 90] on input "racc check" at bounding box center [817, 89] width 12 height 12
checkbox input "true"
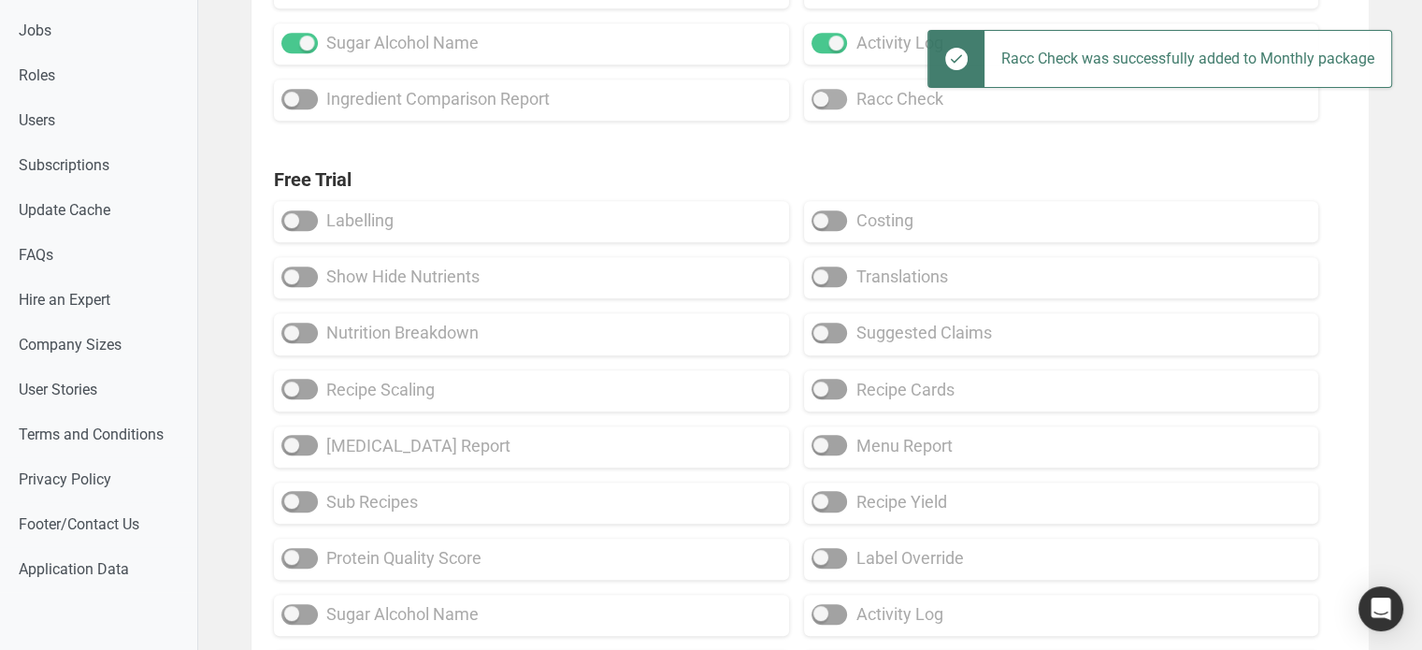
click at [834, 103] on span at bounding box center [829, 99] width 36 height 21
click at [823, 103] on input "racc check" at bounding box center [817, 99] width 12 height 12
checkbox input "true"
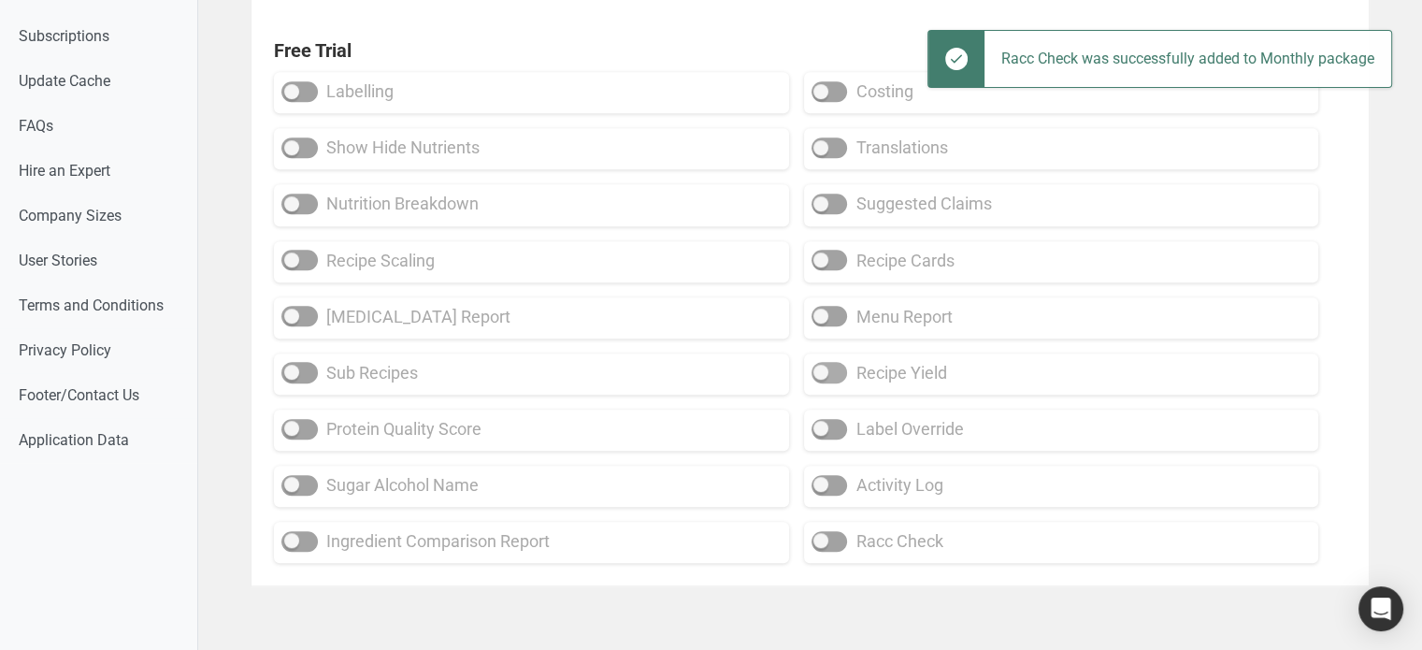
scroll to position [1265, 0]
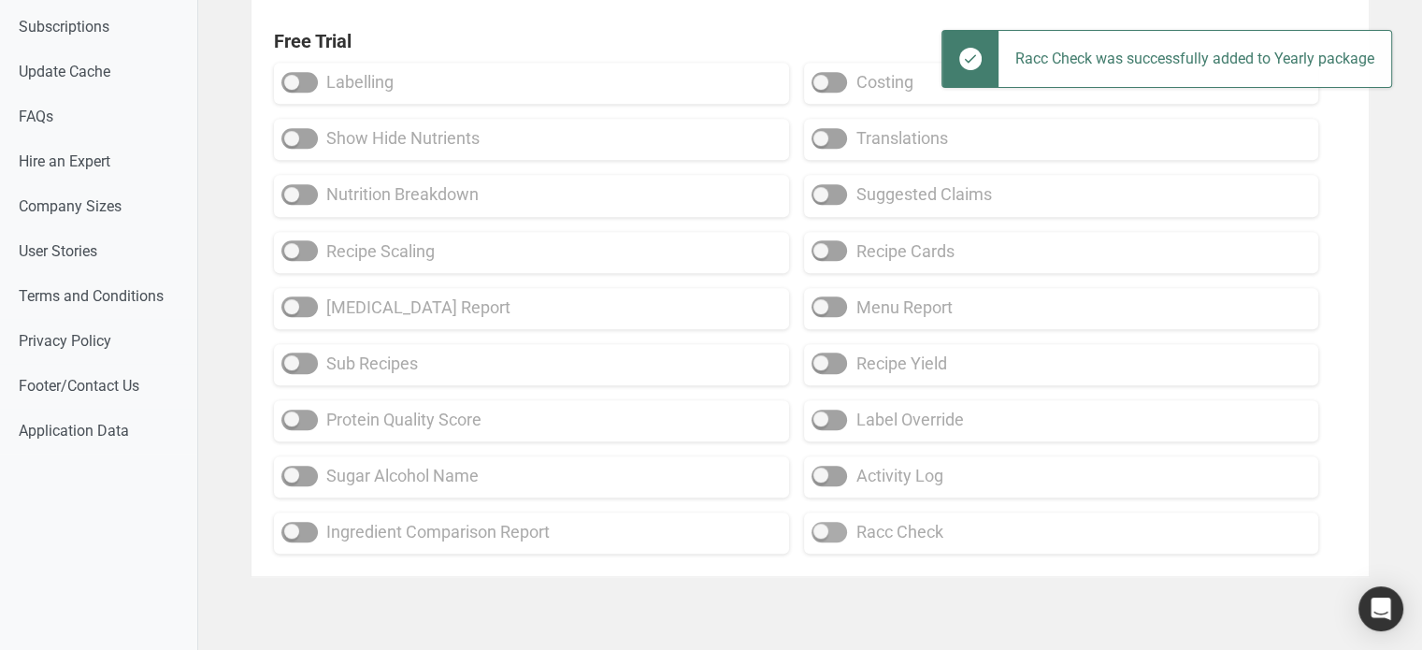
click at [835, 536] on span at bounding box center [829, 532] width 36 height 21
click at [823, 536] on input "racc check" at bounding box center [817, 531] width 12 height 12
checkbox input "true"
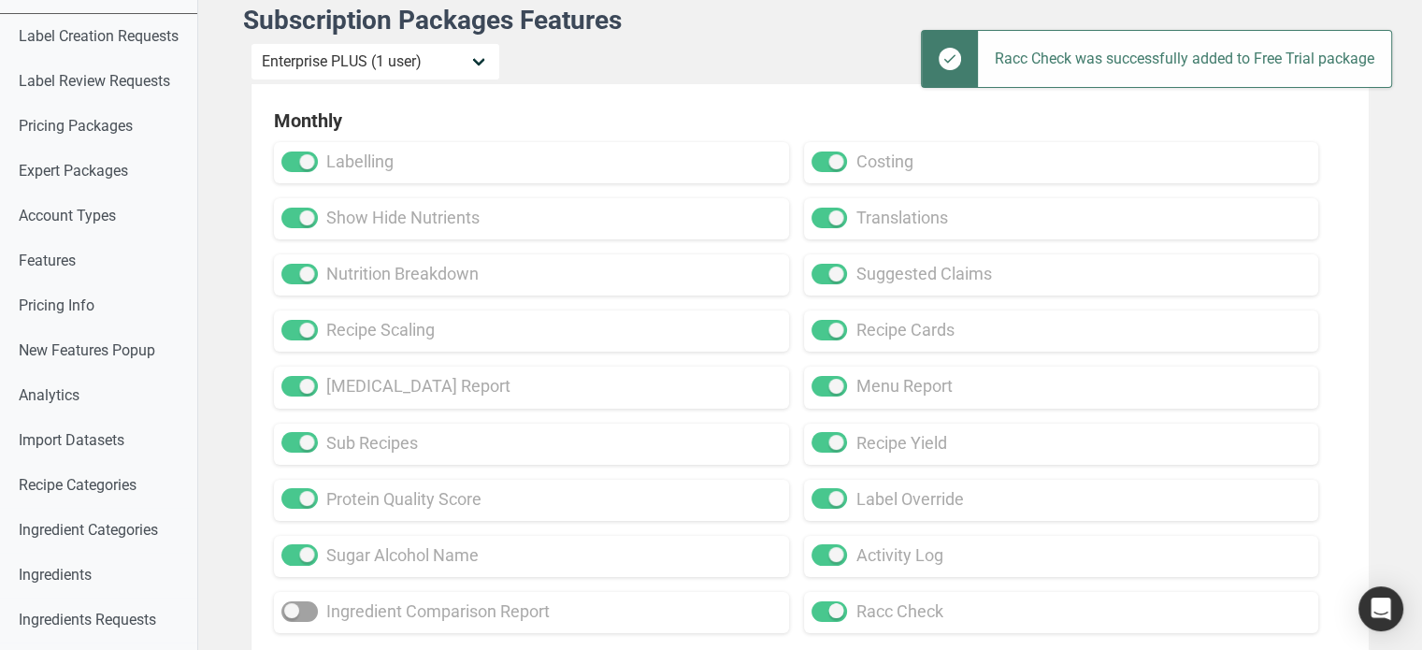
scroll to position [0, 0]
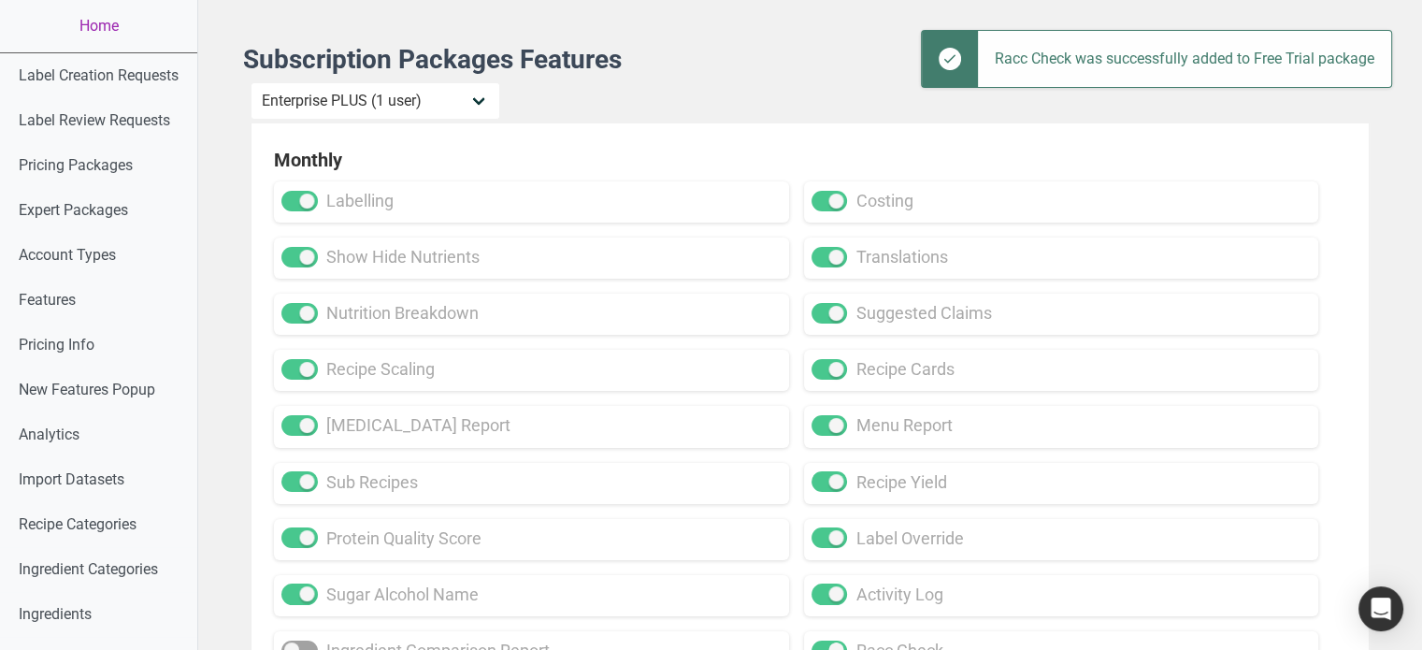
click at [415, 122] on div "Individual Essential Pro Business Old Enterprise 3 Users (799$) Old Enterprise …" at bounding box center [809, 102] width 1119 height 41
click at [423, 110] on select "Individual Essential Pro Business Old Enterprise 3 Users (799$) Old Enterprise …" at bounding box center [375, 100] width 250 height 37
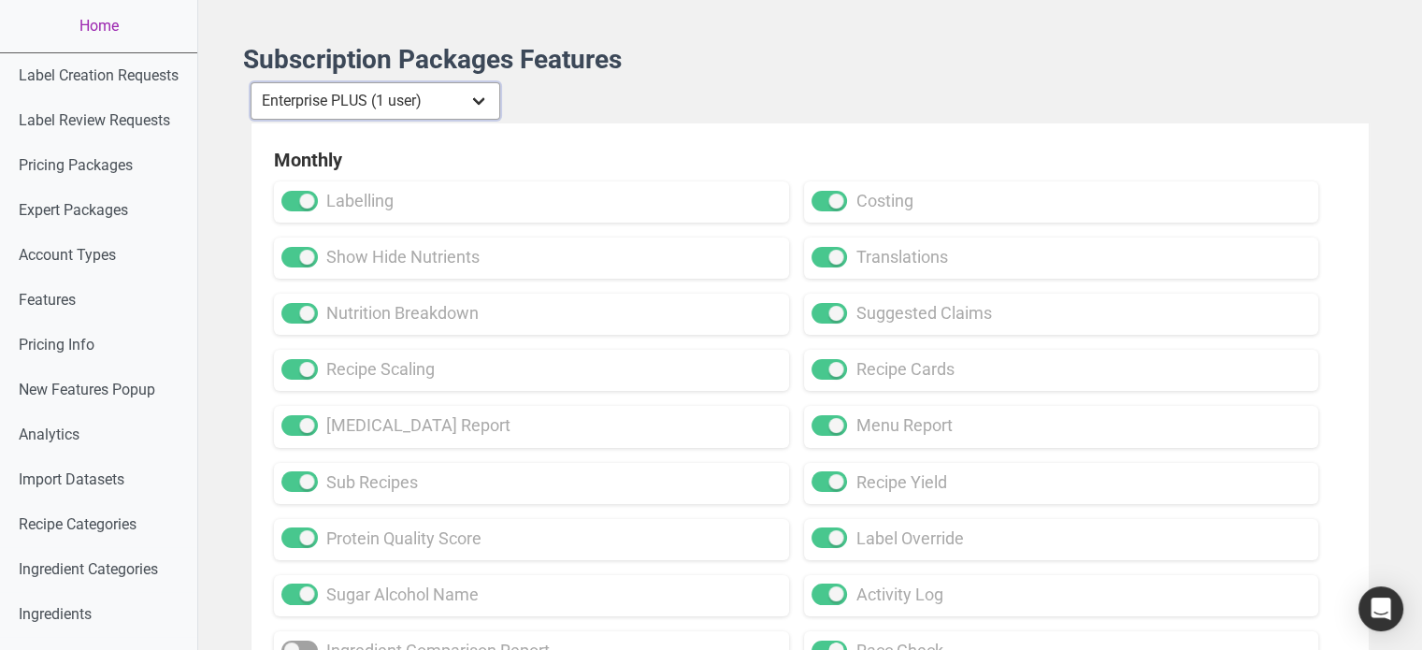
select select "13"
click at [251, 82] on select "Individual Essential Pro Business Old Enterprise 3 Users (799$) Old Enterprise …" at bounding box center [375, 100] width 250 height 37
checkbox input "true"
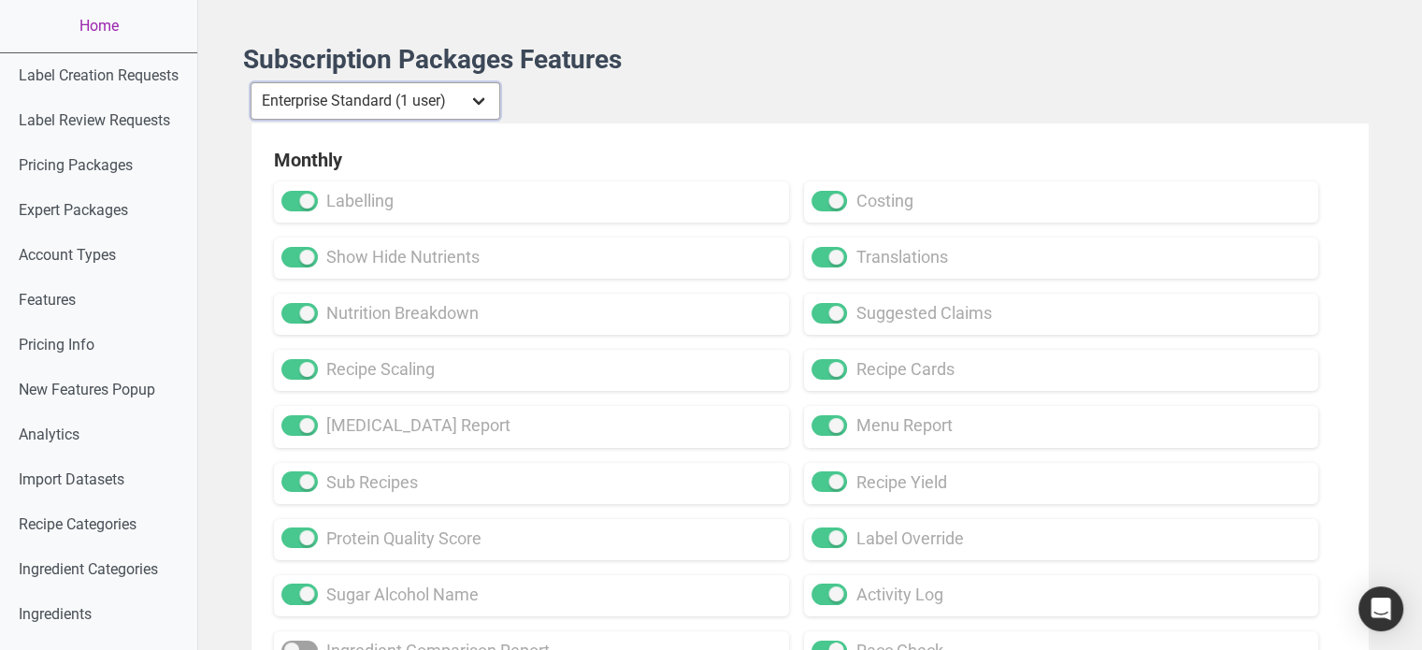
checkbox input "true"
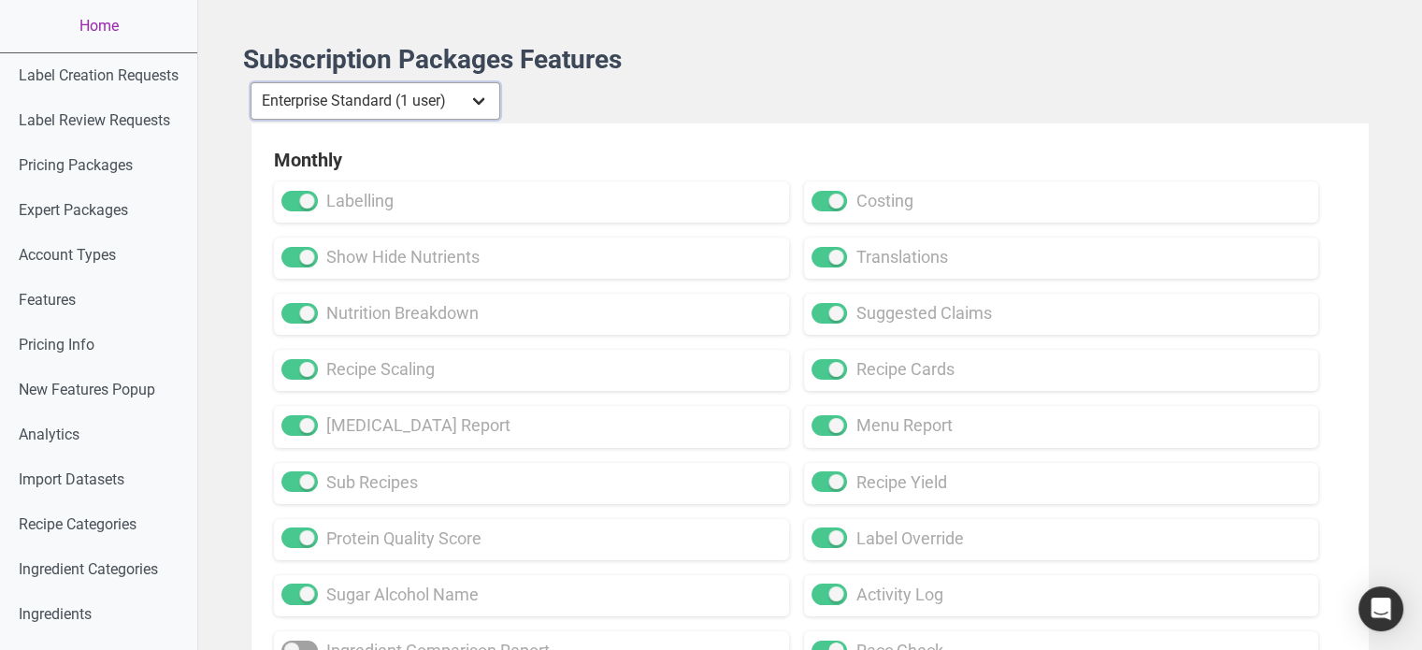
checkbox input "true"
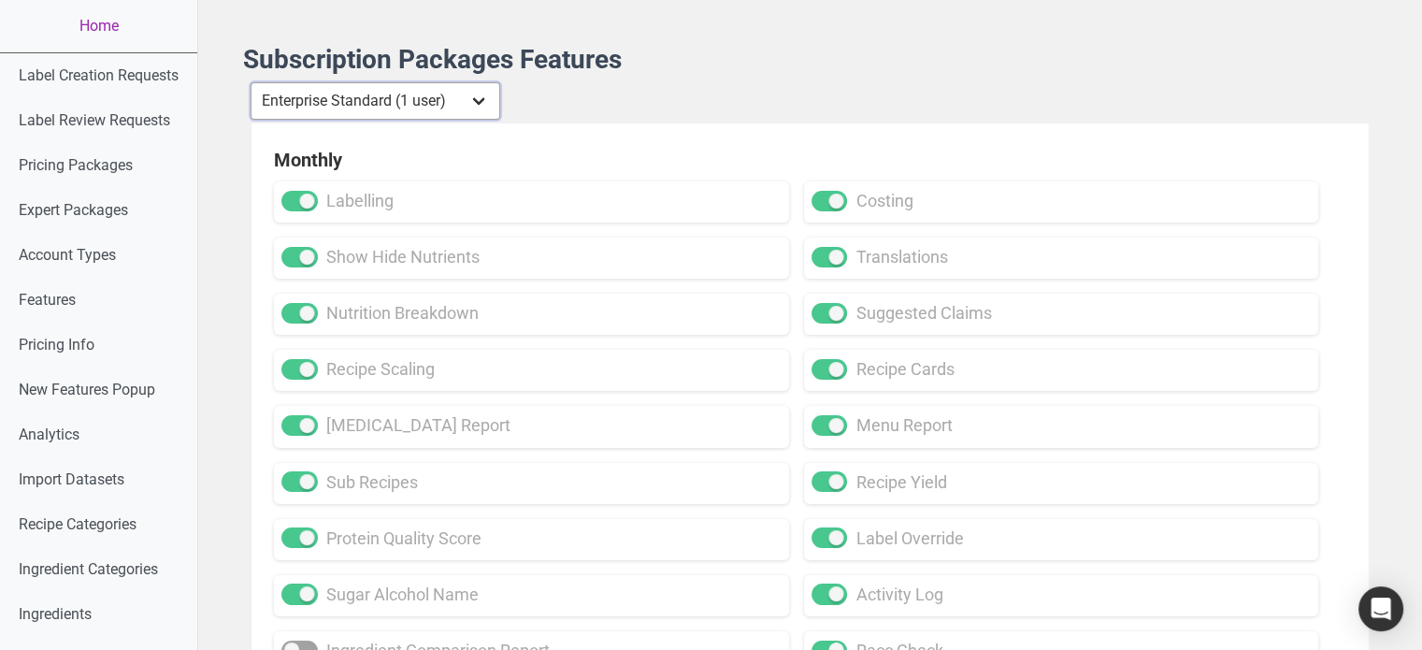
checkbox input "true"
checkbox input "false"
click at [460, 96] on select "Individual Essential Pro Business Old Enterprise 3 Users (799$) Old Enterprise …" at bounding box center [375, 100] width 250 height 37
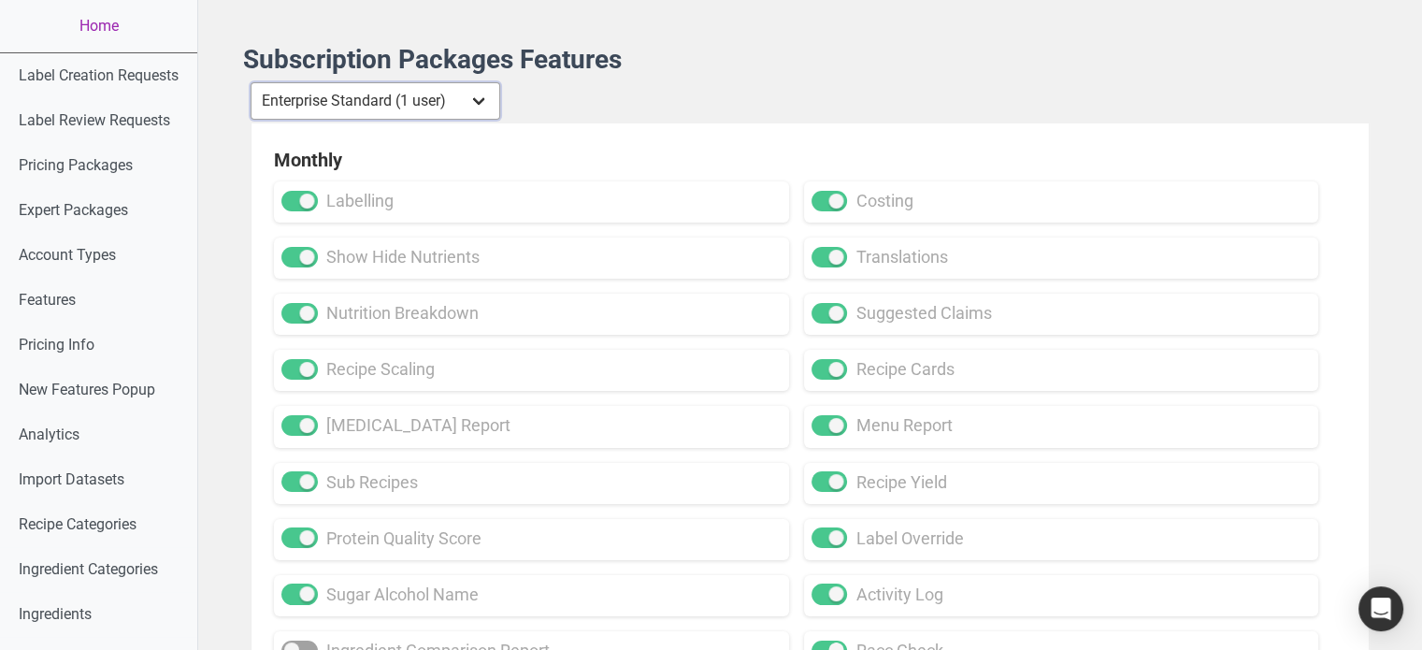
click at [468, 110] on select "Individual Essential Pro Business Old Enterprise 3 Users (799$) Old Enterprise …" at bounding box center [375, 100] width 250 height 37
select select "14"
click at [251, 82] on select "Individual Essential Pro Business Old Enterprise 3 Users (799$) Old Enterprise …" at bounding box center [375, 100] width 250 height 37
checkbox input "false"
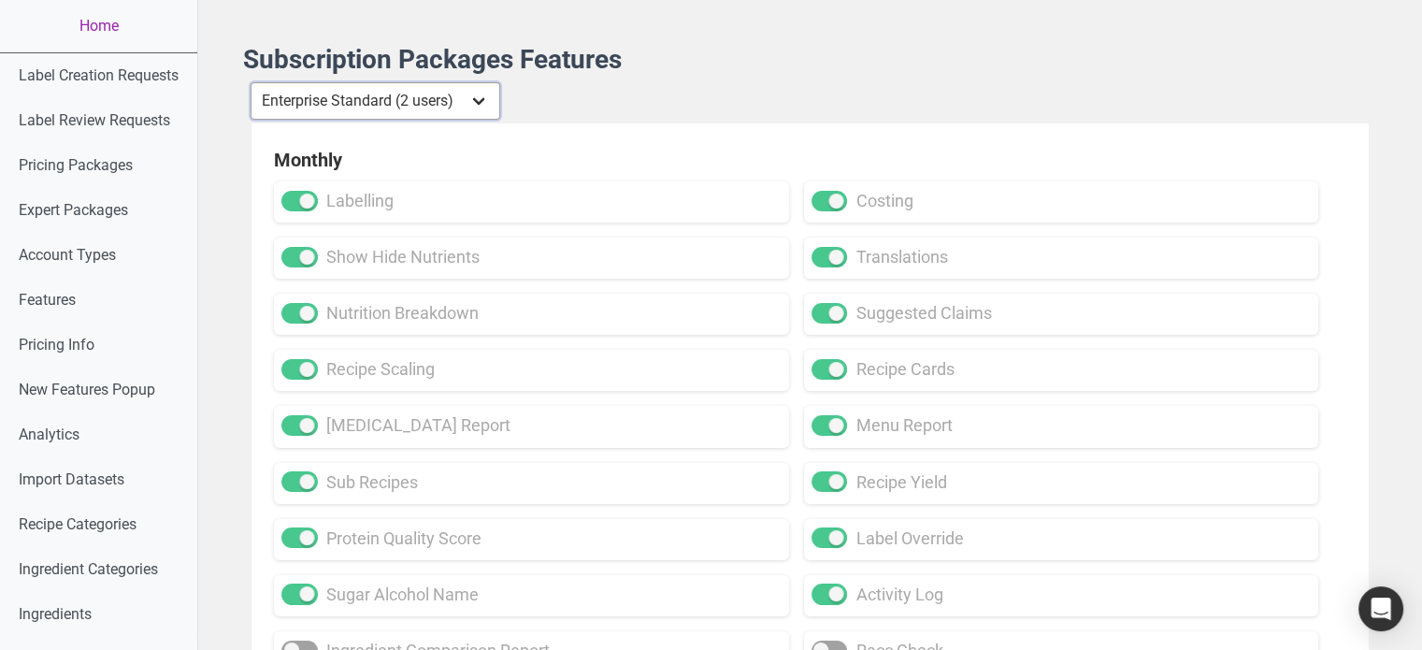
checkbox input "false"
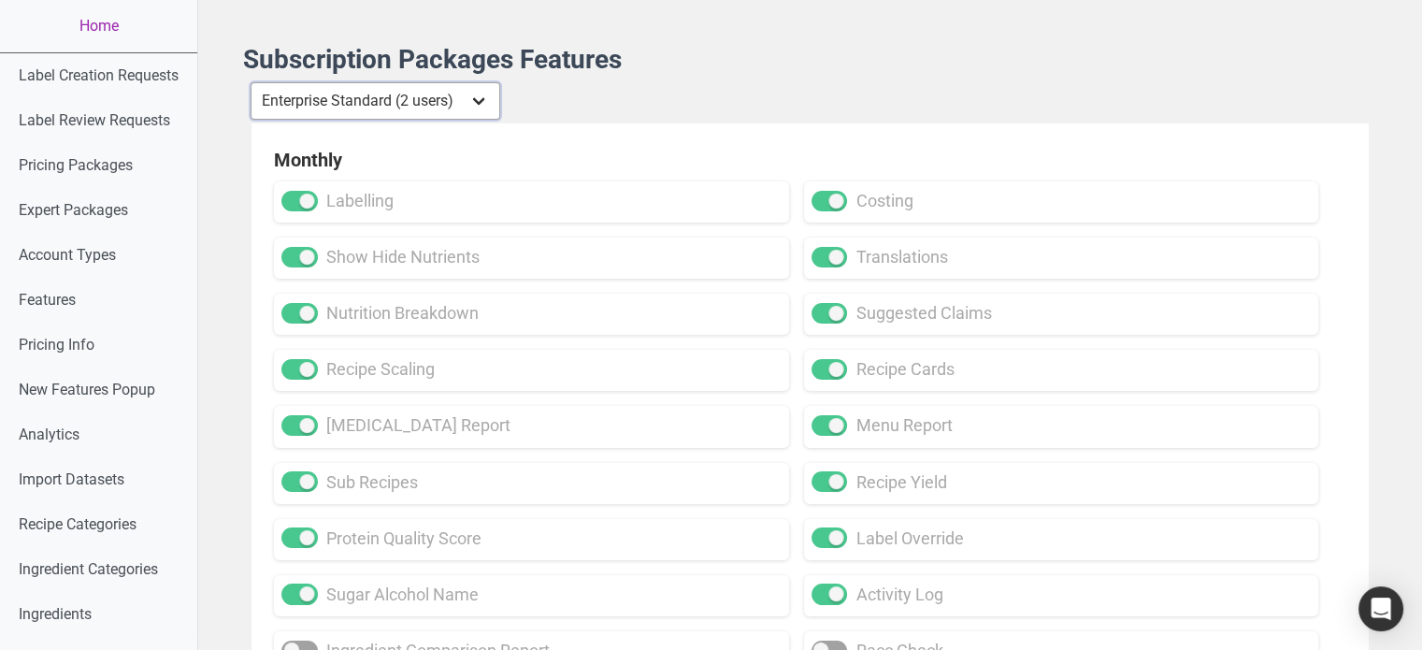
checkbox input "false"
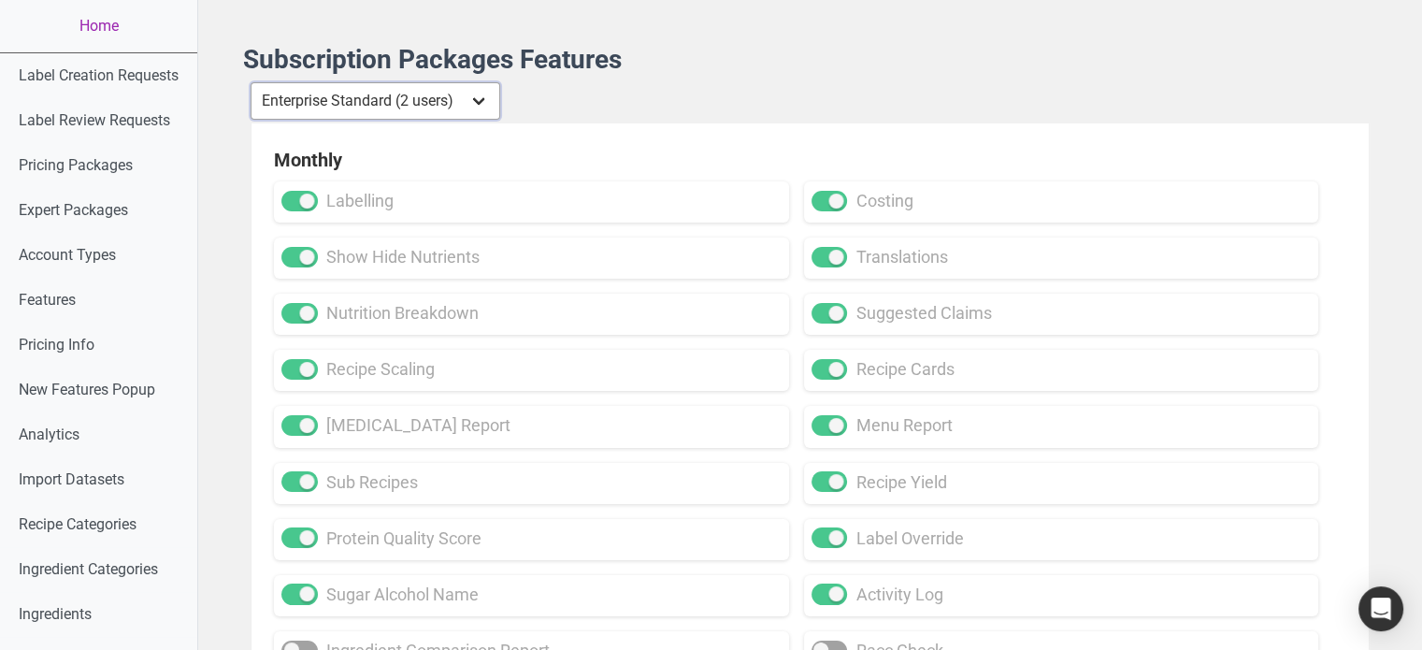
checkbox input "false"
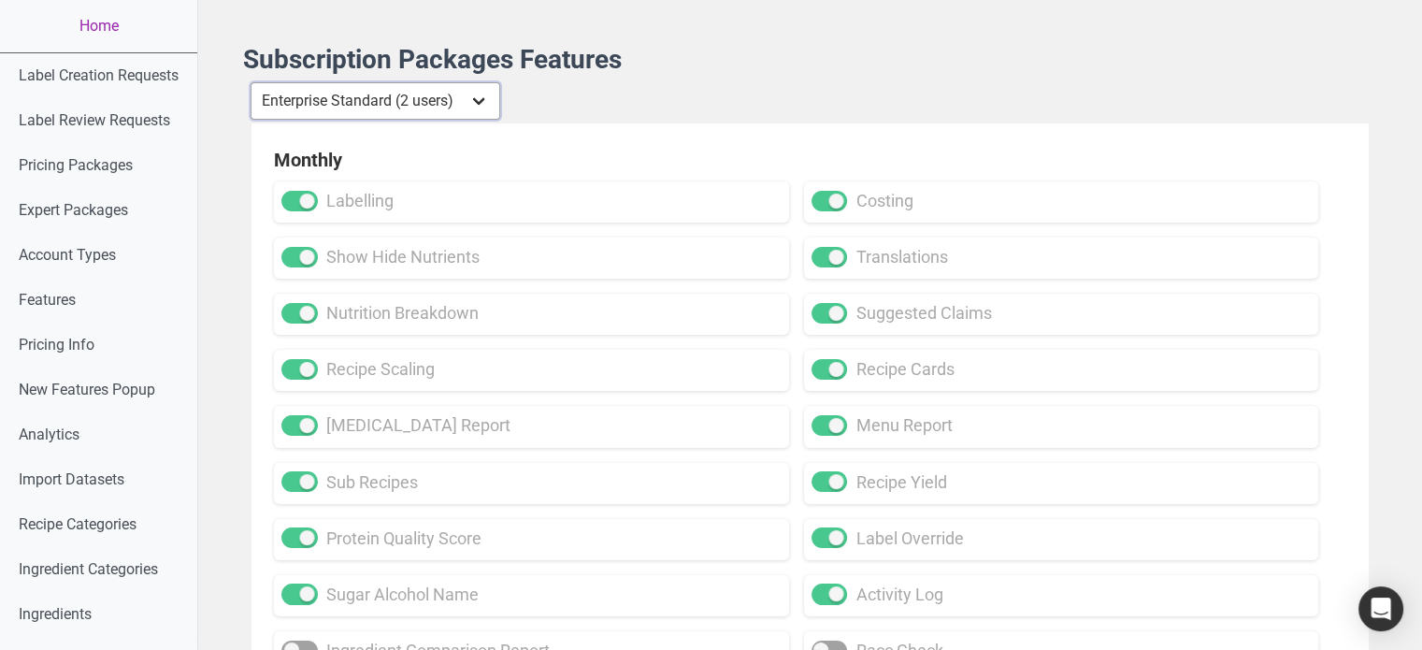
checkbox input "false"
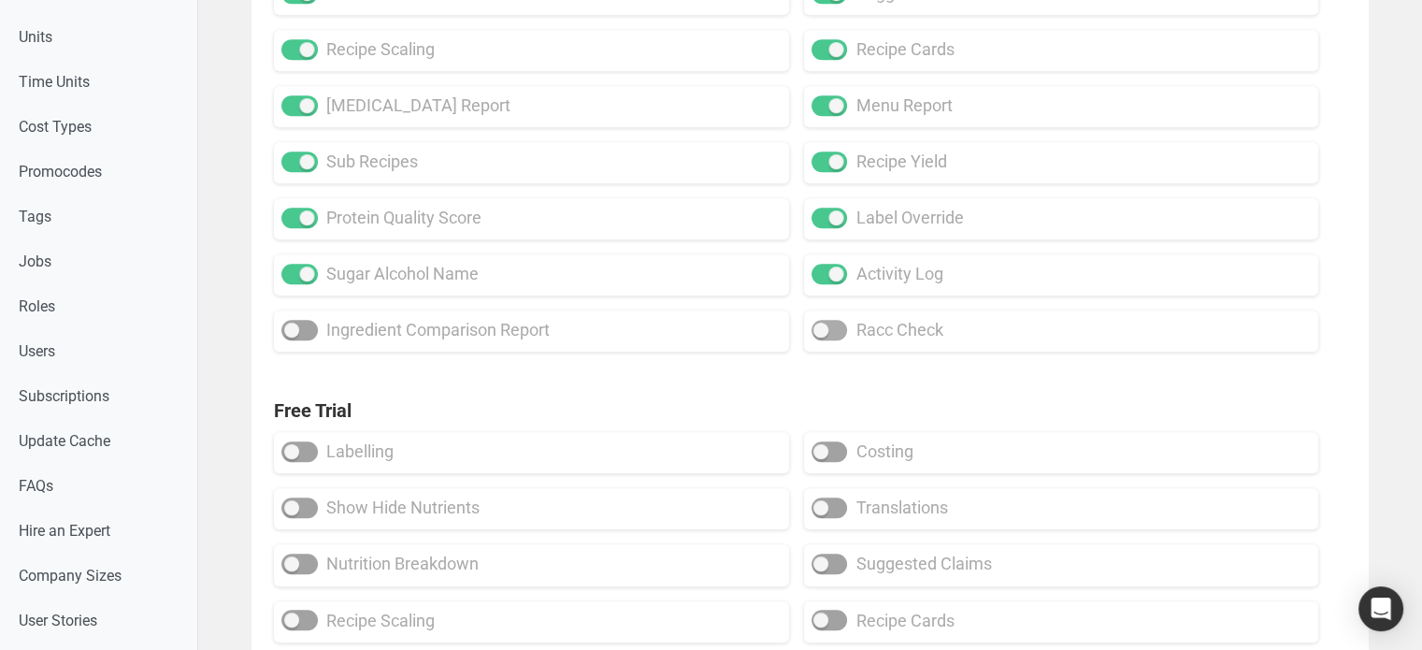
click at [836, 331] on span at bounding box center [829, 330] width 36 height 21
click at [823, 331] on input "racc check" at bounding box center [817, 330] width 12 height 12
checkbox input "true"
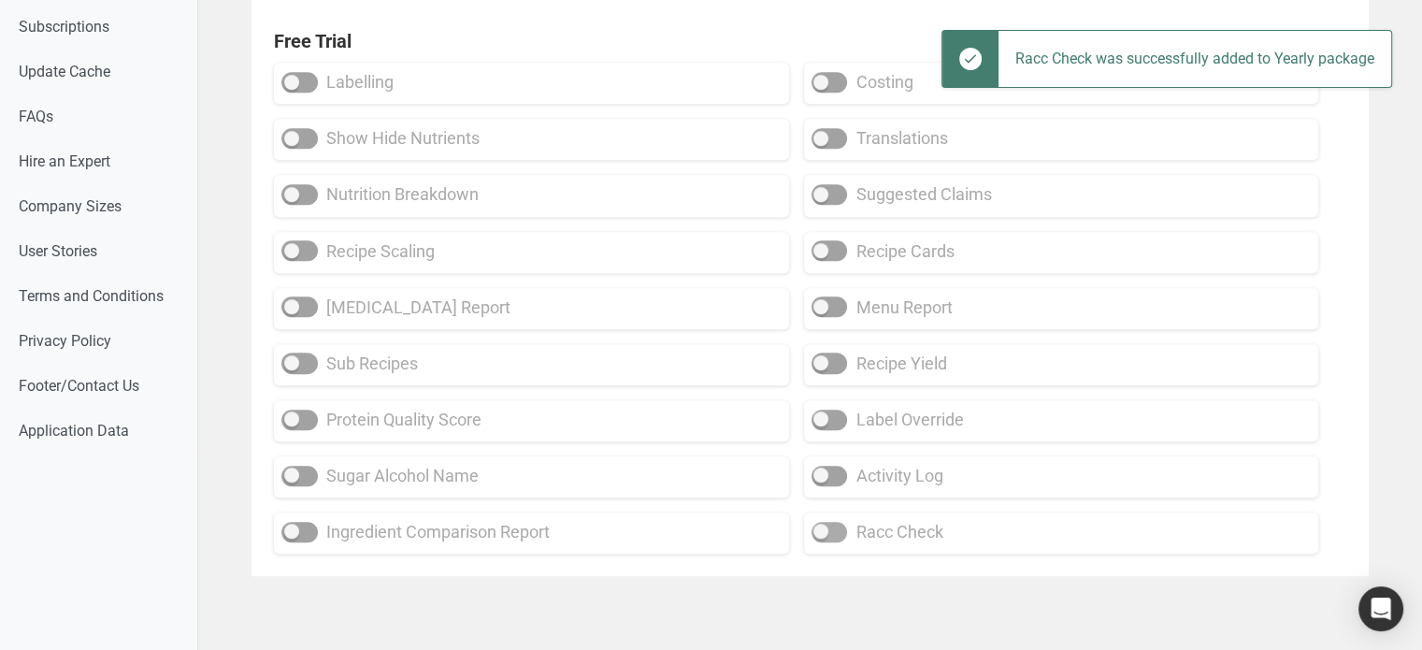
click at [823, 538] on span at bounding box center [829, 532] width 36 height 21
click at [823, 537] on input "racc check" at bounding box center [817, 531] width 12 height 12
checkbox input "true"
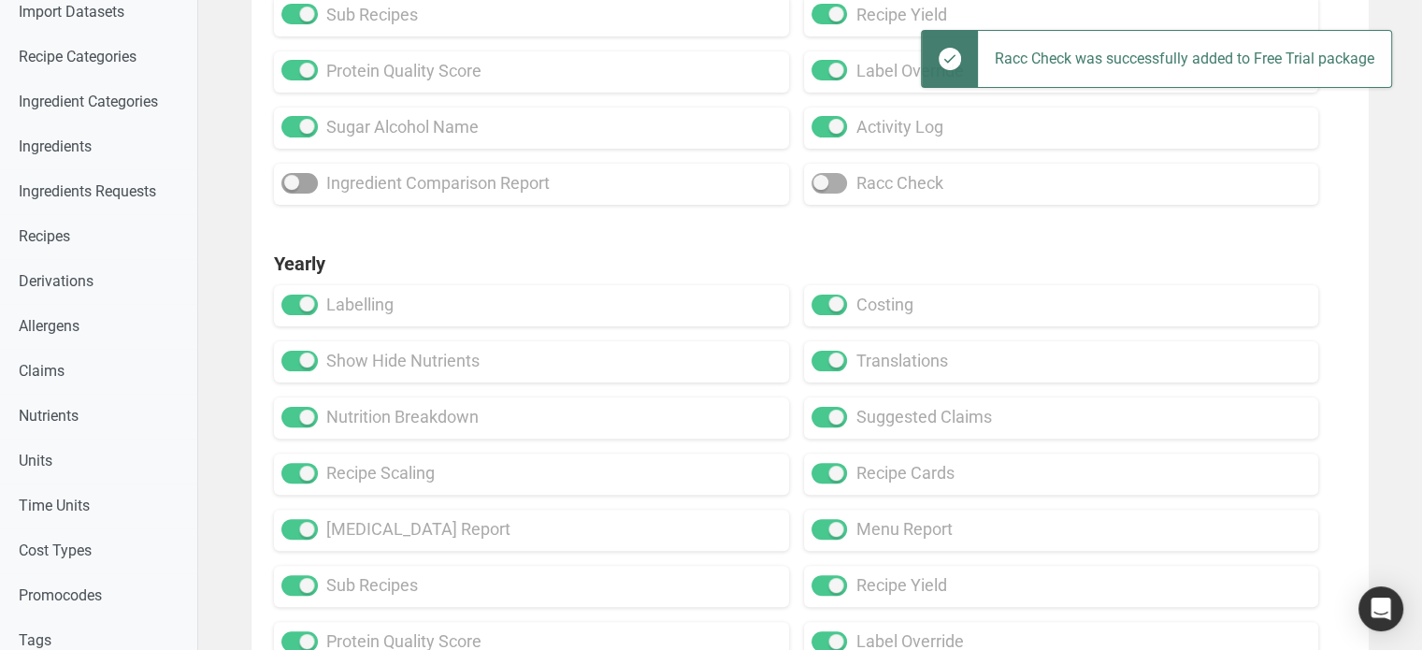
click at [836, 176] on span at bounding box center [829, 183] width 36 height 21
click at [823, 177] on input "racc check" at bounding box center [817, 183] width 12 height 12
checkbox input "true"
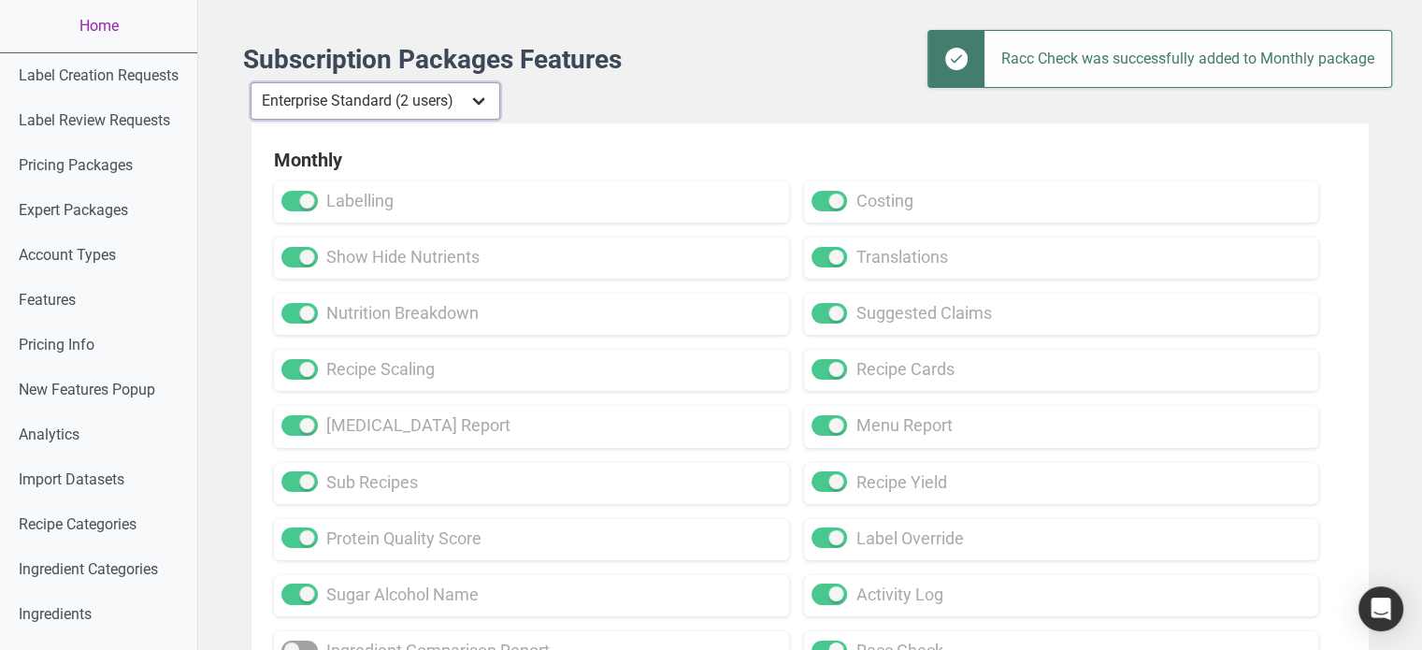
click at [464, 92] on select "Individual Essential Pro Business Old Enterprise 3 Users (799$) Old Enterprise …" at bounding box center [375, 100] width 250 height 37
click at [470, 85] on select "Individual Essential Pro Business Old Enterprise 3 Users (799$) Old Enterprise …" at bounding box center [375, 100] width 250 height 37
select select "31"
click at [251, 82] on select "Individual Essential Pro Business Old Enterprise 3 Users (799$) Old Enterprise …" at bounding box center [375, 100] width 250 height 37
checkbox input "false"
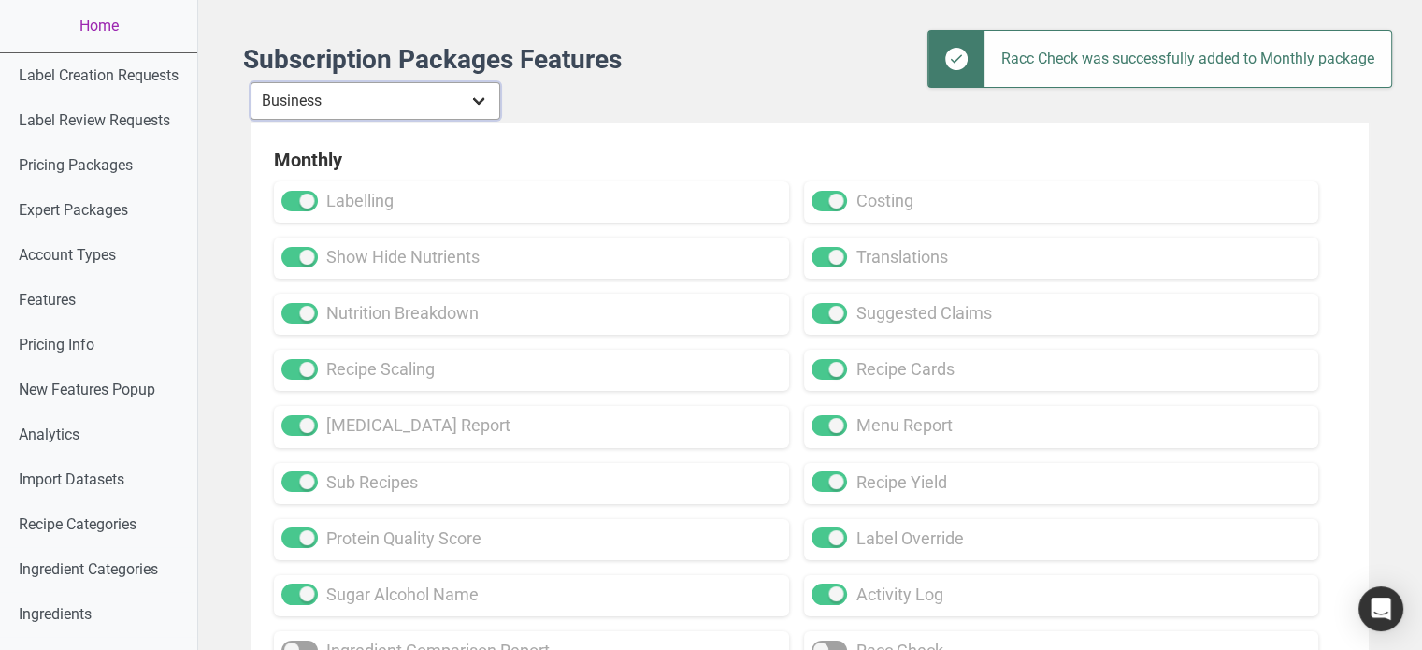
checkbox input "false"
checkbox input "true"
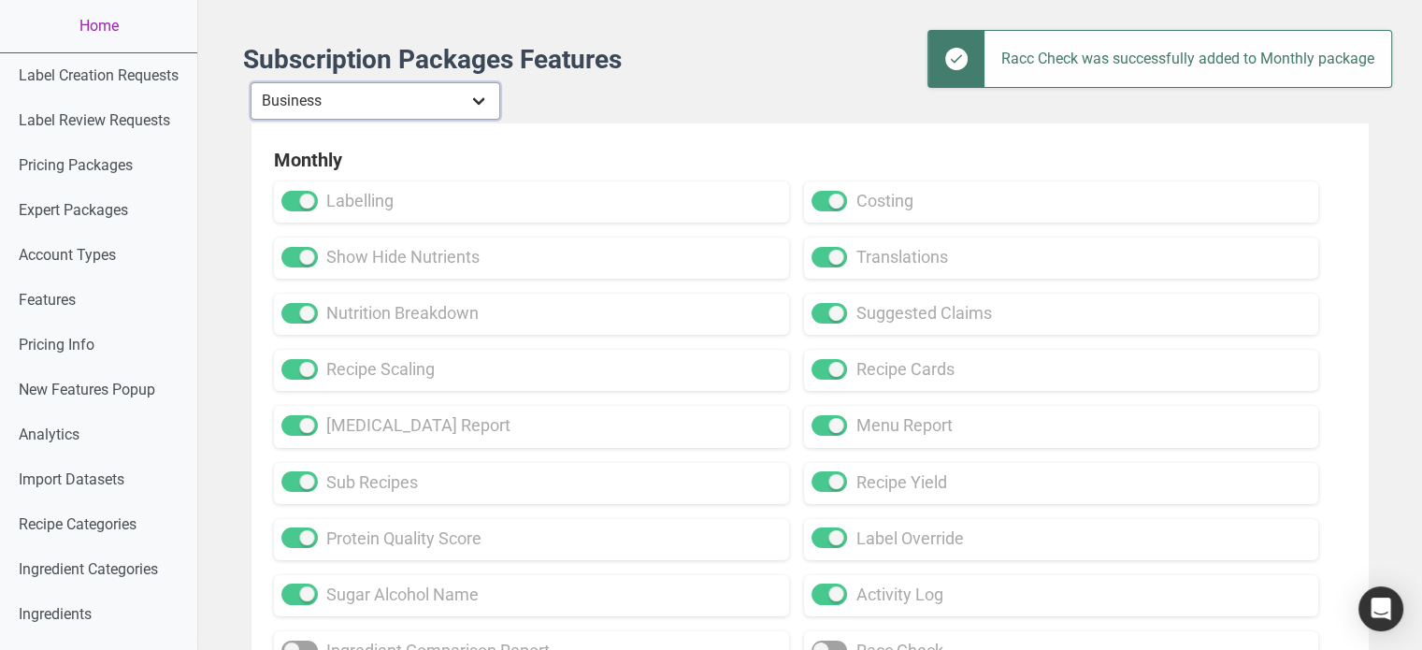
checkbox input "true"
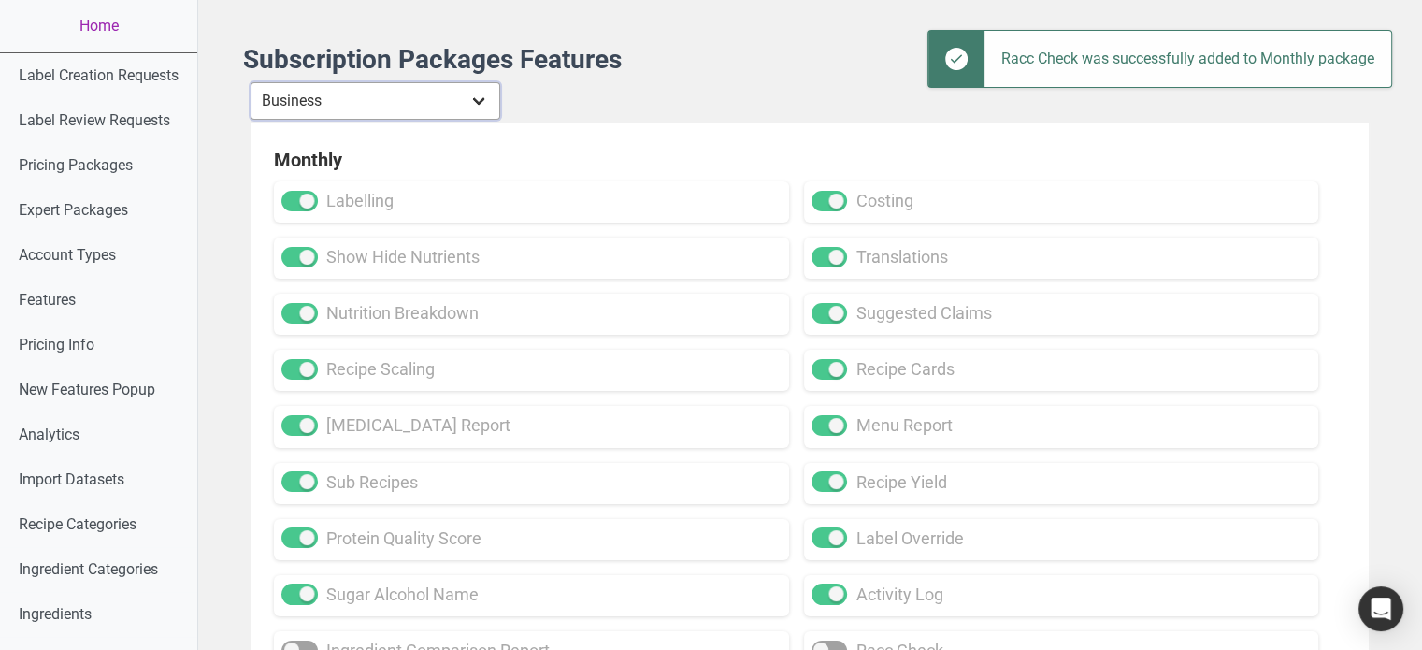
checkbox input "true"
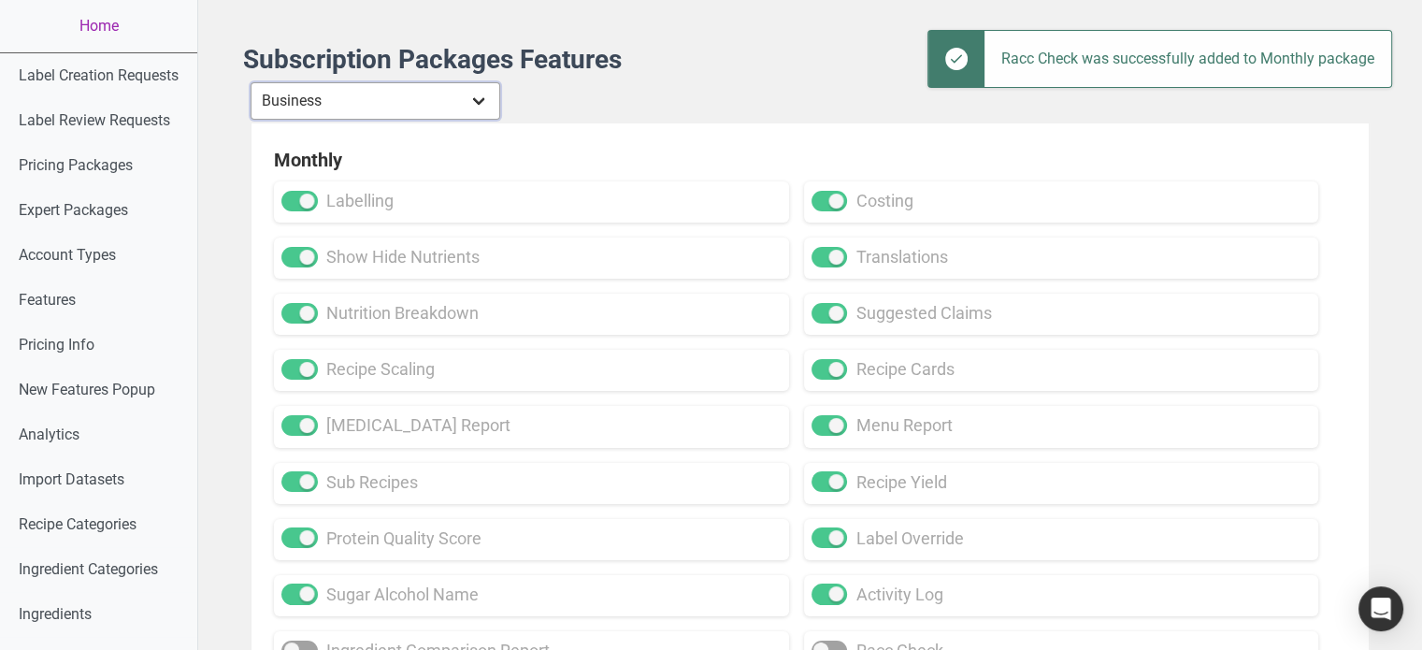
checkbox input "true"
checkbox input "false"
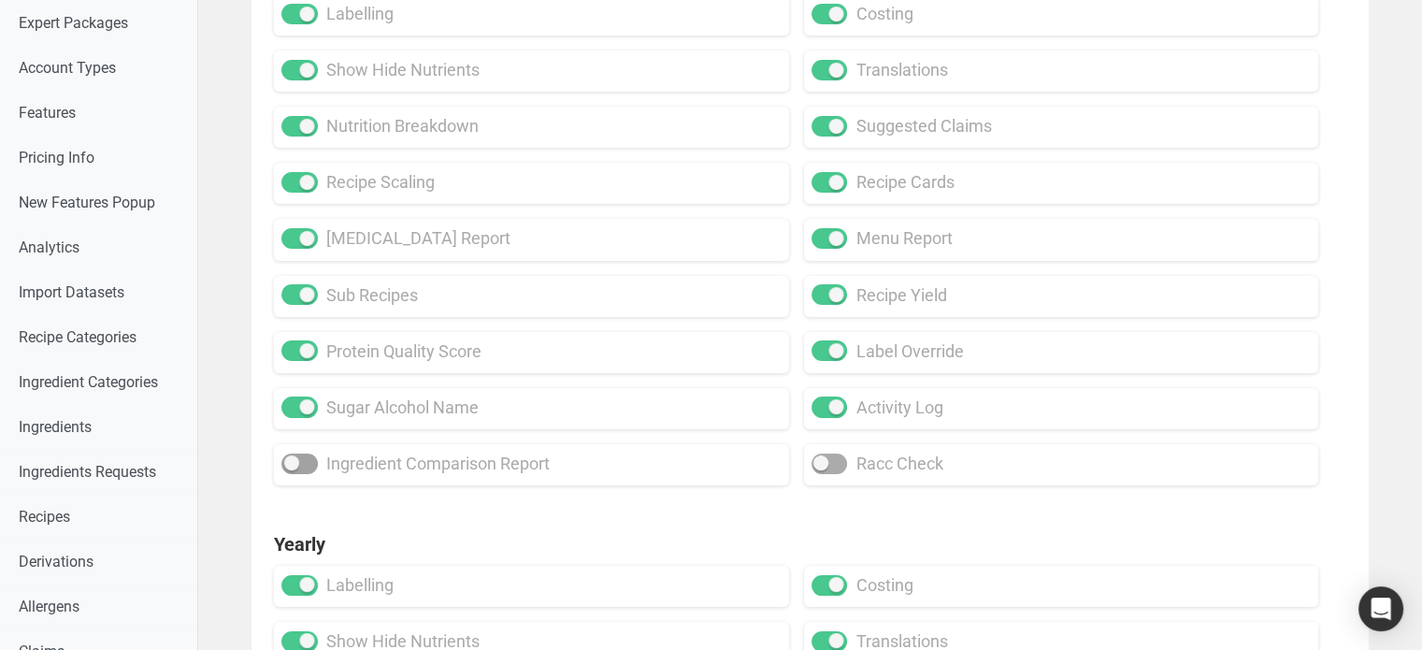
click at [854, 463] on span "racc check" at bounding box center [895, 463] width 96 height 24
click at [823, 463] on input "racc check" at bounding box center [817, 463] width 12 height 12
checkbox input "true"
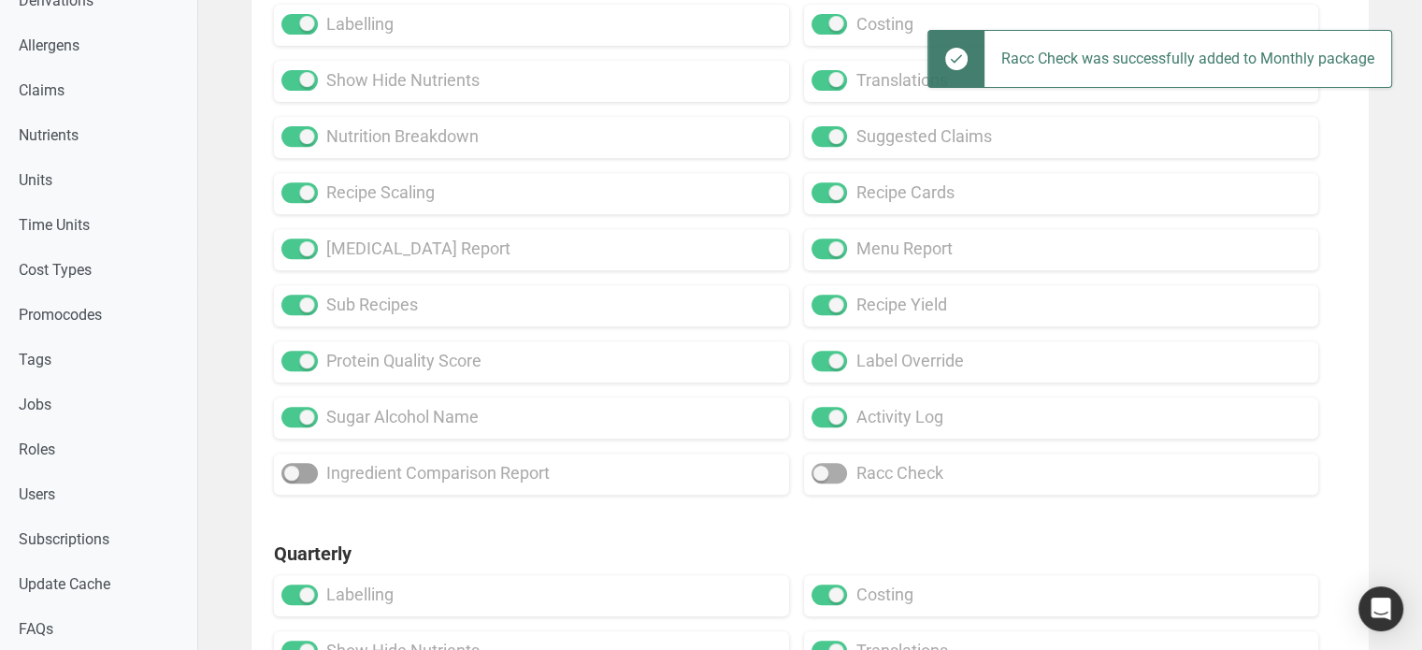
click at [847, 485] on span "racc check" at bounding box center [895, 473] width 96 height 24
click at [823, 479] on input "racc check" at bounding box center [817, 473] width 12 height 12
checkbox input "true"
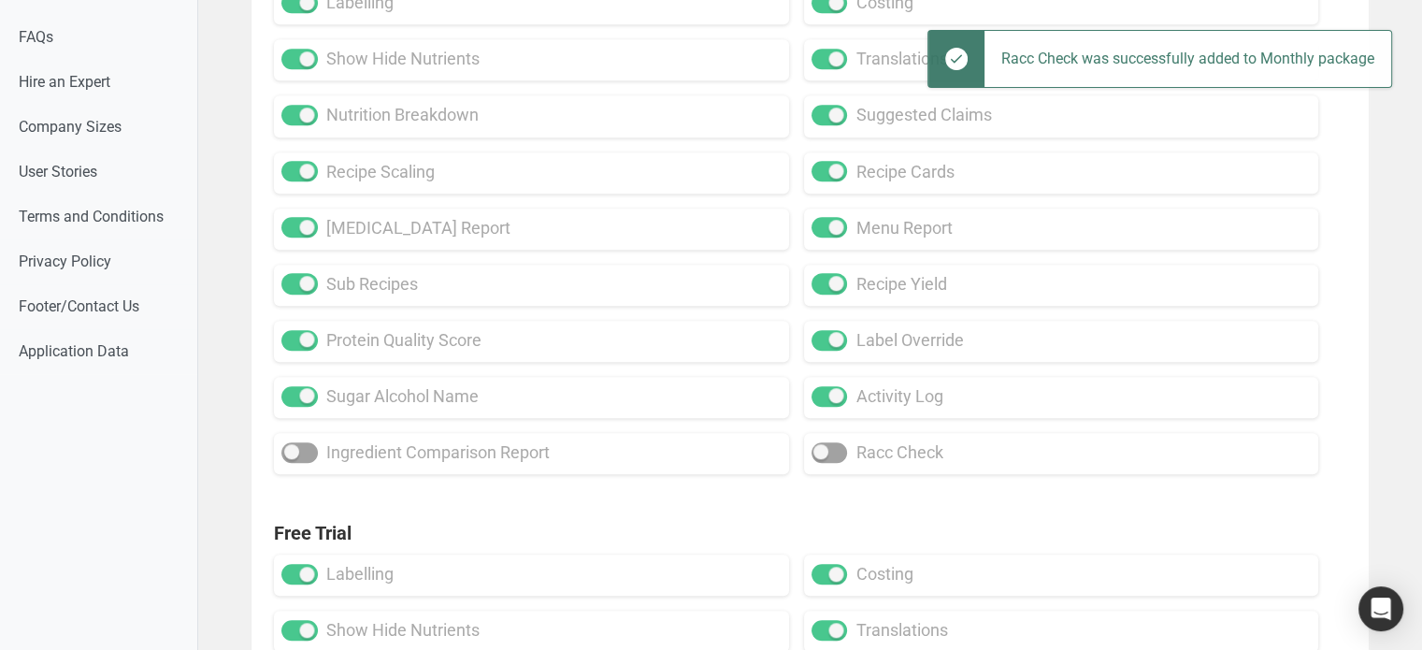
scroll to position [1402, 0]
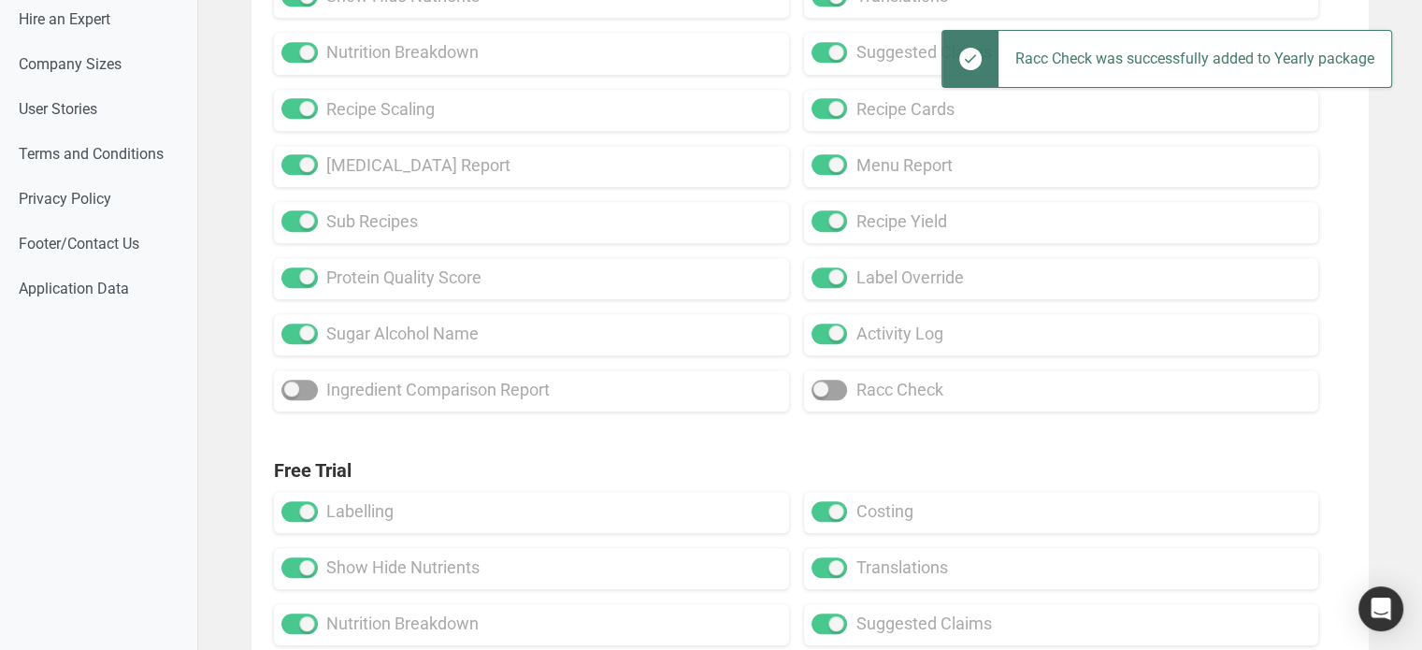
click at [848, 409] on div "racc check" at bounding box center [1061, 390] width 515 height 41
click at [848, 402] on span "racc check" at bounding box center [895, 390] width 96 height 24
click at [823, 395] on input "racc check" at bounding box center [817, 389] width 12 height 12
checkbox input "true"
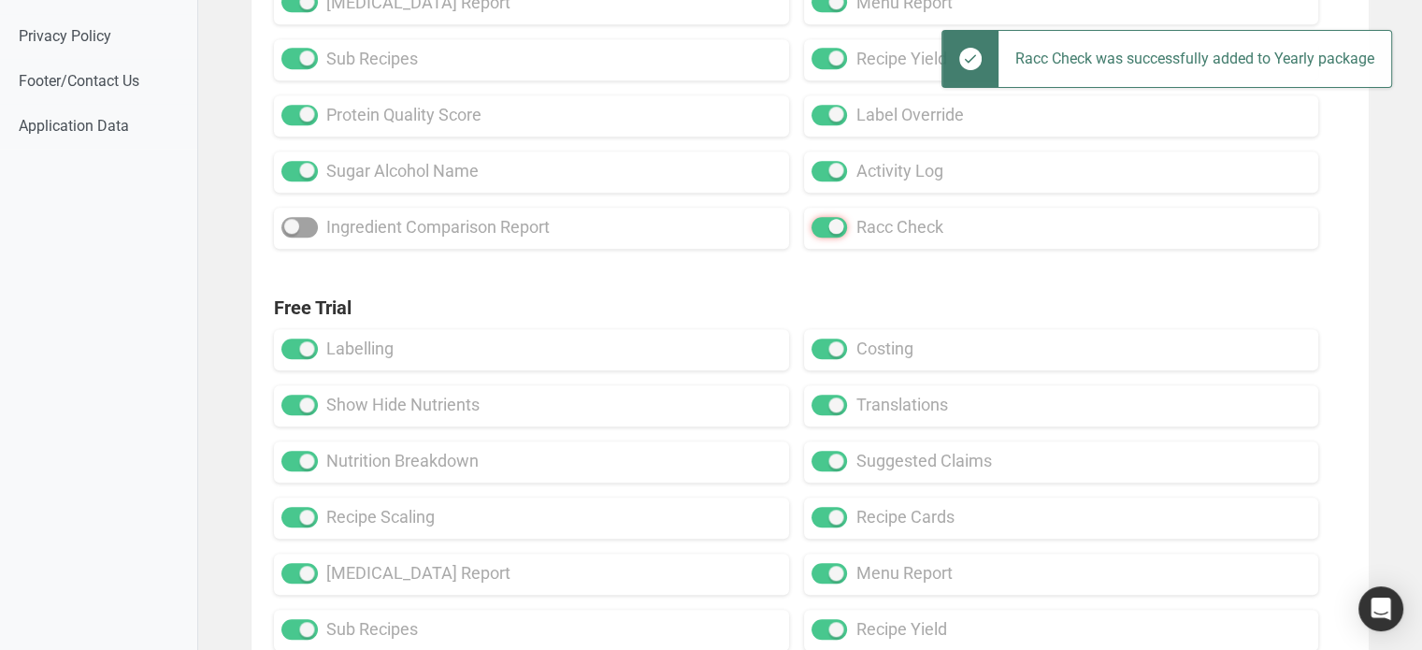
scroll to position [1837, 0]
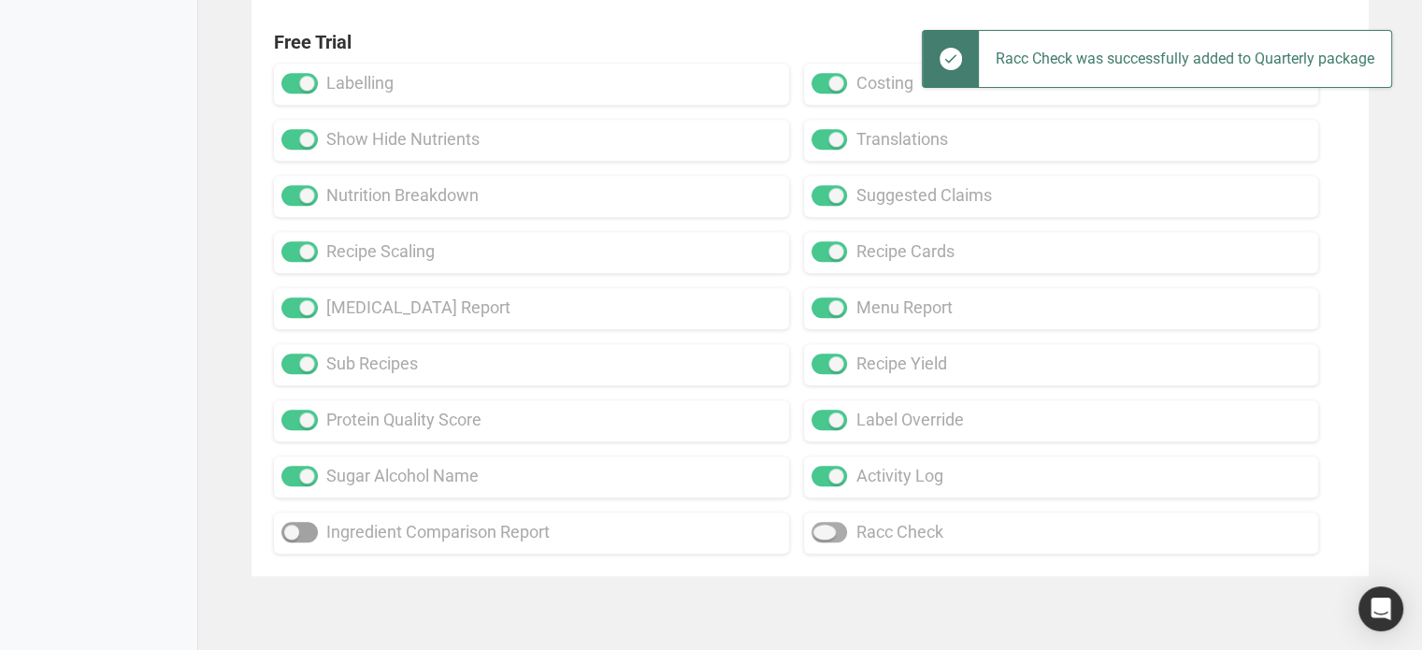
click at [849, 542] on span "racc check" at bounding box center [895, 532] width 96 height 24
click at [823, 538] on input "racc check" at bounding box center [817, 532] width 12 height 12
checkbox input "true"
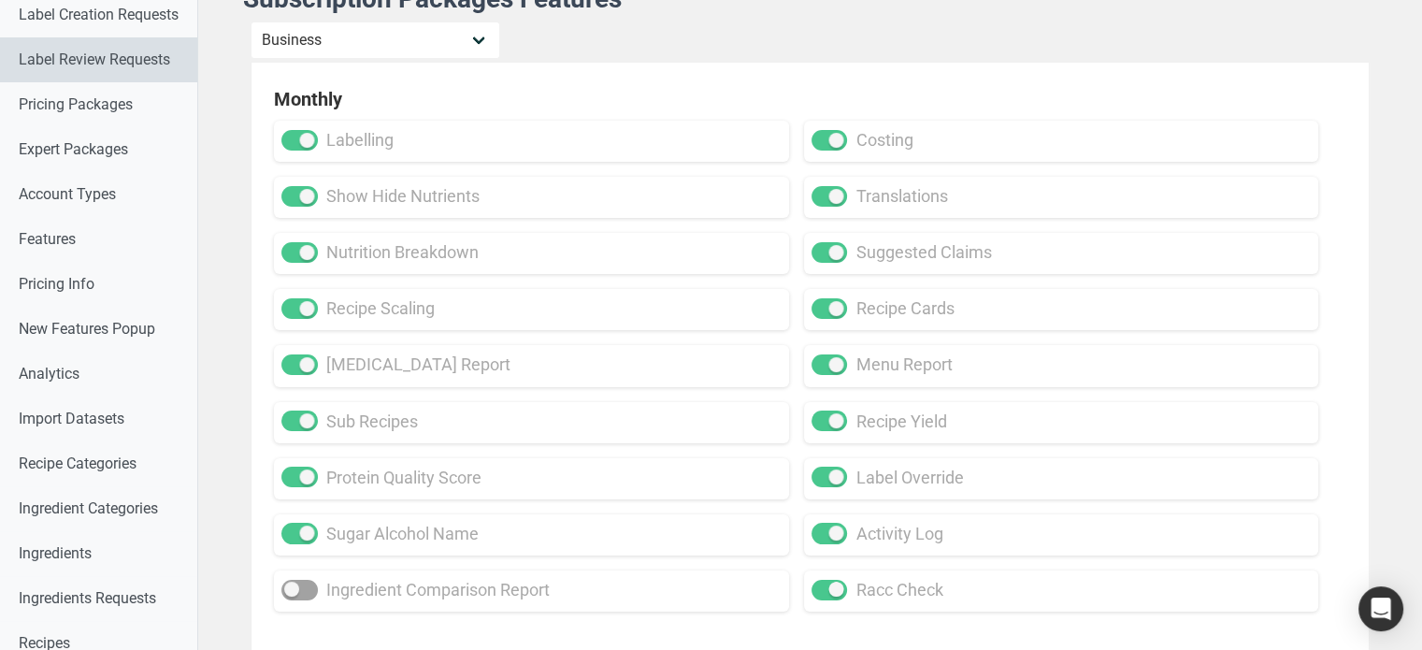
scroll to position [0, 0]
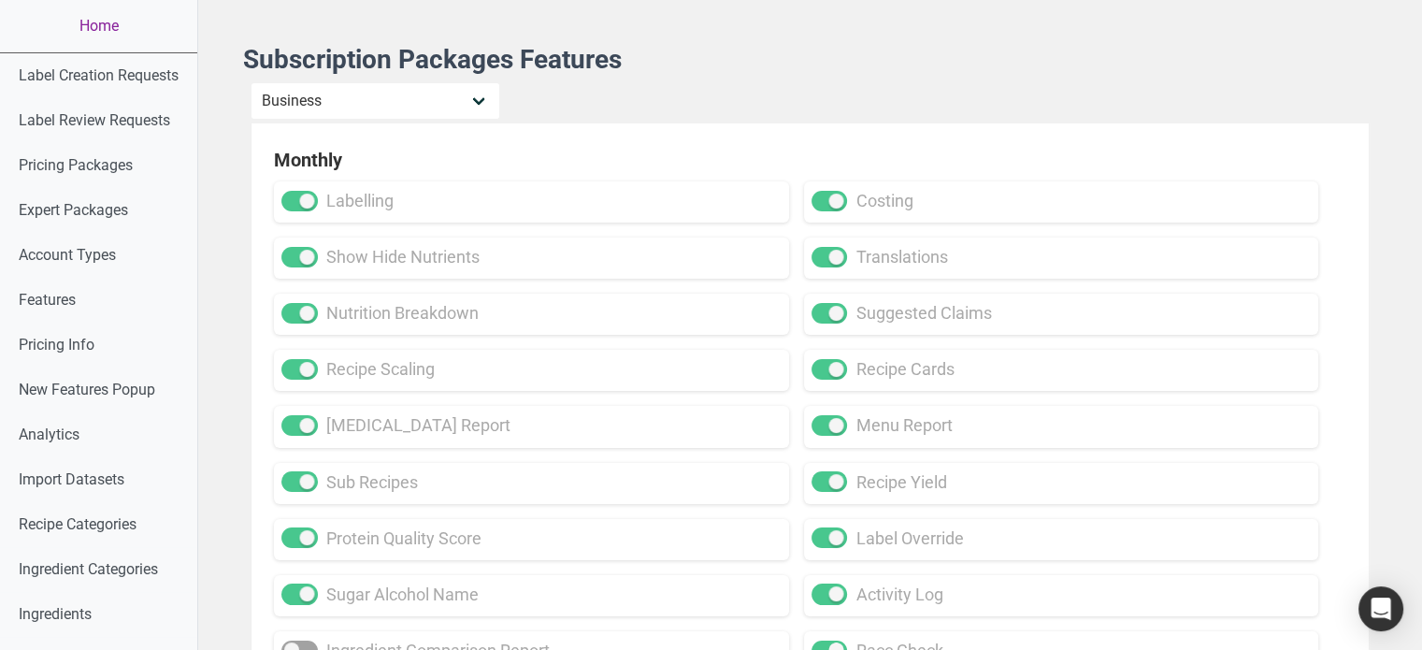
click at [111, 29] on link "Home" at bounding box center [98, 26] width 197 height 52
